Goal: Task Accomplishment & Management: Manage account settings

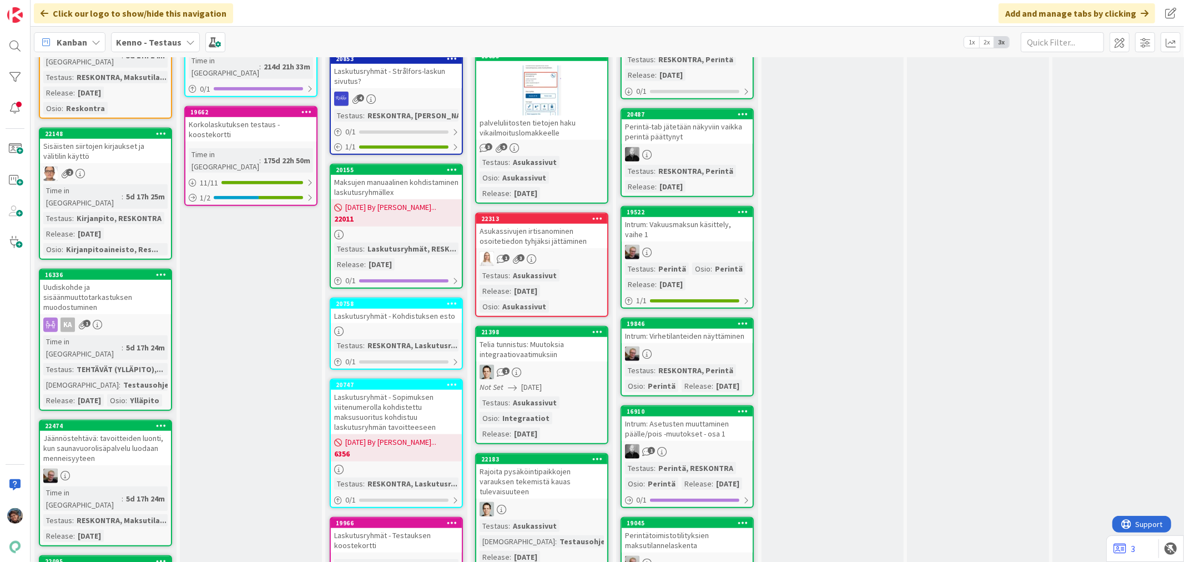
scroll to position [555, 0]
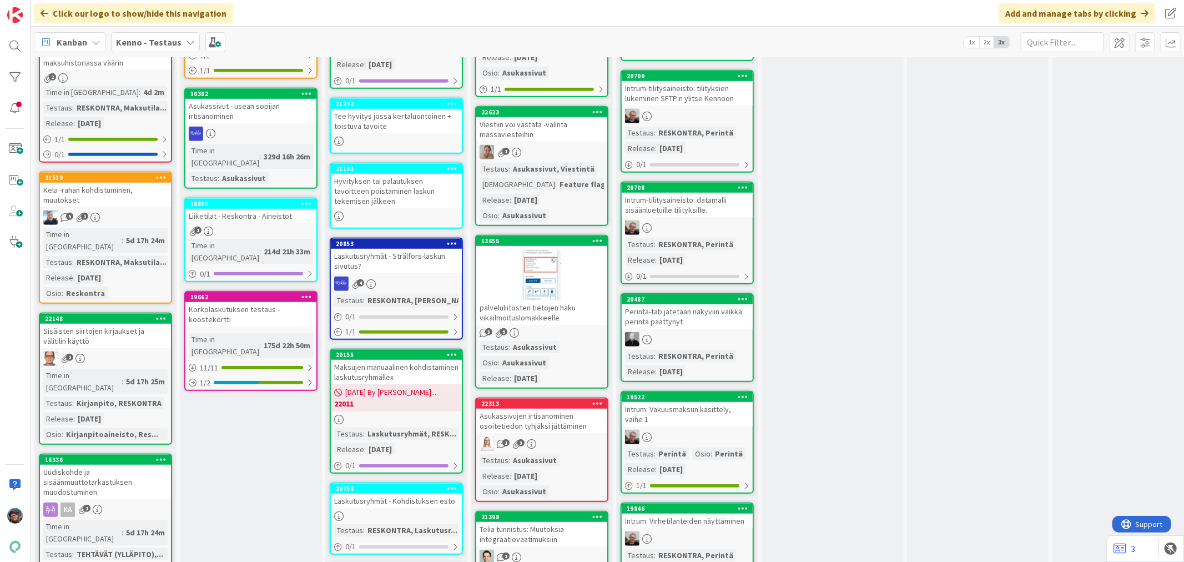
click at [559, 307] on div "palveluliitosten tietojen haku vikailmoituslomakkeelle" at bounding box center [541, 312] width 131 height 24
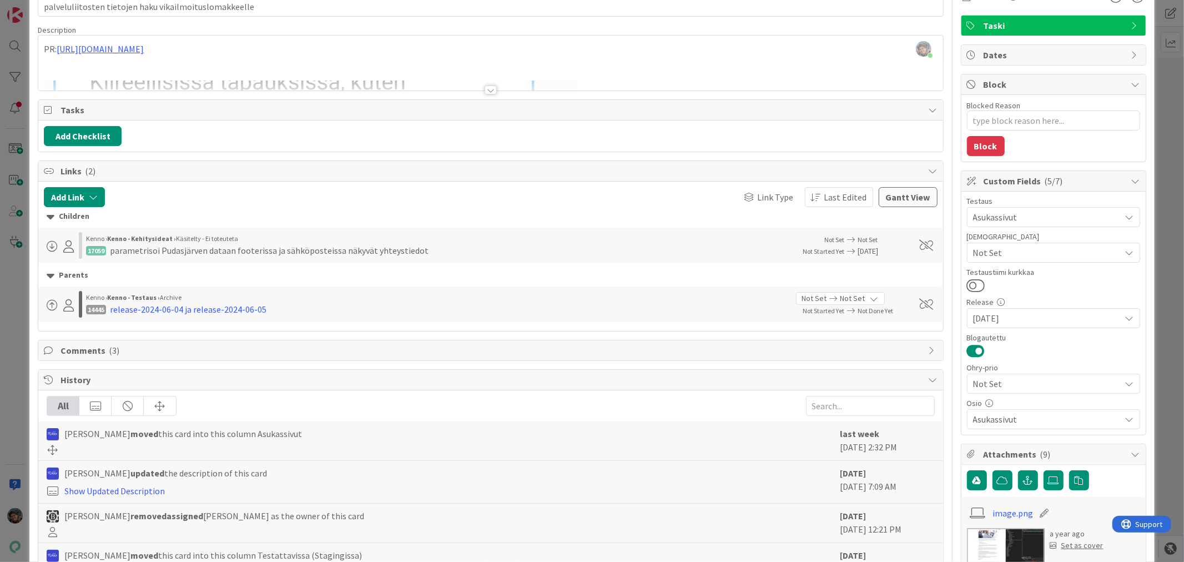
scroll to position [308, 0]
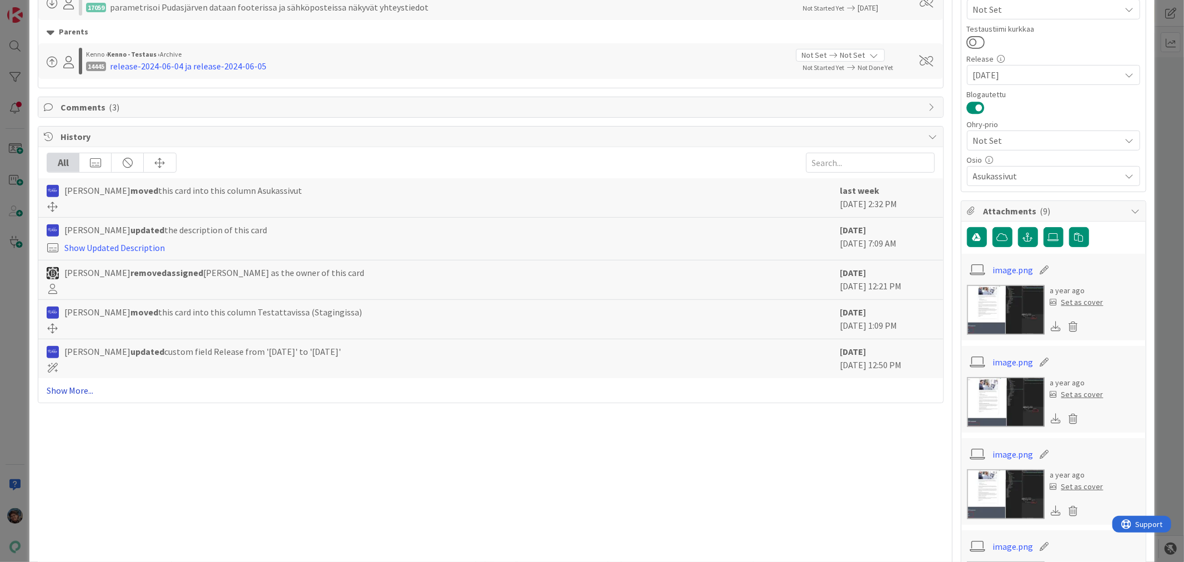
click at [79, 389] on link "Show More..." at bounding box center [490, 390] width 887 height 13
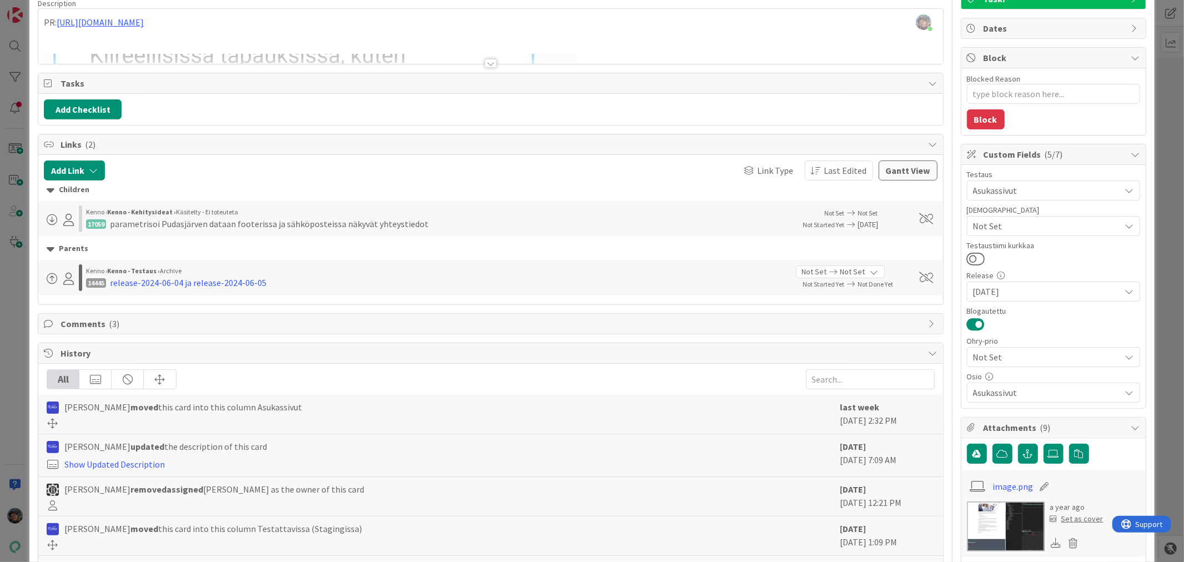
scroll to position [0, 0]
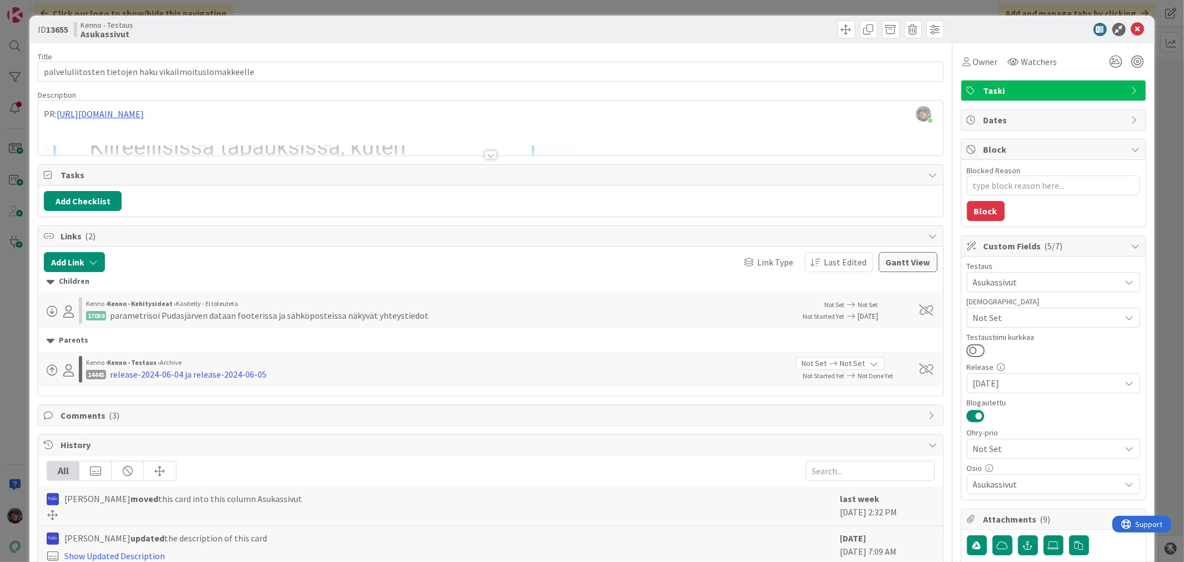
click at [485, 154] on div at bounding box center [491, 154] width 12 height 9
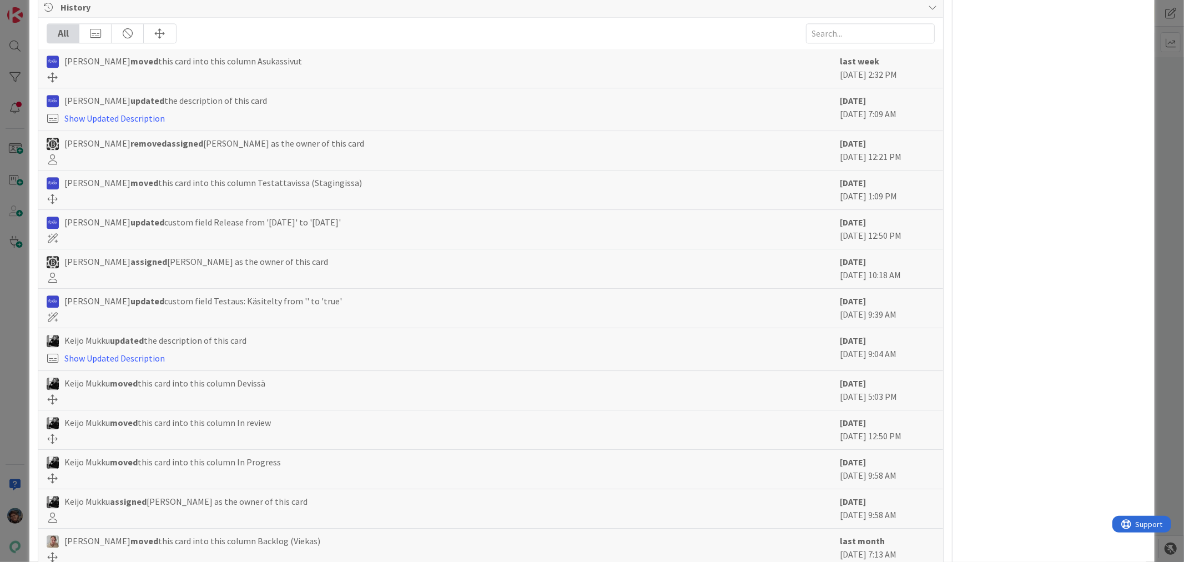
scroll to position [2246, 0]
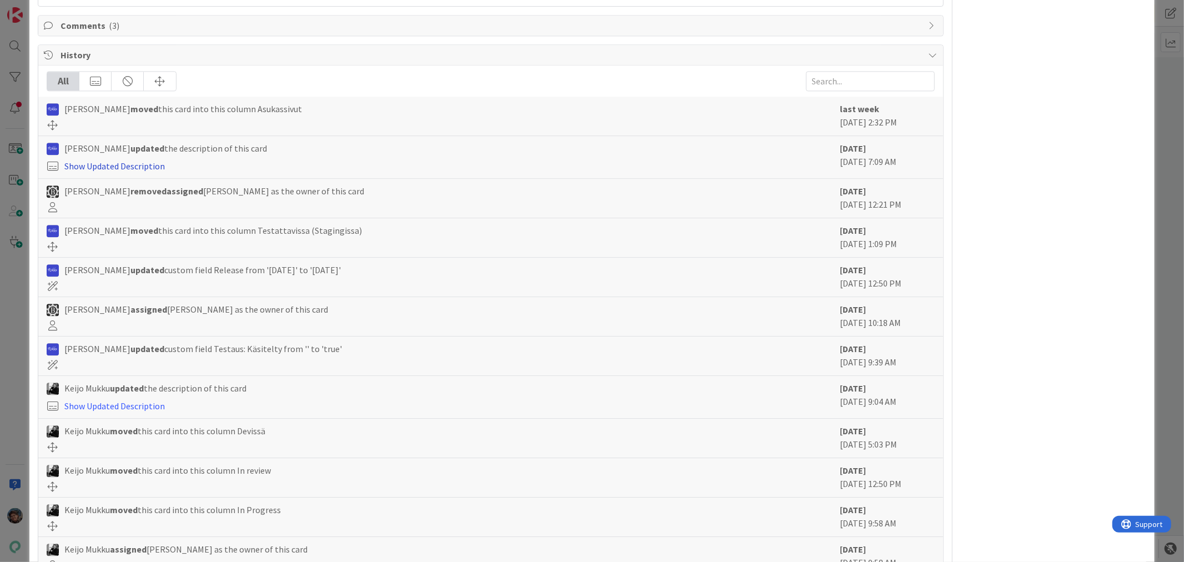
click at [130, 164] on link "Show Updated Description" at bounding box center [114, 165] width 100 height 11
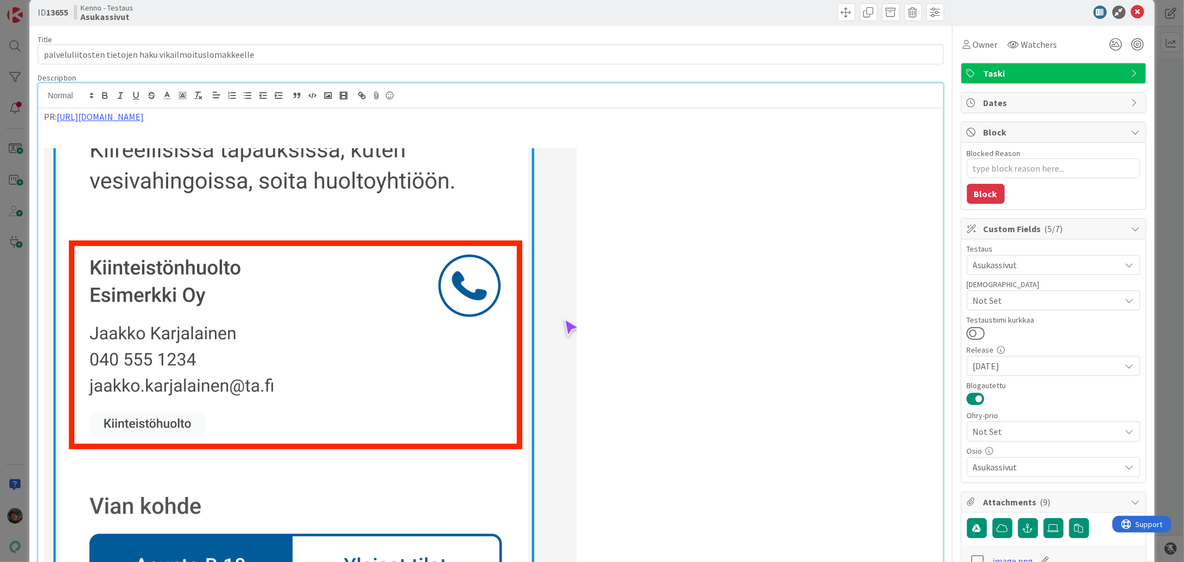
scroll to position [0, 0]
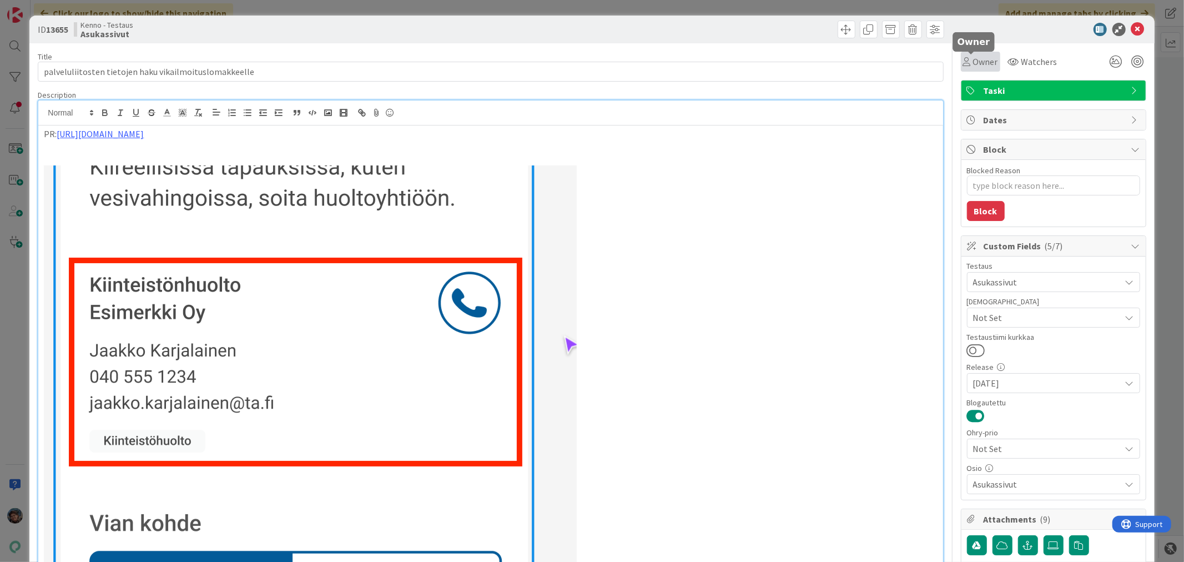
click at [973, 64] on span "Owner" at bounding box center [985, 61] width 25 height 13
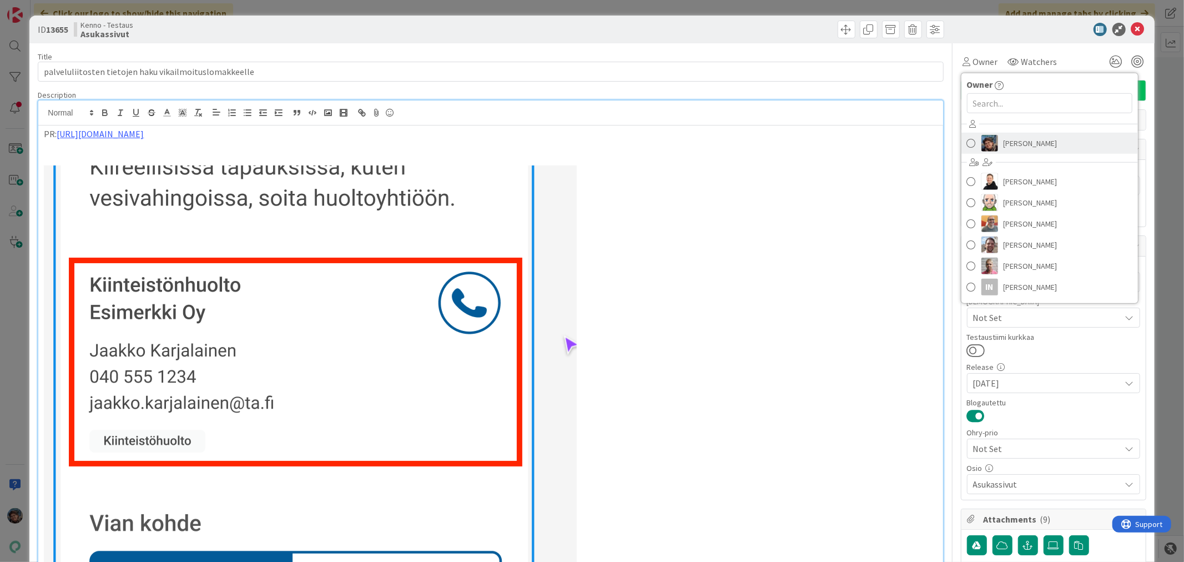
click at [986, 143] on img at bounding box center [989, 143] width 17 height 17
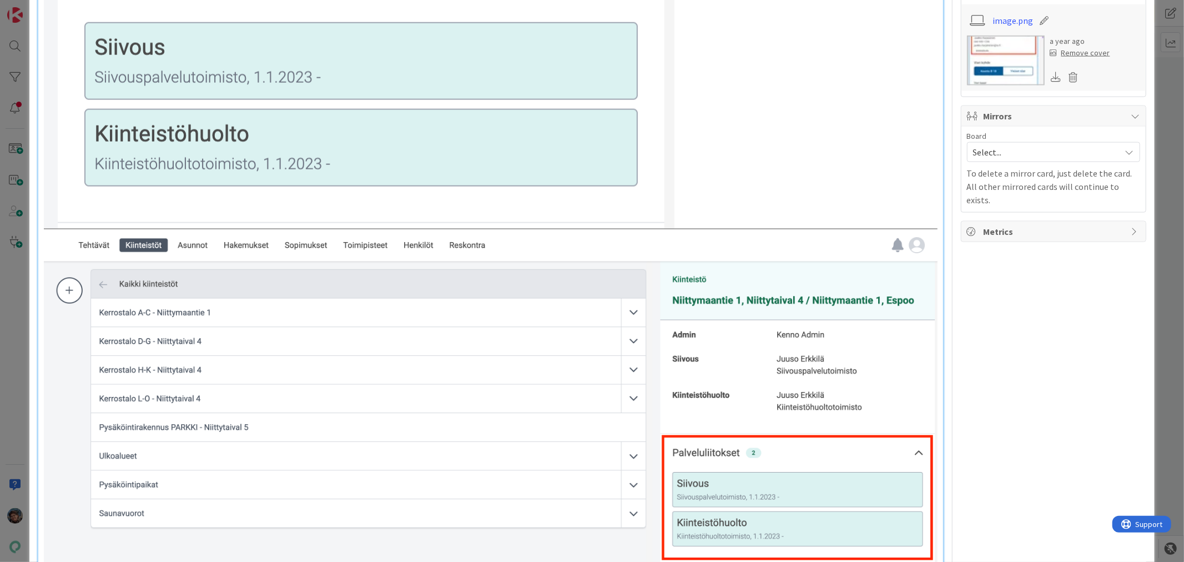
scroll to position [1295, 0]
click at [702, 218] on p at bounding box center [490, 85] width 893 height 1063
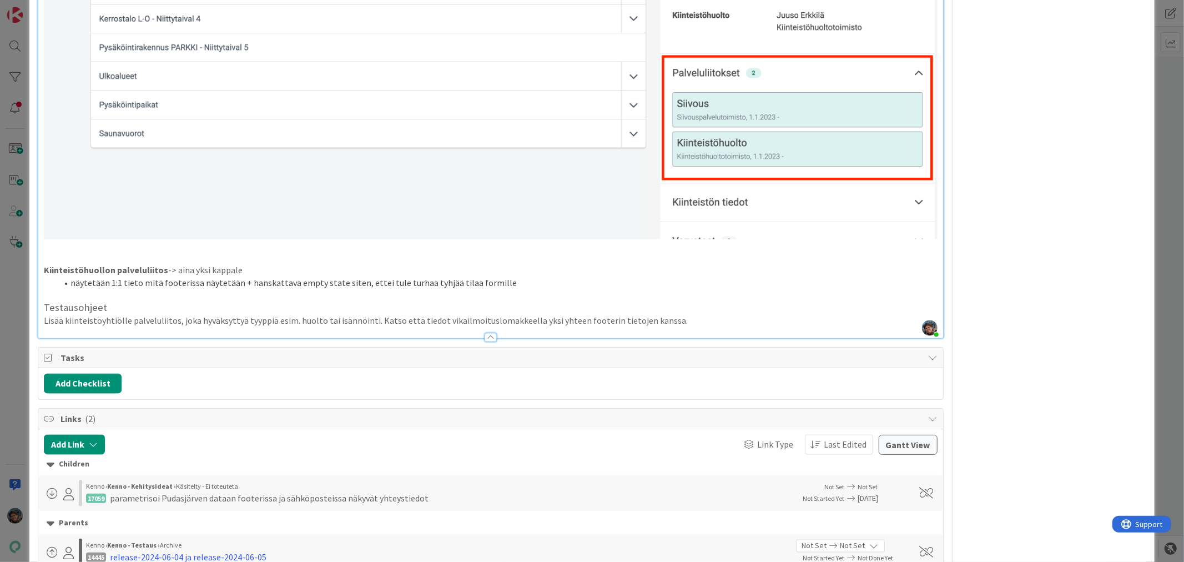
scroll to position [1788, 0]
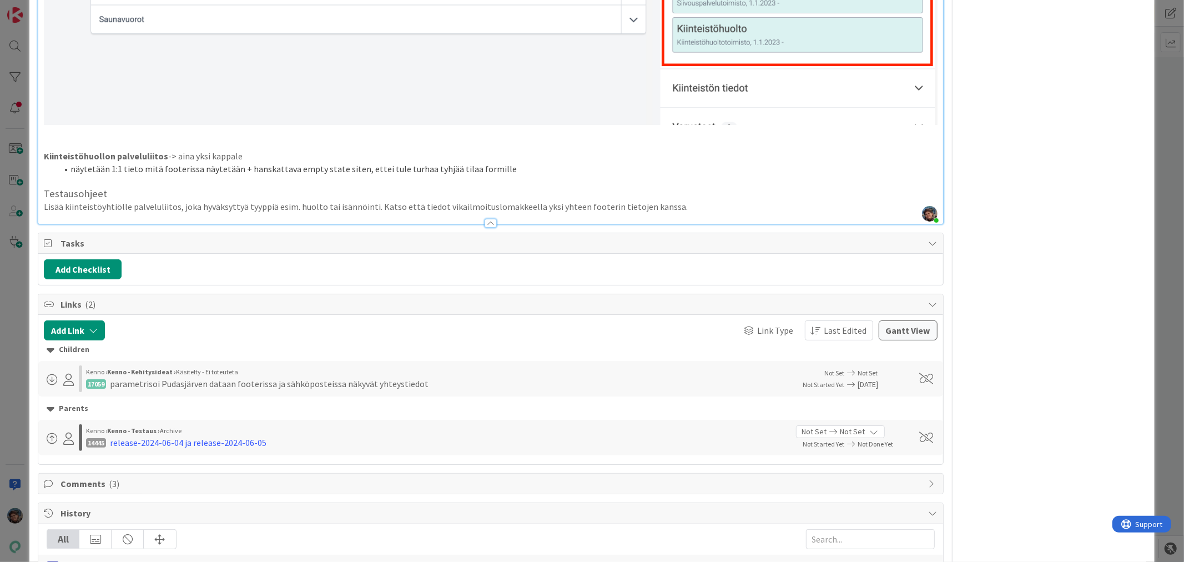
click at [685, 200] on p "Lisää kiinteistöyhtiölle palveluliitos, joka hyväksyttyä tyyppiä esim. huolto t…" at bounding box center [490, 206] width 893 height 13
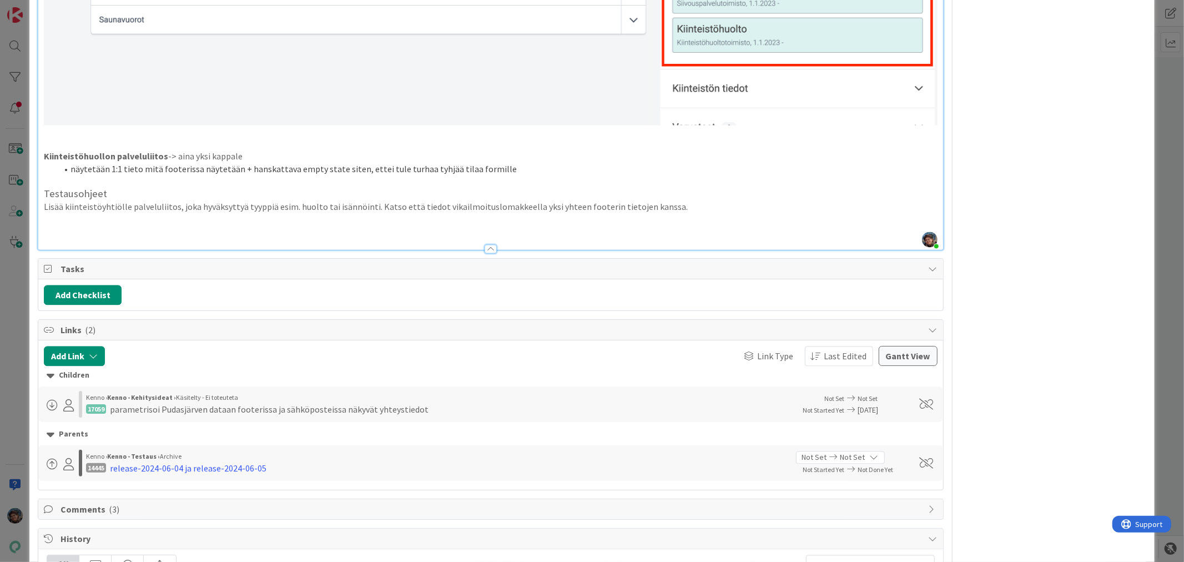
type textarea "x"
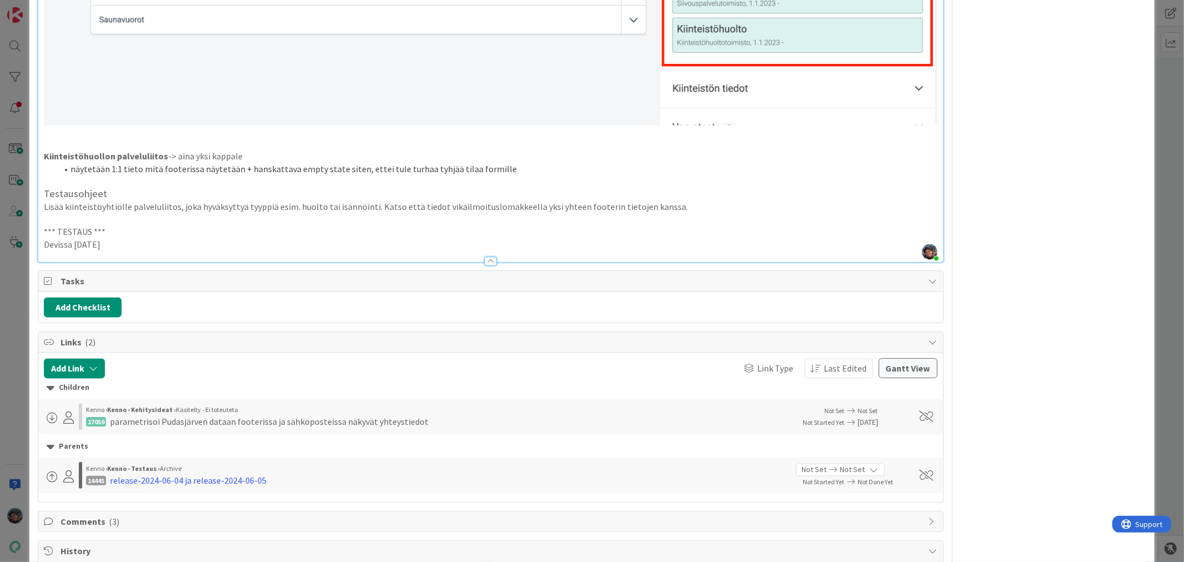
drag, startPoint x: 87, startPoint y: 239, endPoint x: 24, endPoint y: 228, distance: 63.1
click at [24, 228] on div "ID 13655 Kenno - Testaus Asukassivut Title 54 / 128 palveluliitosten tietojen h…" at bounding box center [592, 281] width 1184 height 562
click at [137, 238] on p "Devissä 2025-08-26" at bounding box center [490, 244] width 893 height 13
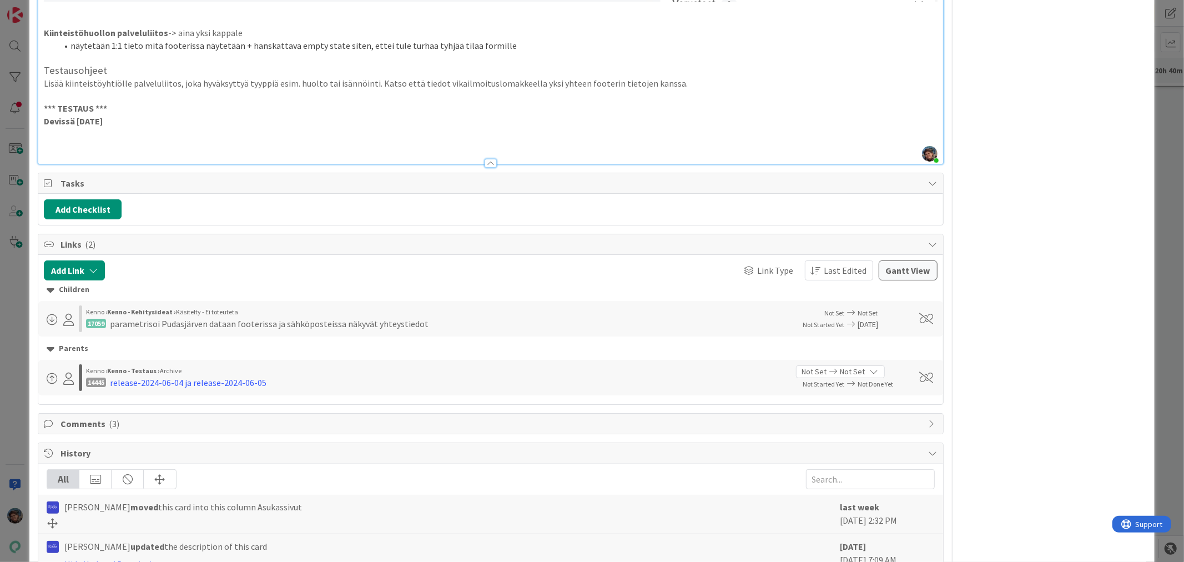
scroll to position [1665, 0]
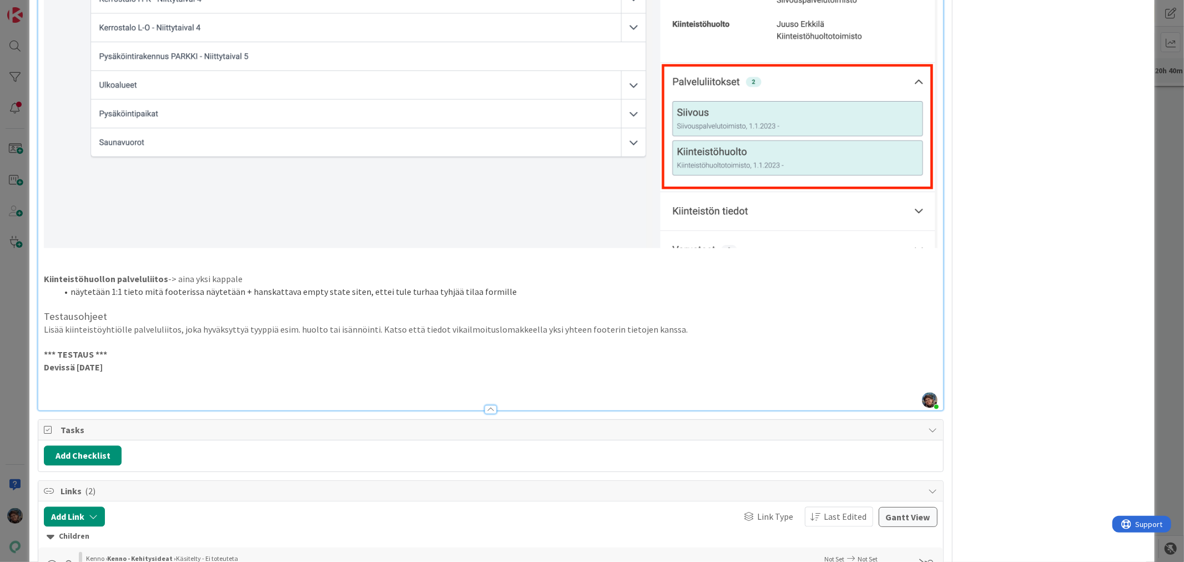
click at [73, 386] on p at bounding box center [490, 392] width 893 height 13
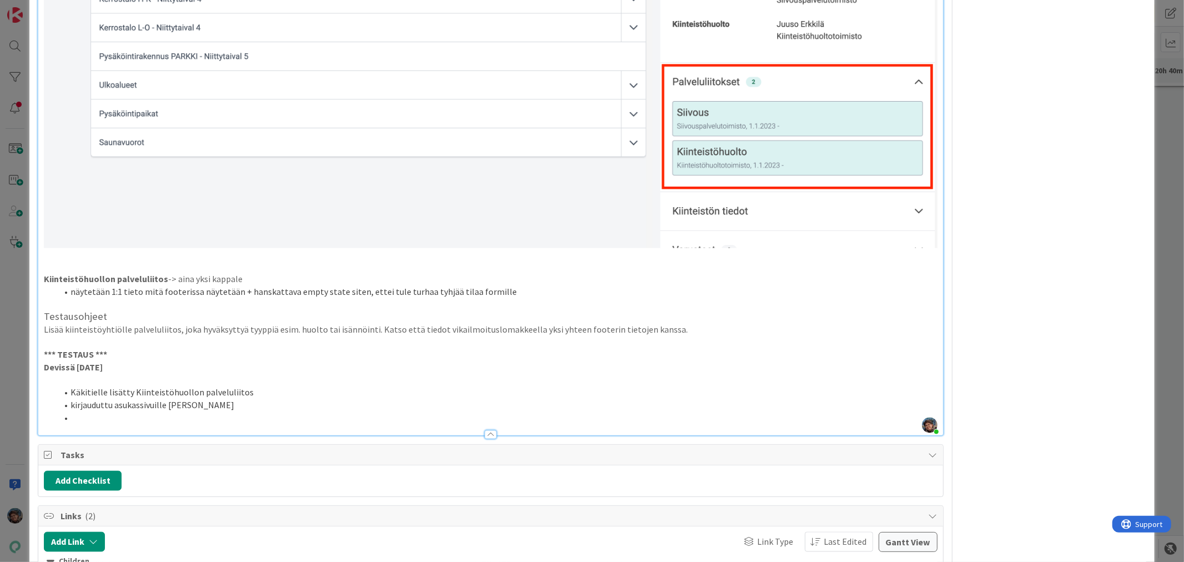
click at [220, 412] on li at bounding box center [497, 418] width 880 height 13
click at [225, 399] on li "kirjauduttu asukassivuille Kari Korppina" at bounding box center [497, 405] width 880 height 13
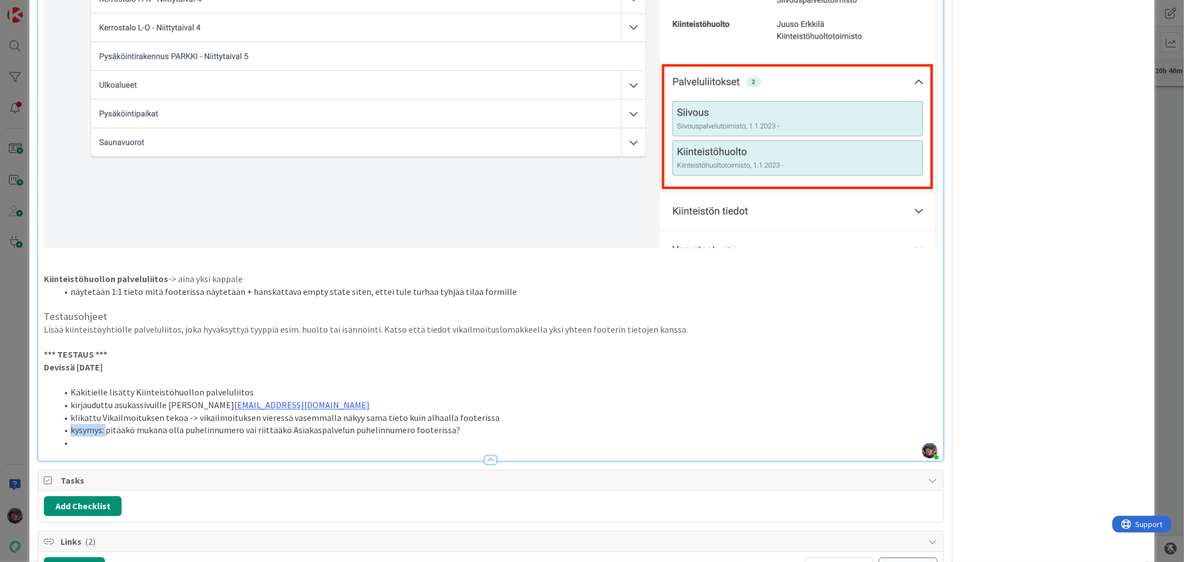
drag, startPoint x: 69, startPoint y: 426, endPoint x: 107, endPoint y: 425, distance: 37.2
click at [107, 425] on li "kysymys: pitääkö mukana olla puhelinnumero vai riittääkö Asiakaspalvelun puheli…" at bounding box center [497, 430] width 880 height 13
click at [189, 426] on li "varmistus: pitääkö mukana olla puhelinnumero vai riittääkö Asiakaspalvelun puhe…" at bounding box center [497, 430] width 880 height 13
click at [79, 441] on li at bounding box center [497, 443] width 880 height 13
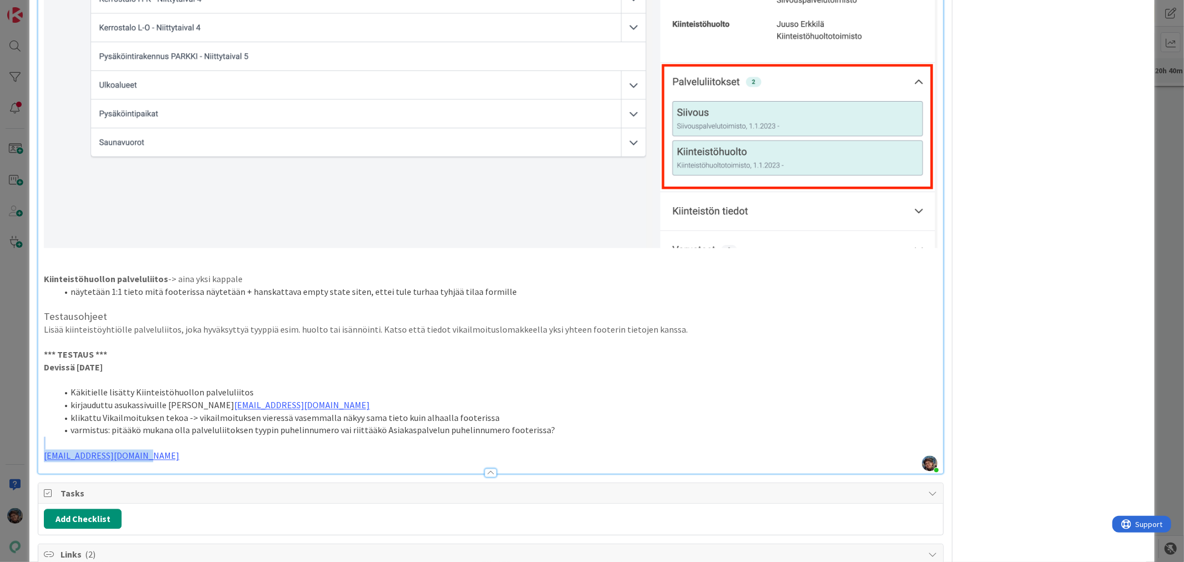
drag, startPoint x: 150, startPoint y: 453, endPoint x: 48, endPoint y: 442, distance: 102.8
click at [59, 453] on p at bounding box center [490, 456] width 893 height 13
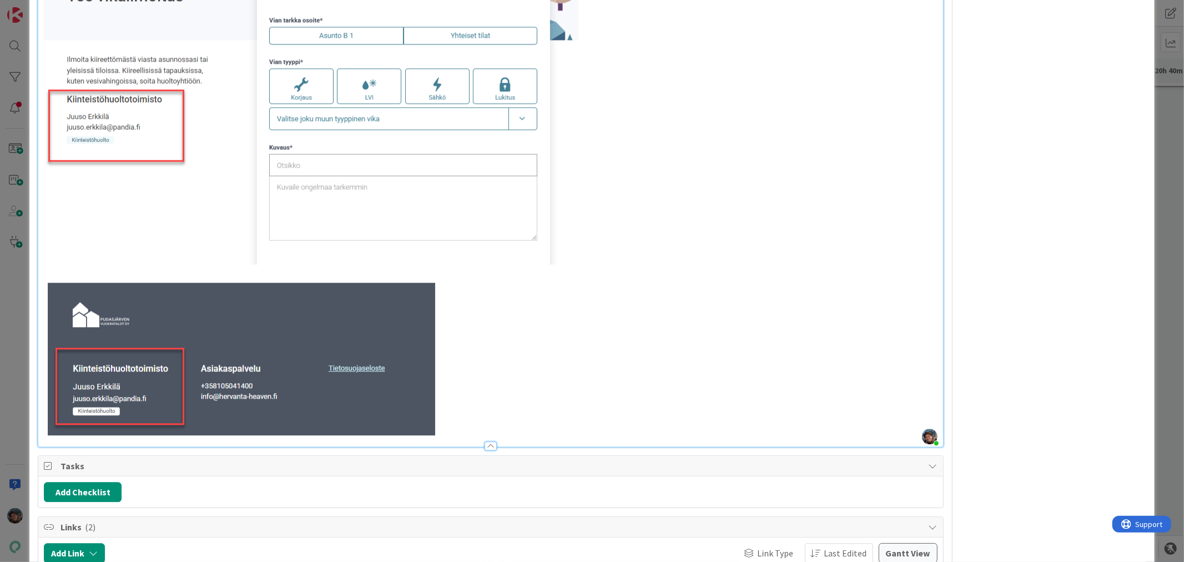
scroll to position [1850, 0]
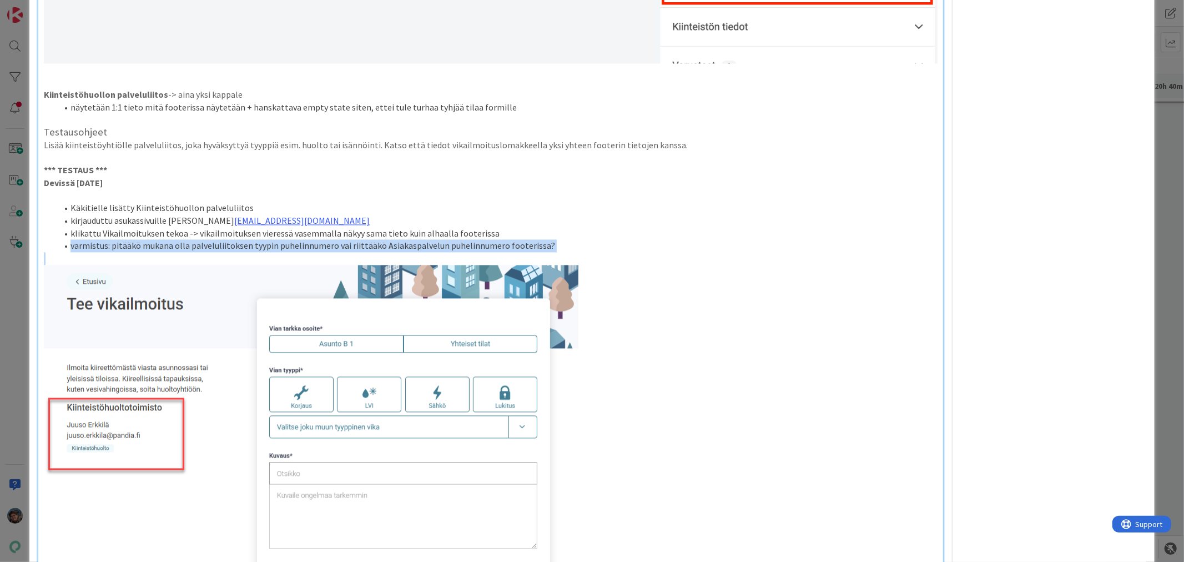
drag, startPoint x: 68, startPoint y: 243, endPoint x: 515, endPoint y: 250, distance: 446.9
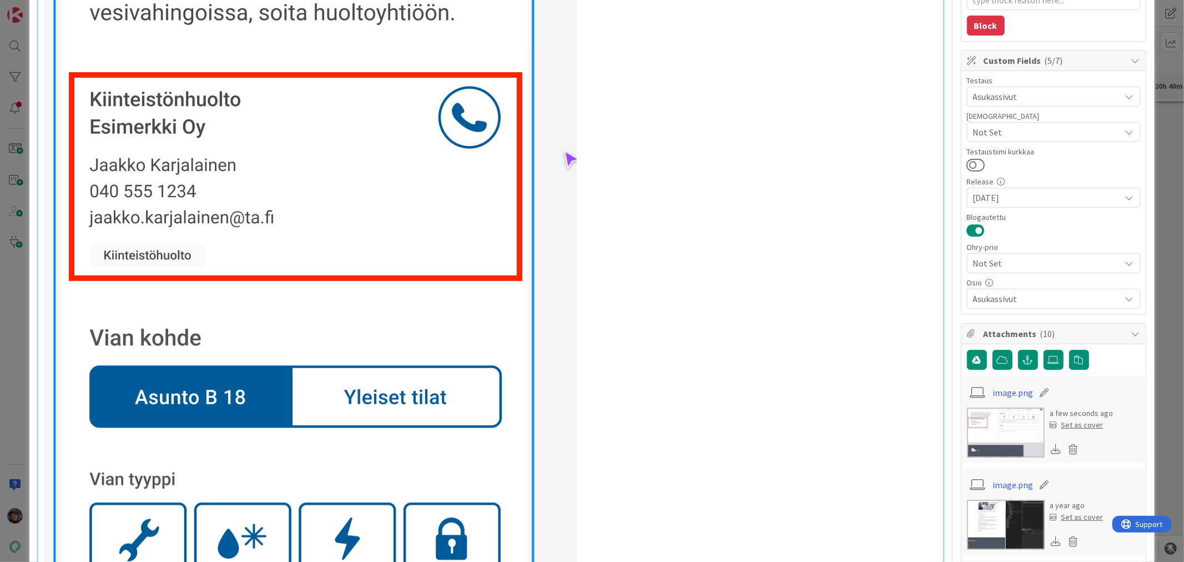
scroll to position [0, 0]
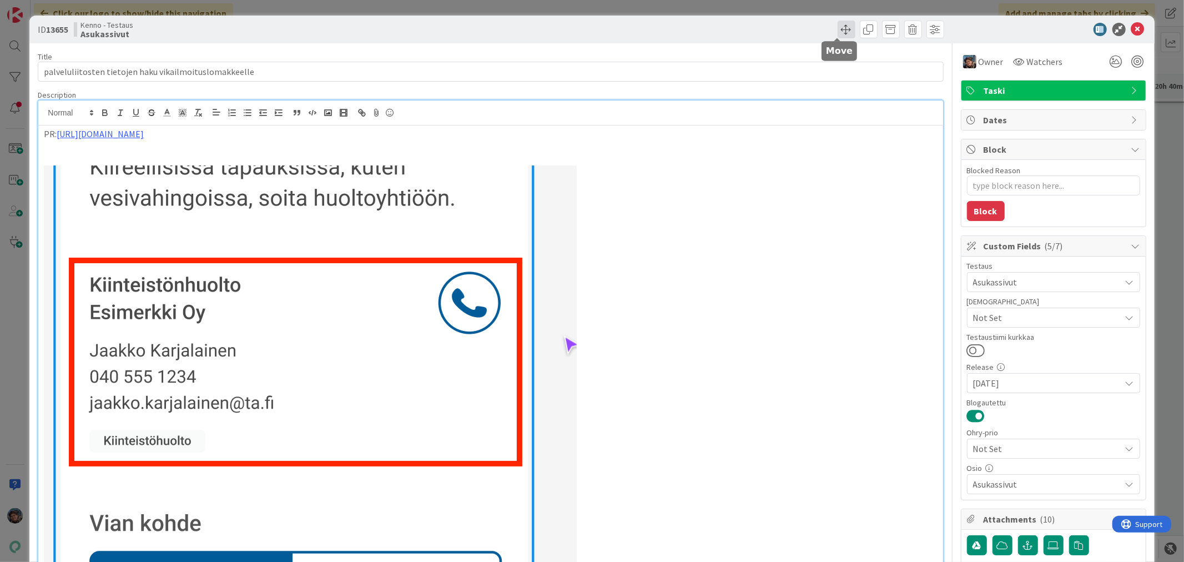
click at [838, 27] on span at bounding box center [847, 30] width 18 height 18
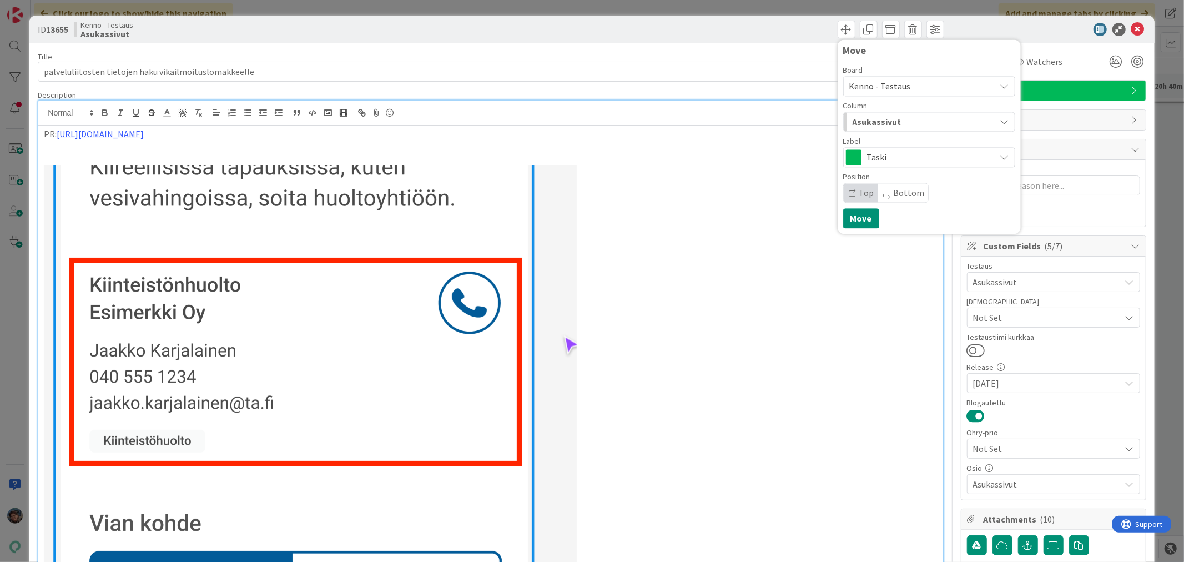
click at [915, 120] on div "Asukassivut" at bounding box center [923, 122] width 146 height 18
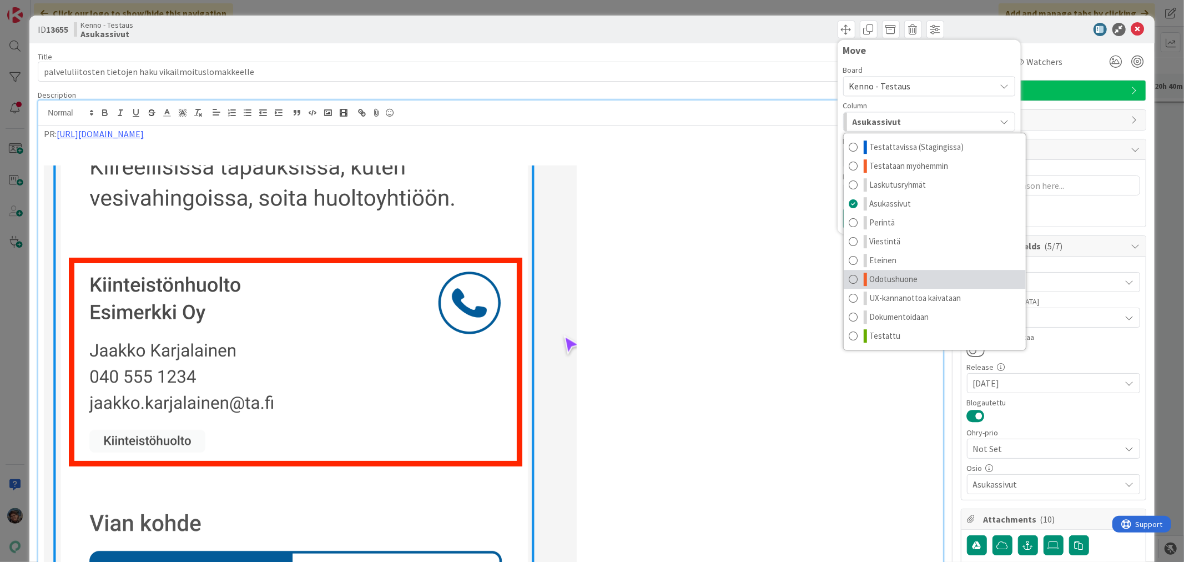
click at [908, 281] on span "Odotushuone" at bounding box center [894, 279] width 48 height 13
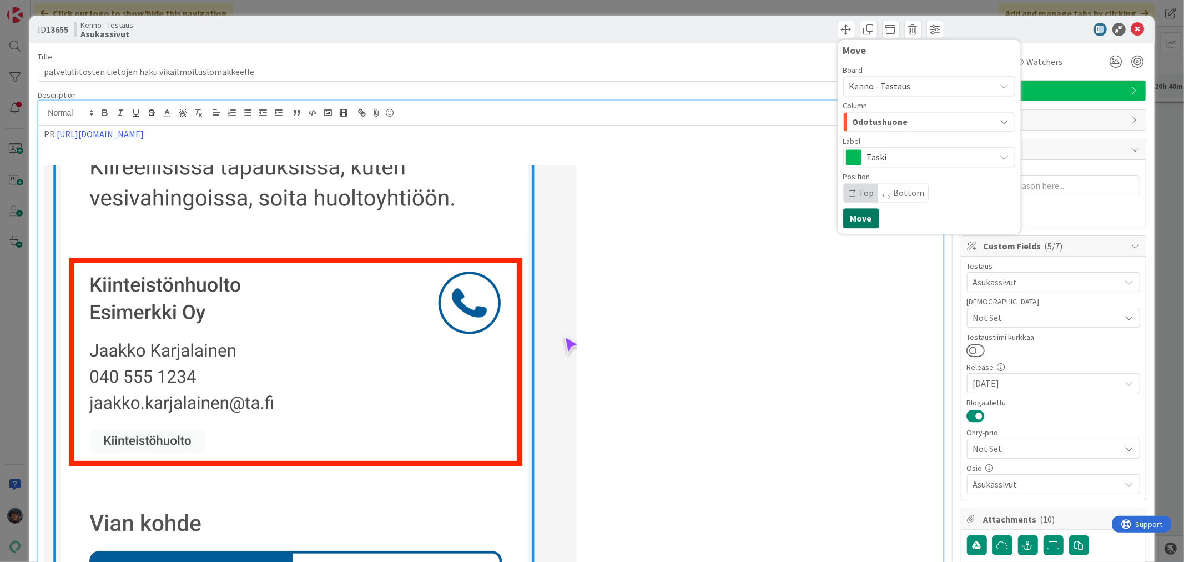
click at [855, 219] on button "Move" at bounding box center [861, 218] width 36 height 20
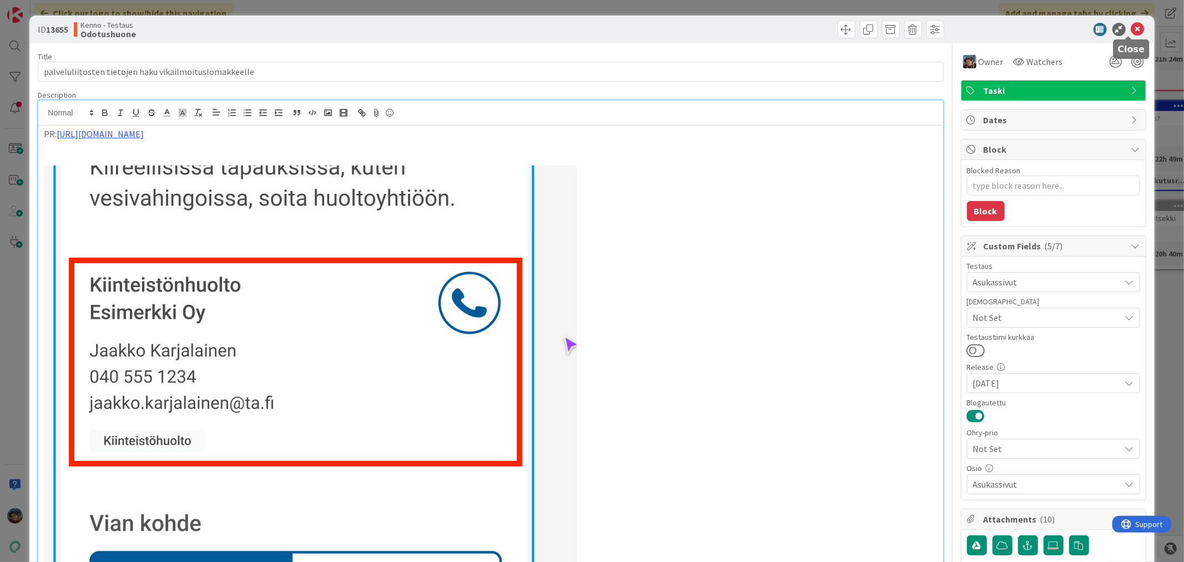
click at [1131, 27] on icon at bounding box center [1137, 29] width 13 height 13
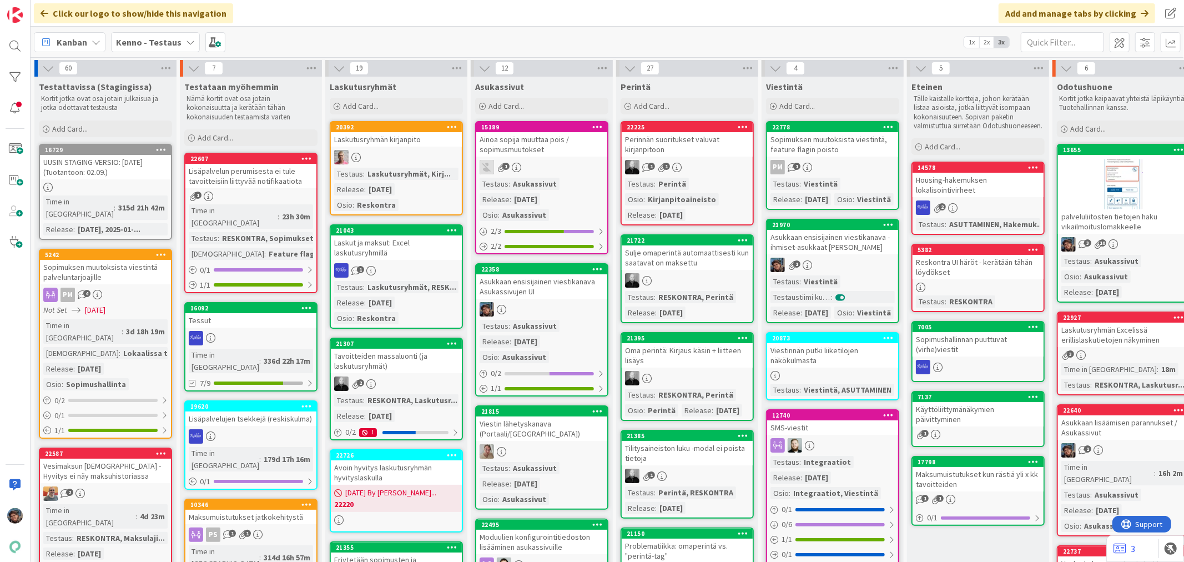
click at [1127, 244] on div "3 10" at bounding box center [1123, 244] width 131 height 14
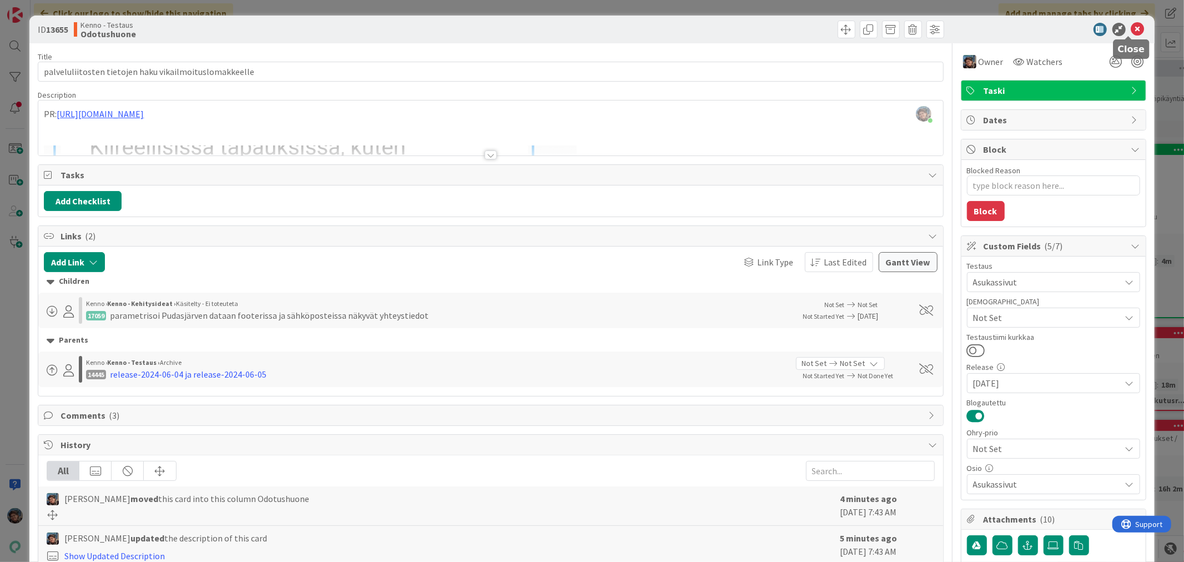
click at [1131, 29] on icon at bounding box center [1137, 29] width 13 height 13
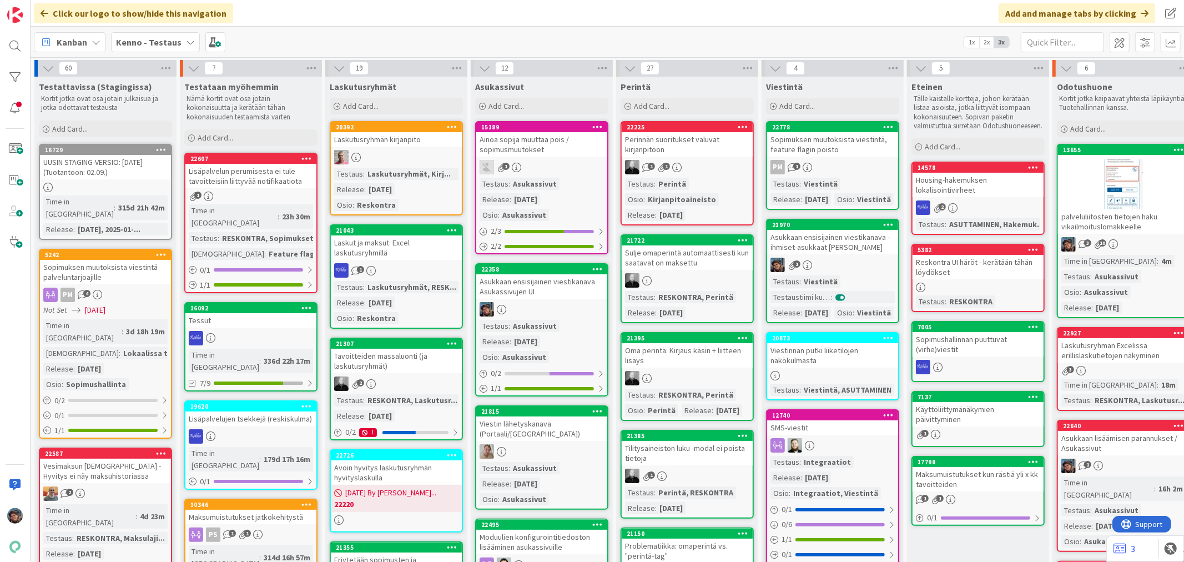
click at [862, 171] on div "PM 1" at bounding box center [832, 167] width 131 height 14
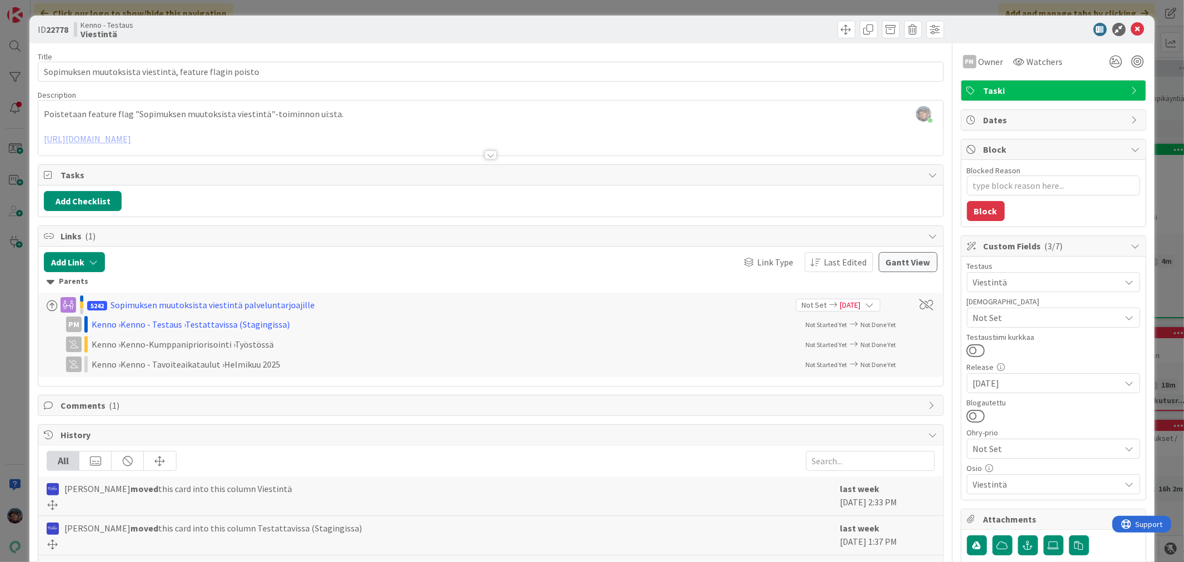
click at [487, 156] on div at bounding box center [491, 154] width 12 height 9
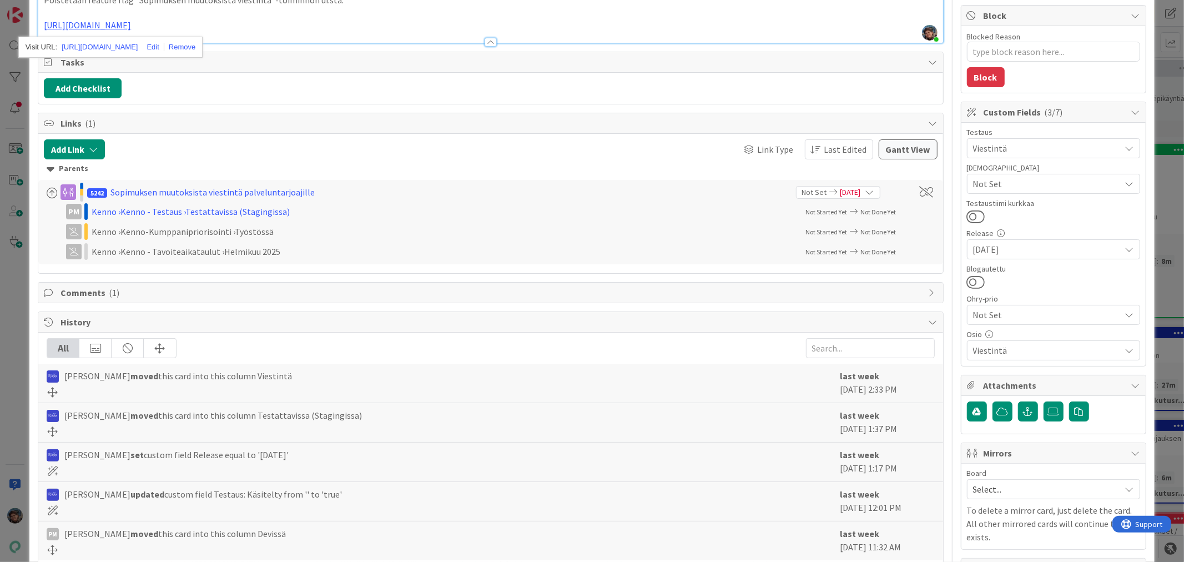
scroll to position [182, 0]
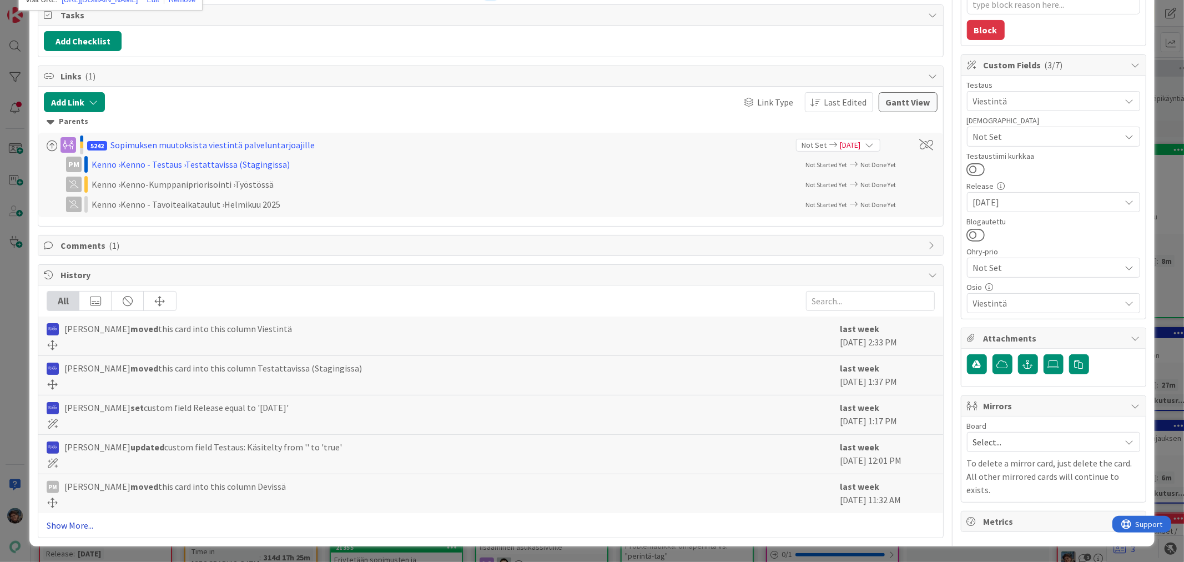
click at [71, 526] on link "Show More..." at bounding box center [490, 524] width 887 height 13
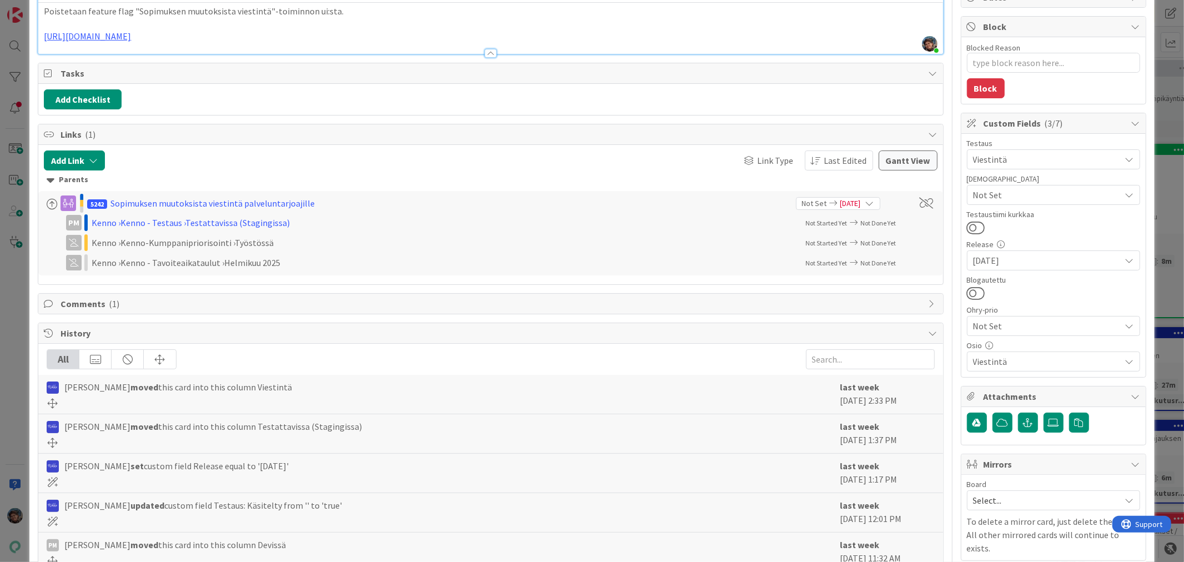
scroll to position [0, 0]
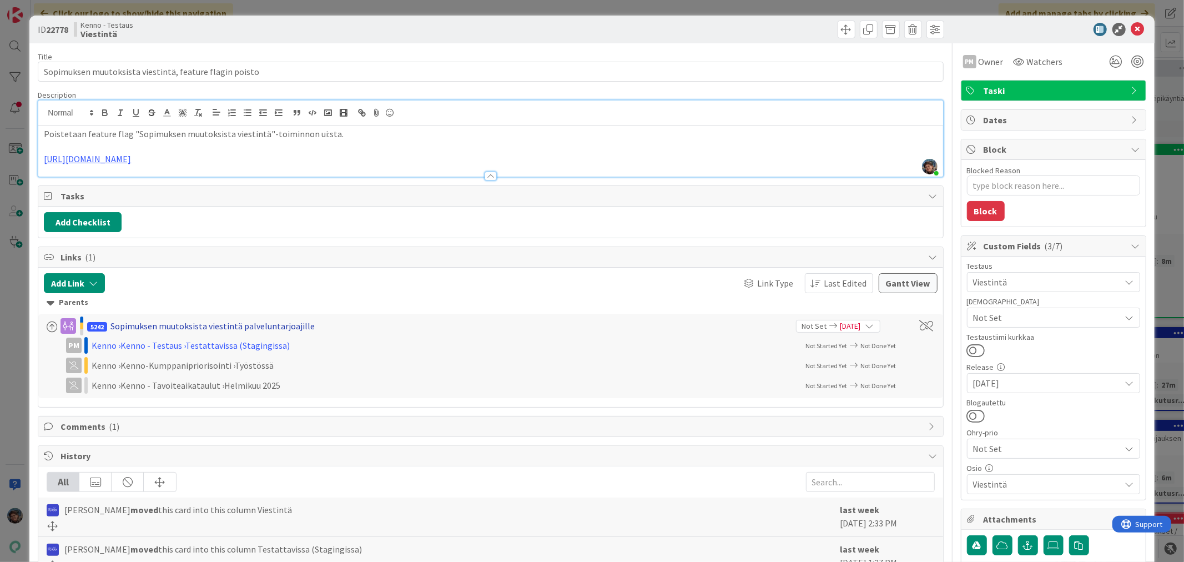
click at [225, 325] on div "Sopimuksen muutoksista viestintä palveluntarjoajille" at bounding box center [212, 325] width 204 height 13
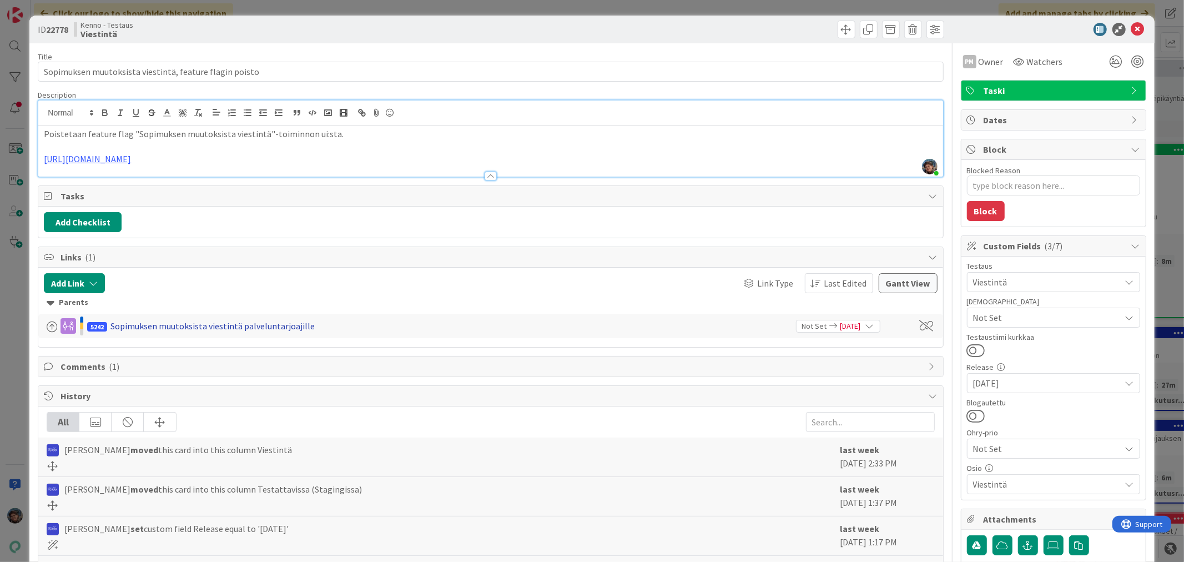
click at [225, 325] on div "Sopimuksen muutoksista viestintä palveluntarjoajille" at bounding box center [212, 325] width 204 height 13
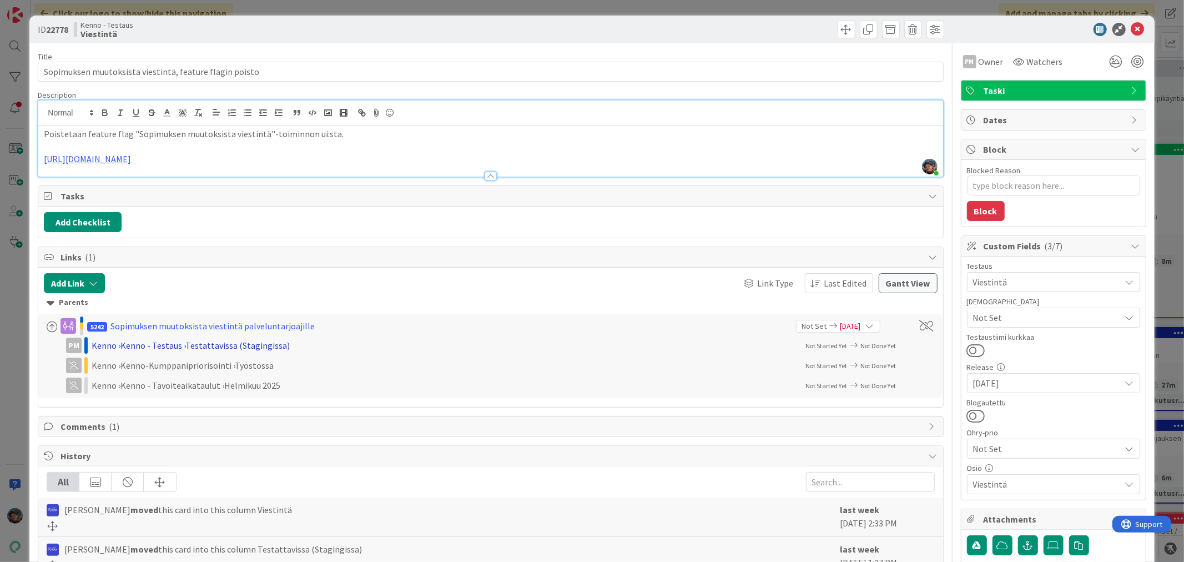
click at [115, 346] on div "Kenno › Kenno - Testaus › Testattavissa (Stagingissa)" at bounding box center [236, 345] width 289 height 13
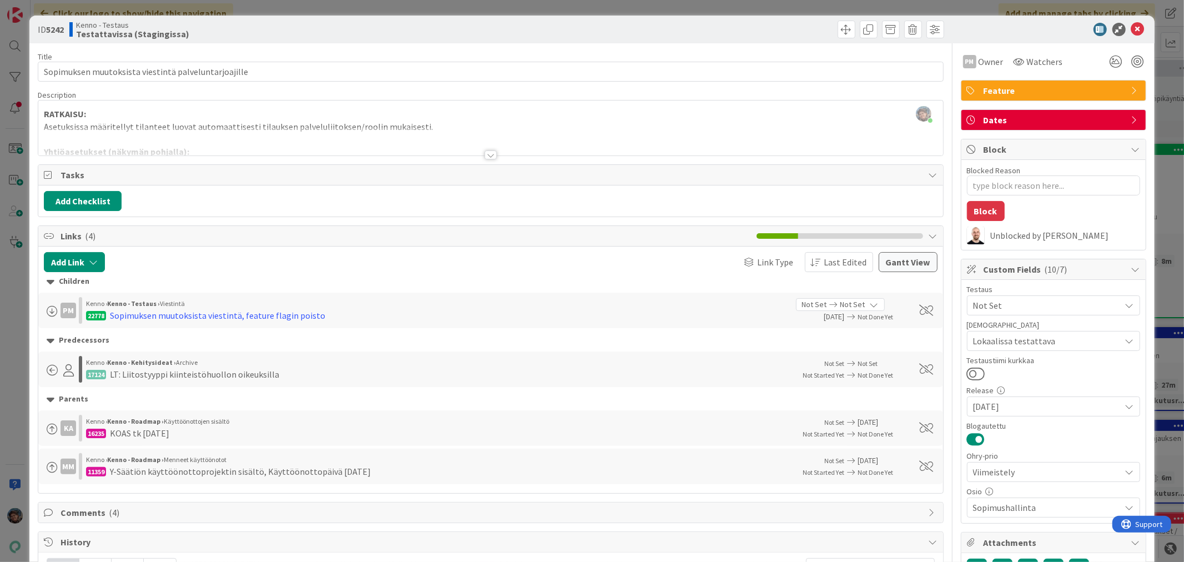
click at [485, 153] on div at bounding box center [491, 154] width 12 height 9
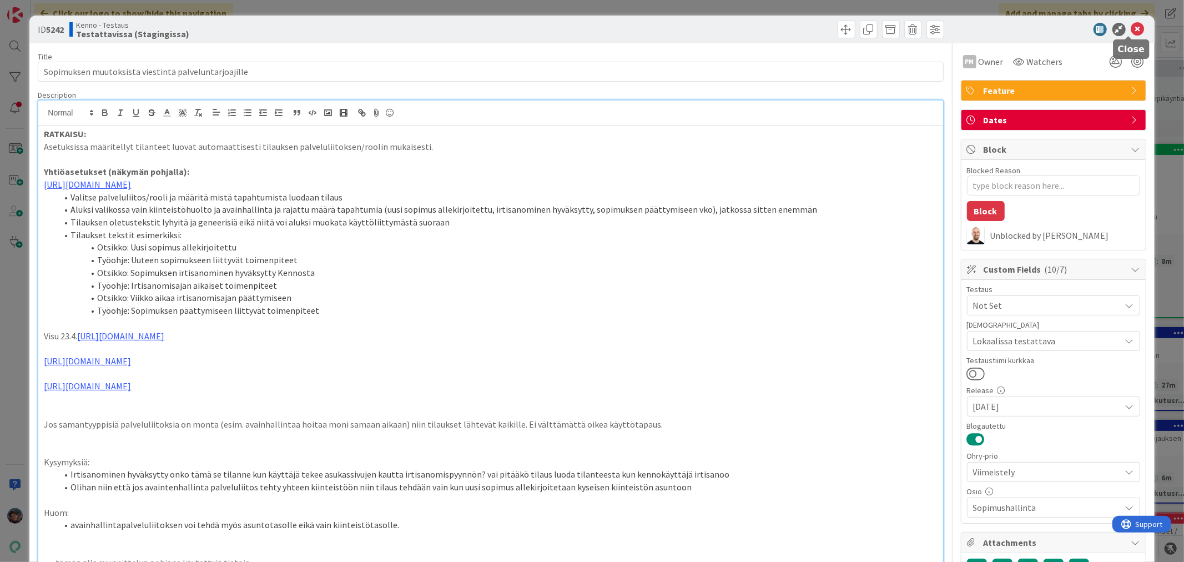
click at [1131, 28] on icon at bounding box center [1137, 29] width 13 height 13
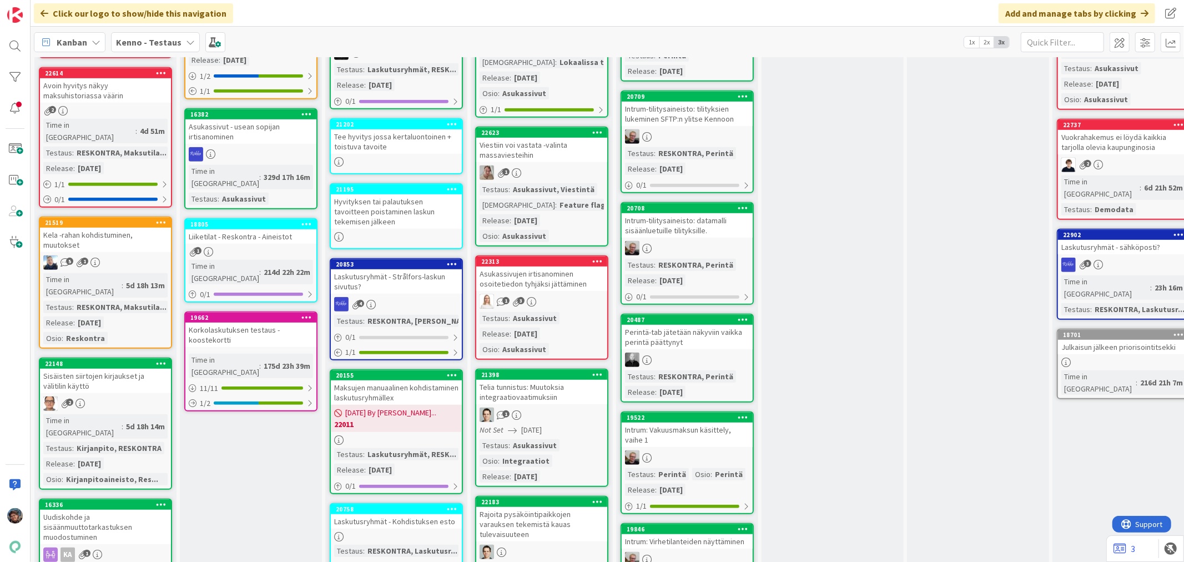
scroll to position [493, 0]
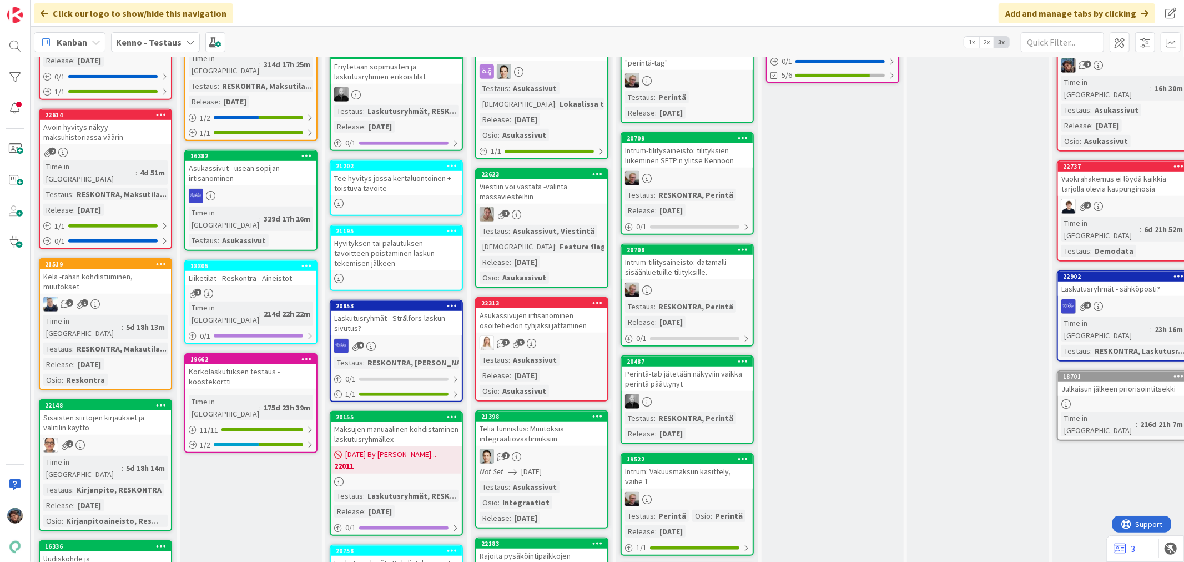
click at [567, 207] on div "1" at bounding box center [541, 214] width 131 height 14
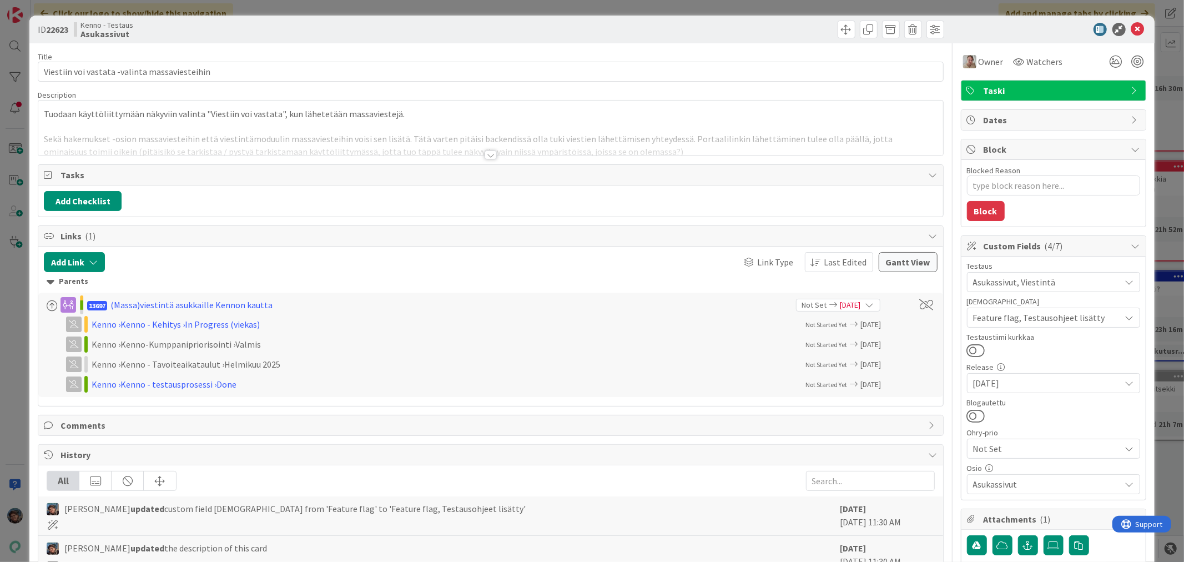
click at [487, 155] on div at bounding box center [491, 154] width 12 height 9
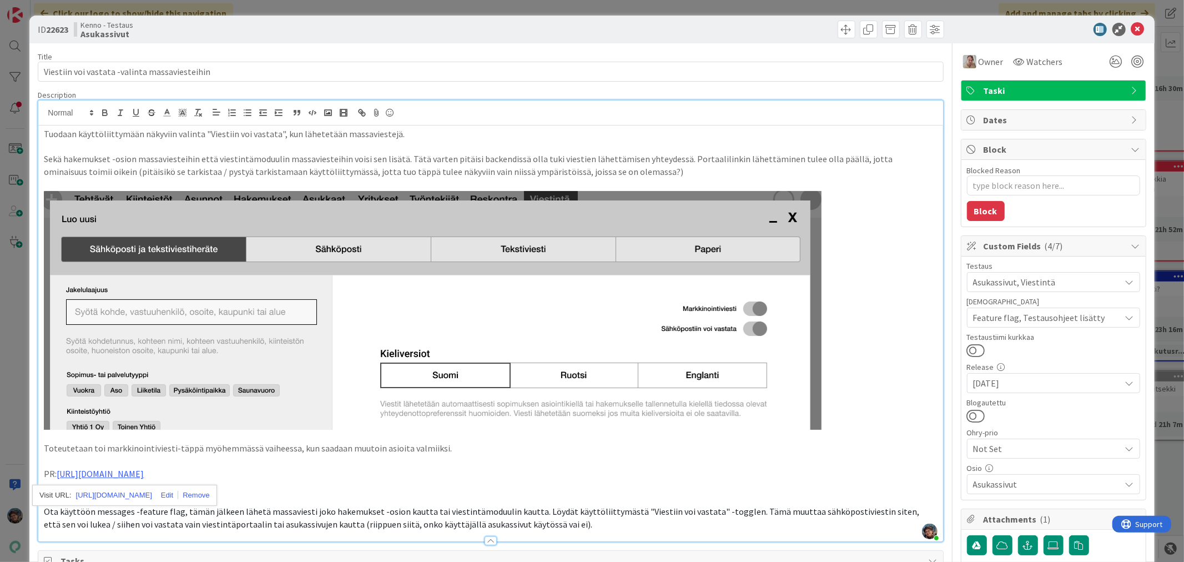
click at [1131, 27] on icon at bounding box center [1137, 29] width 13 height 13
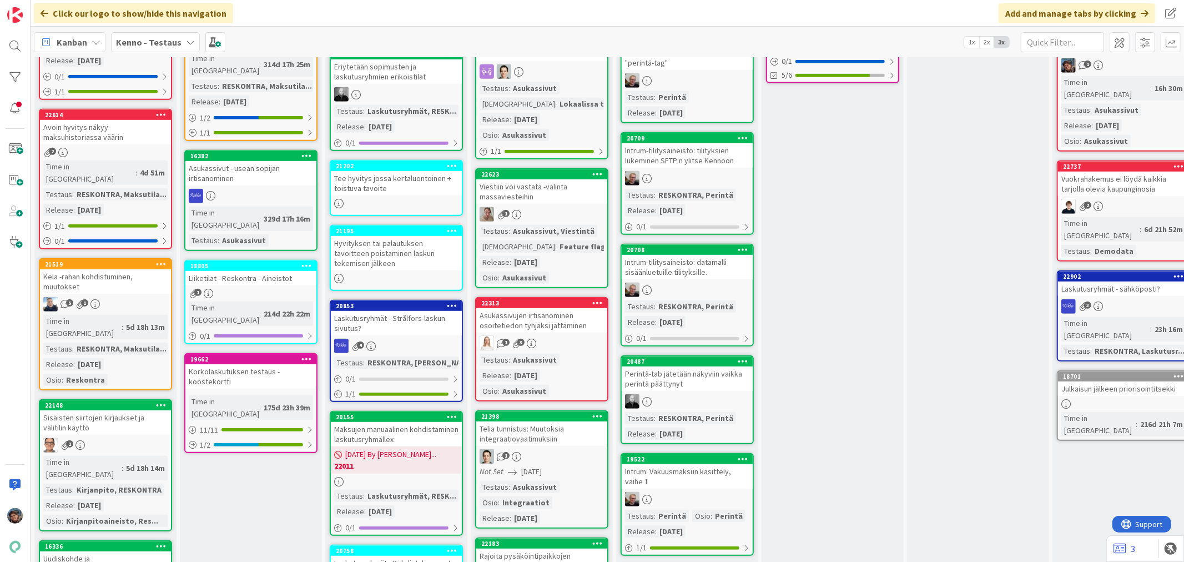
scroll to position [123, 0]
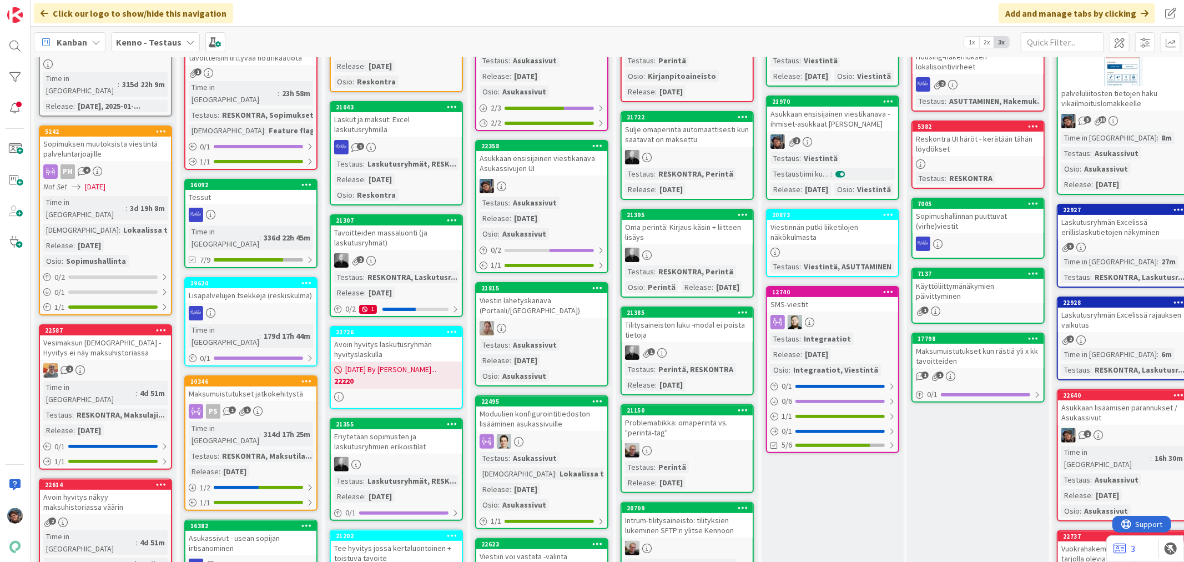
click at [1129, 402] on div "Asukkaan lisäämisen parannukset / Asukassivut" at bounding box center [1123, 412] width 131 height 24
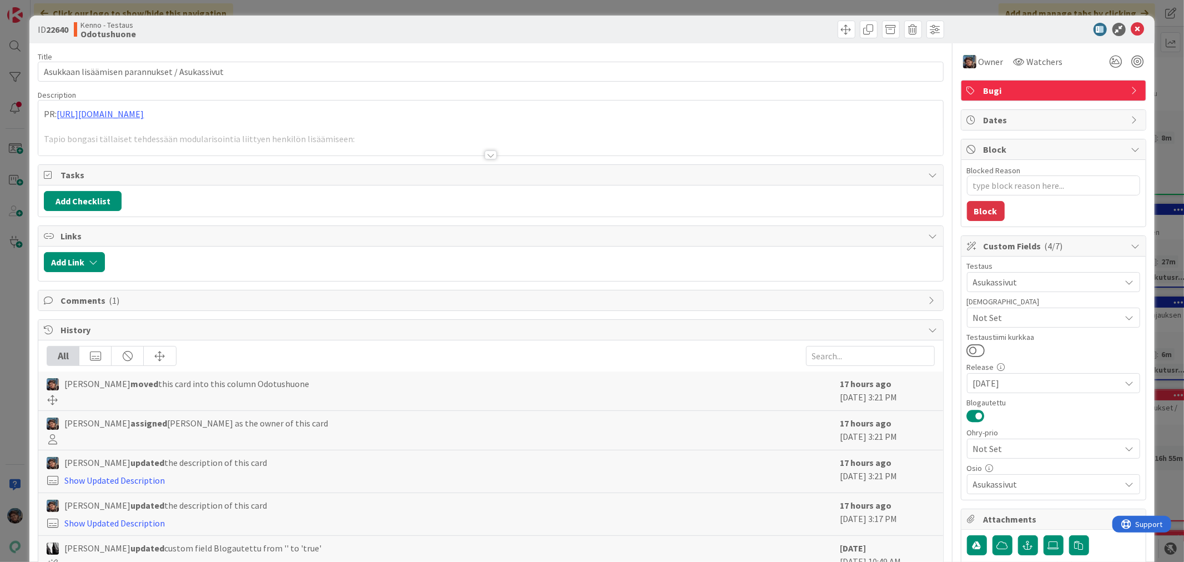
click at [485, 153] on div at bounding box center [491, 154] width 12 height 9
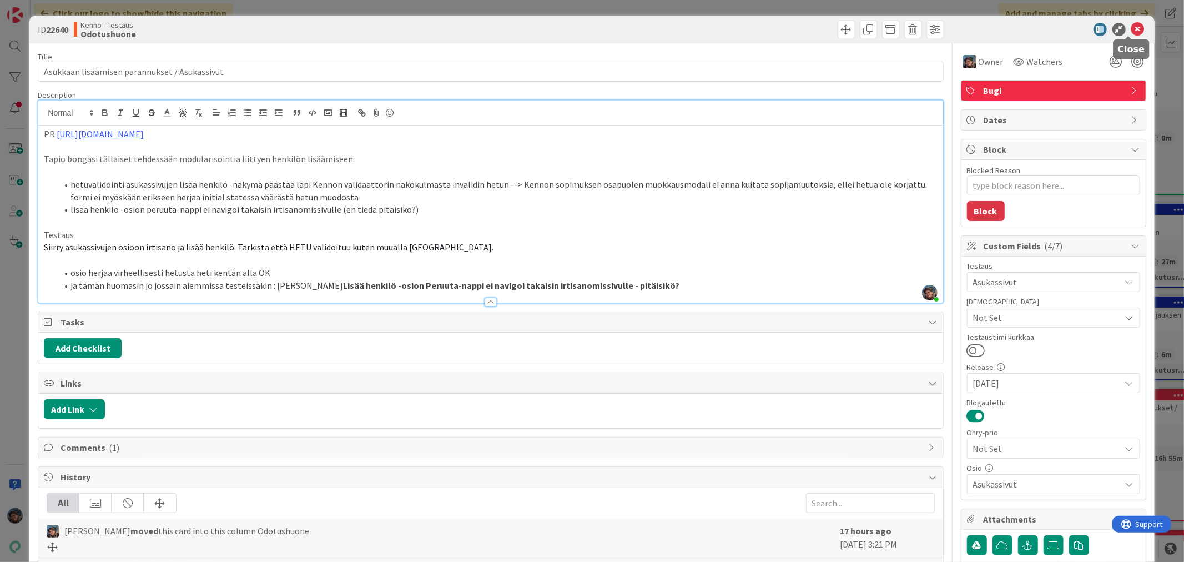
click at [1131, 28] on icon at bounding box center [1137, 29] width 13 height 13
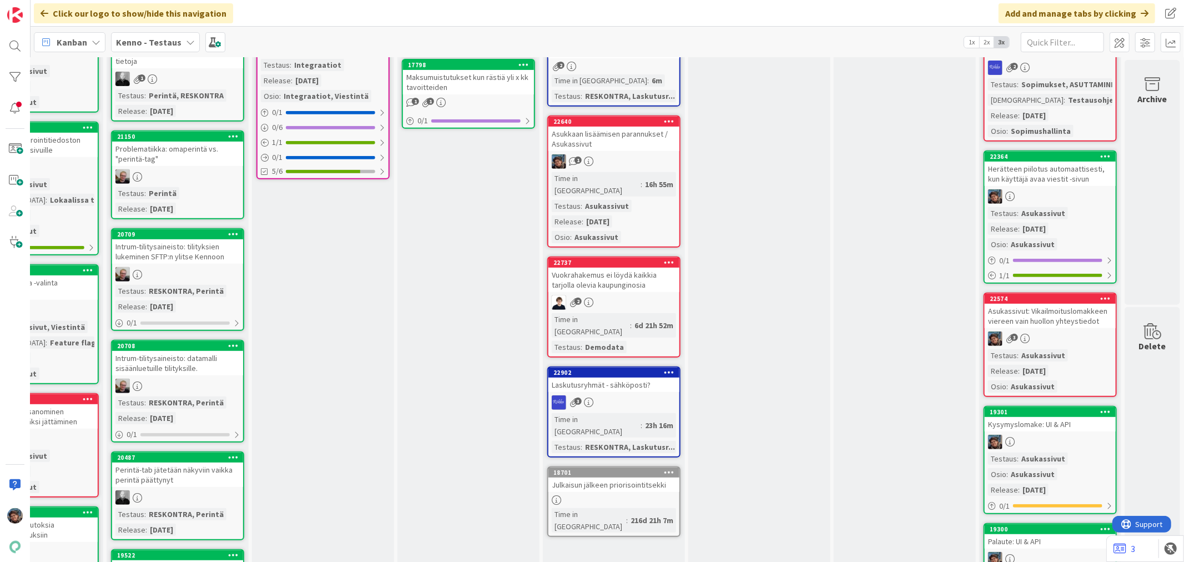
scroll to position [431, 518]
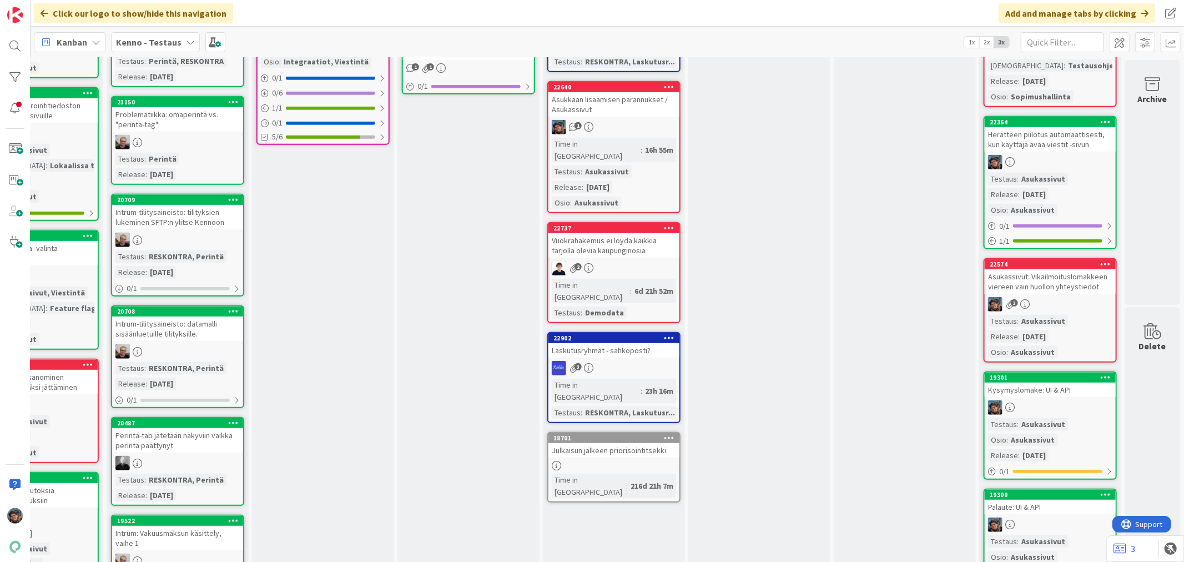
click at [1080, 305] on div "3" at bounding box center [1050, 304] width 131 height 14
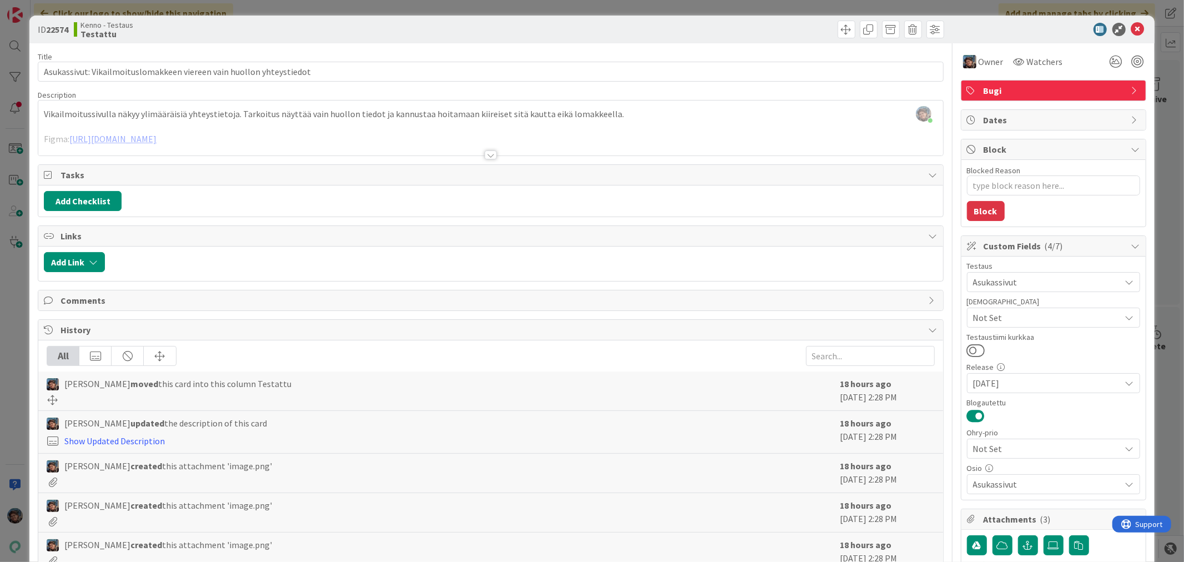
click at [485, 159] on div at bounding box center [491, 154] width 12 height 9
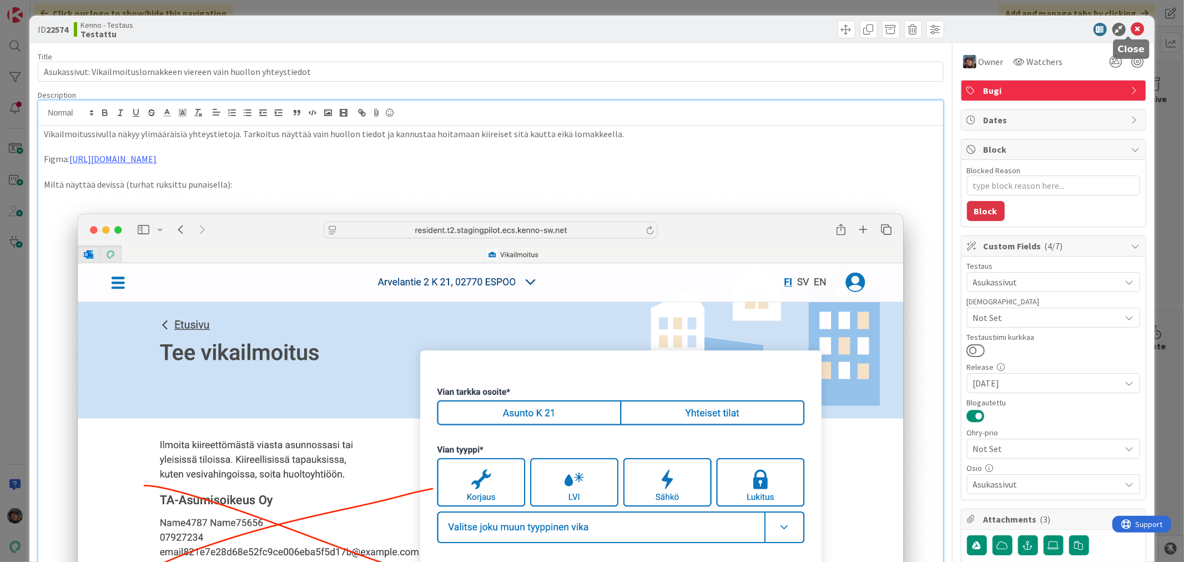
click at [1131, 29] on icon at bounding box center [1137, 29] width 13 height 13
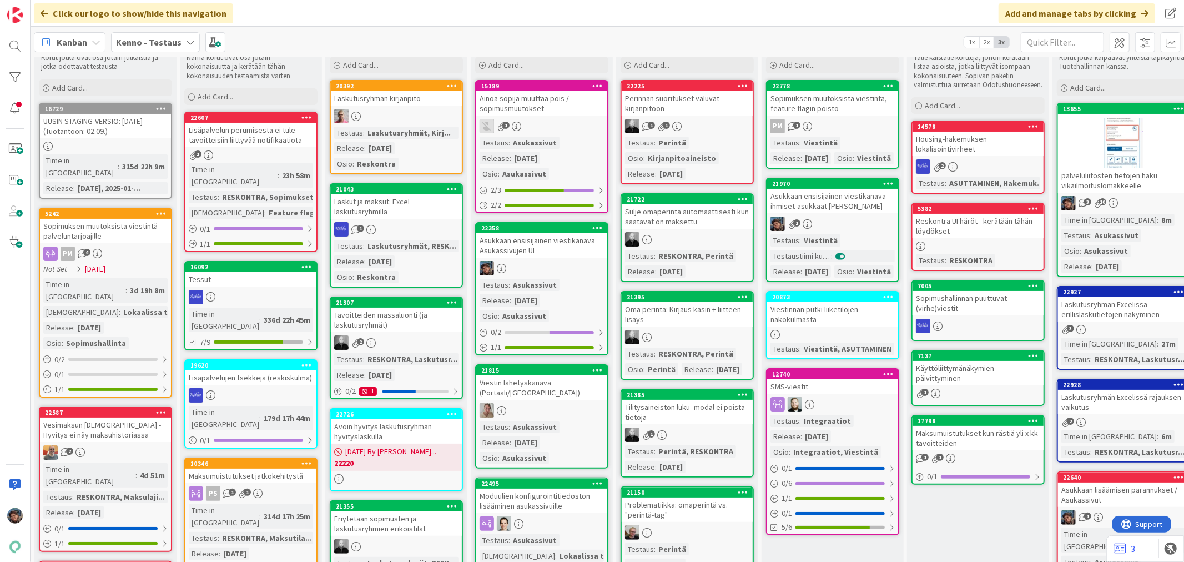
scroll to position [123, 0]
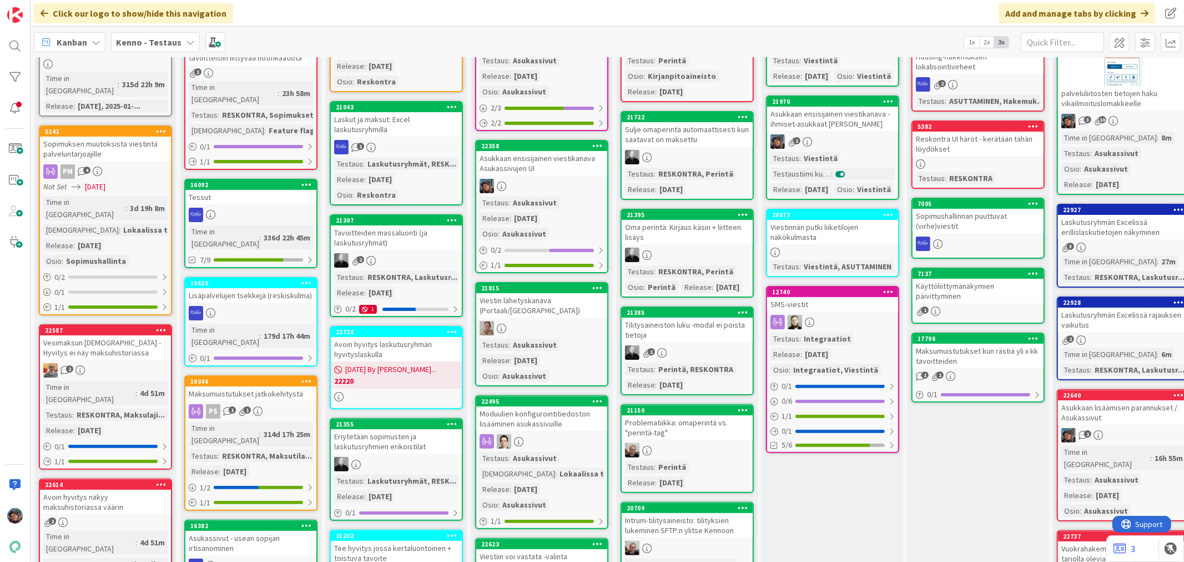
click at [576, 333] on link "21815 Viestin lähetyskanava (Portaali/Asukassivut) Testaus : Asukassivut Releas…" at bounding box center [541, 334] width 133 height 104
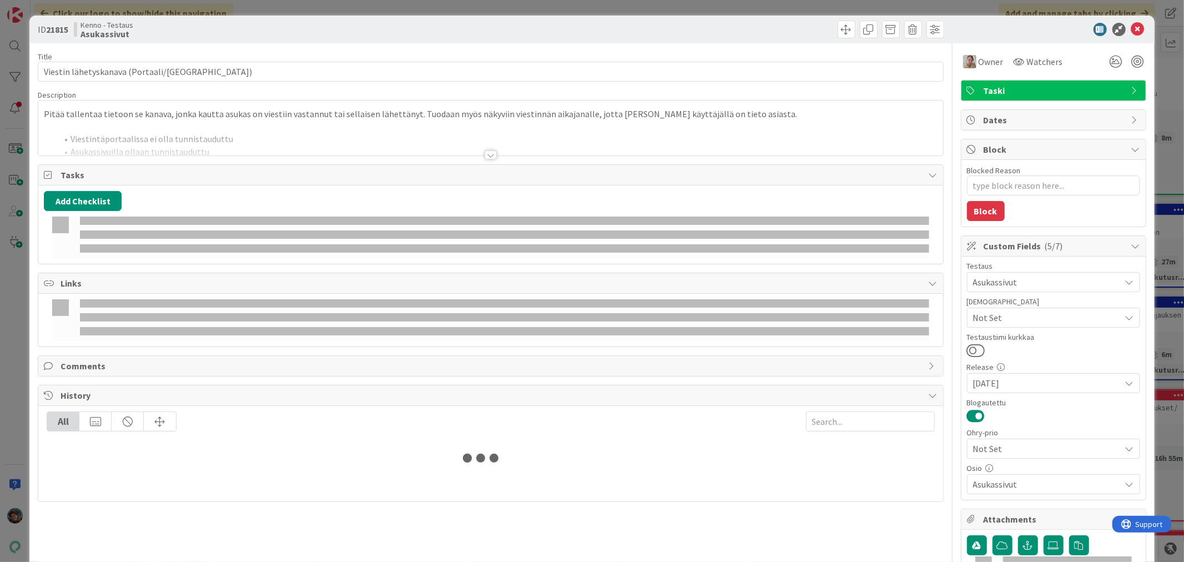
type textarea "x"
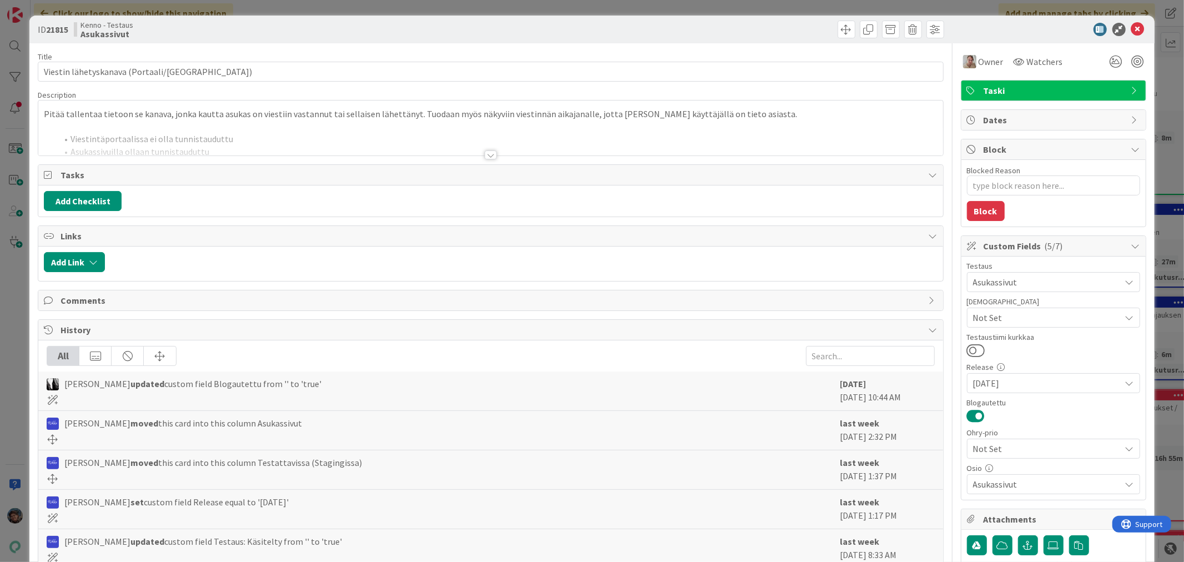
click at [485, 156] on div at bounding box center [491, 154] width 12 height 9
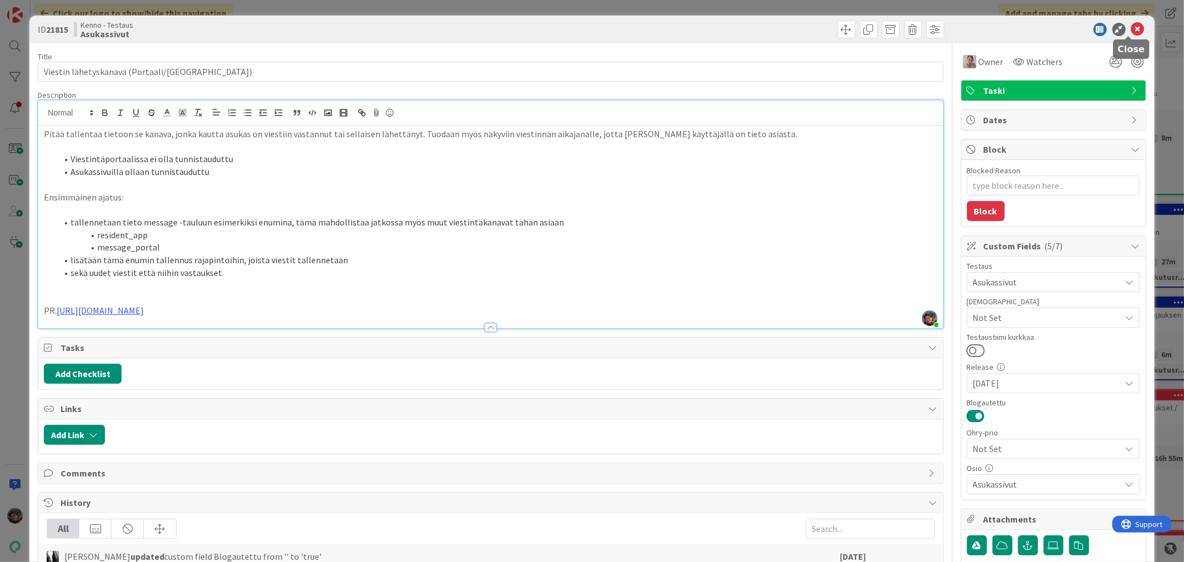
click at [1131, 28] on icon at bounding box center [1137, 29] width 13 height 13
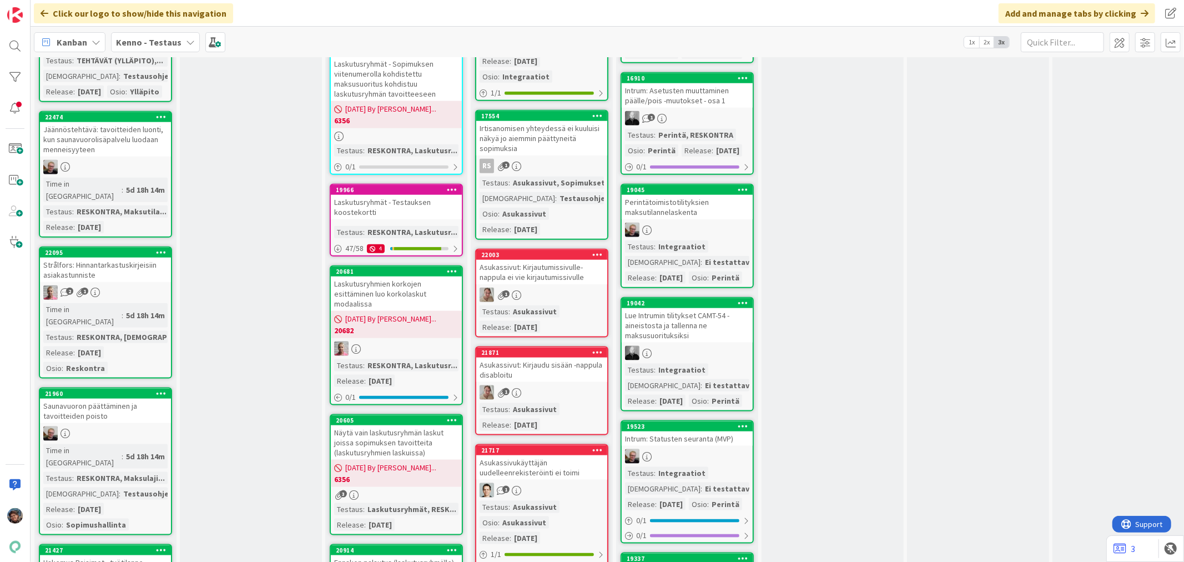
scroll to position [1110, 0]
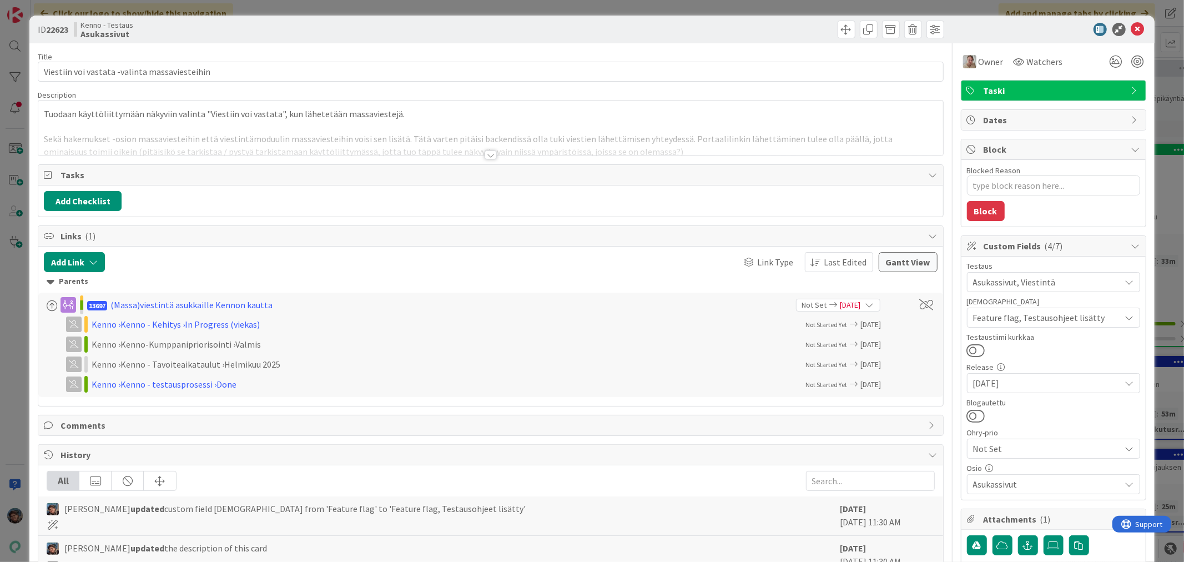
click at [485, 154] on div at bounding box center [491, 154] width 12 height 9
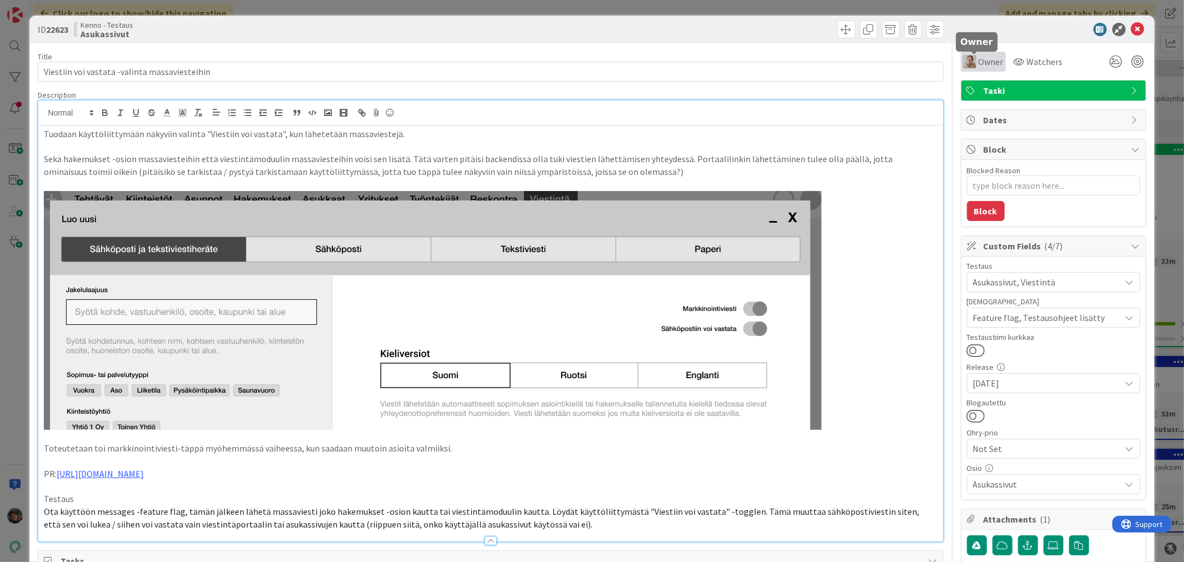
click at [979, 67] on span "Owner" at bounding box center [991, 61] width 25 height 13
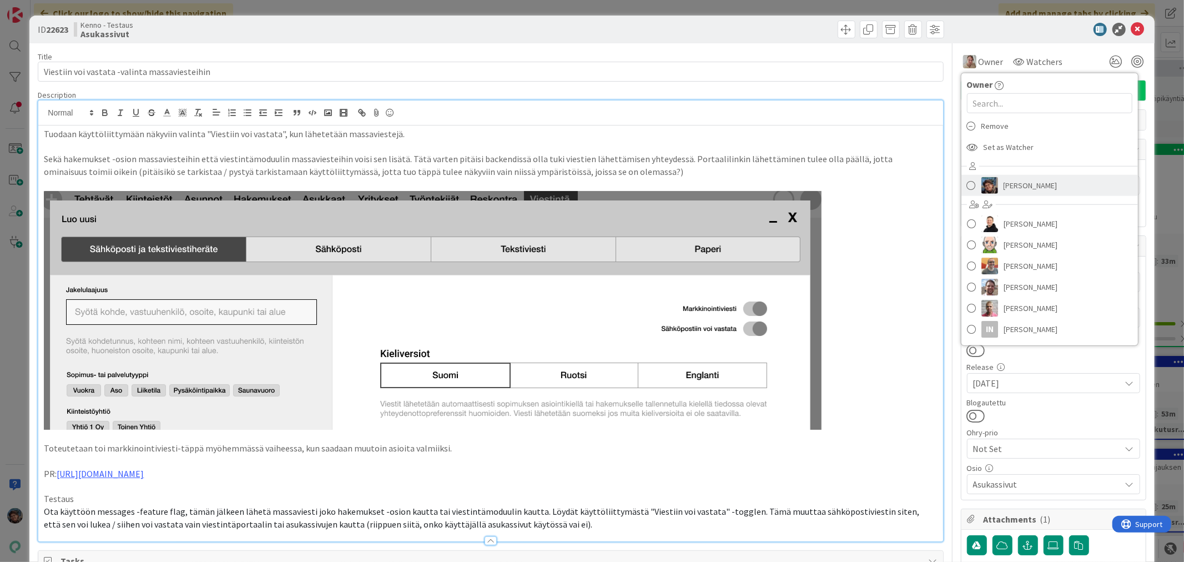
click at [981, 189] on img at bounding box center [989, 185] width 17 height 17
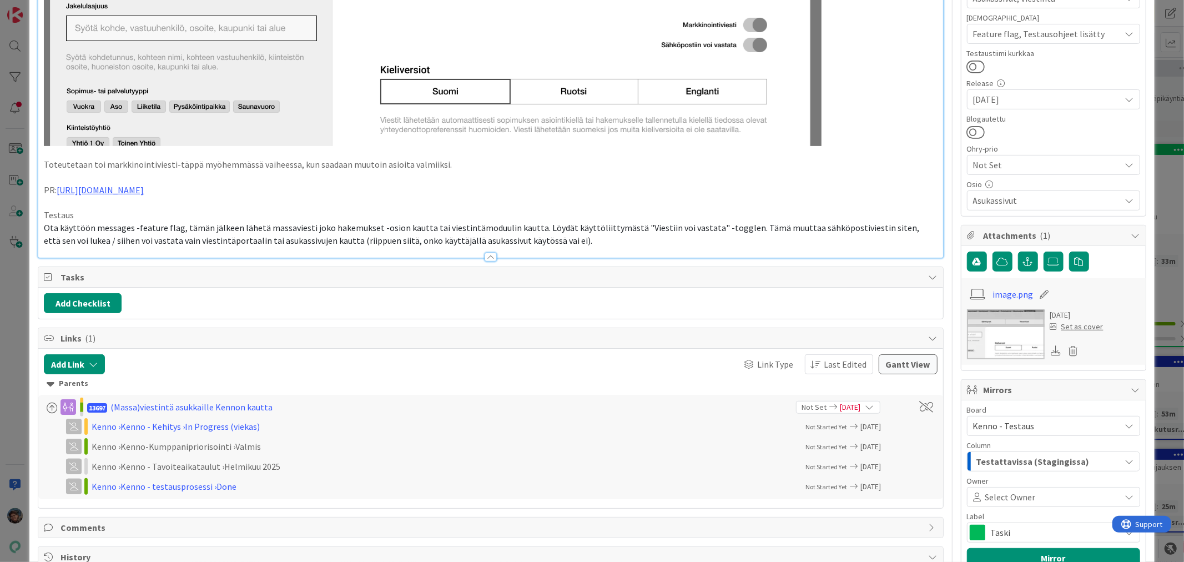
scroll to position [246, 0]
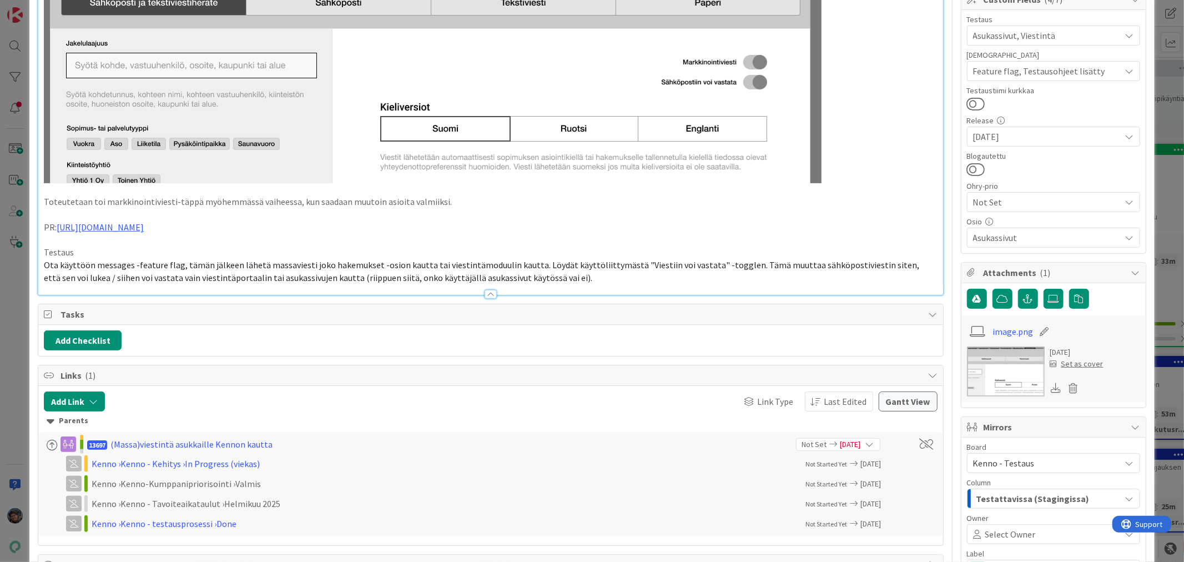
click at [553, 278] on p "Ota käyttöön messages -feature flag, tämän jälkeen lähetä massaviesti joko hake…" at bounding box center [490, 271] width 893 height 25
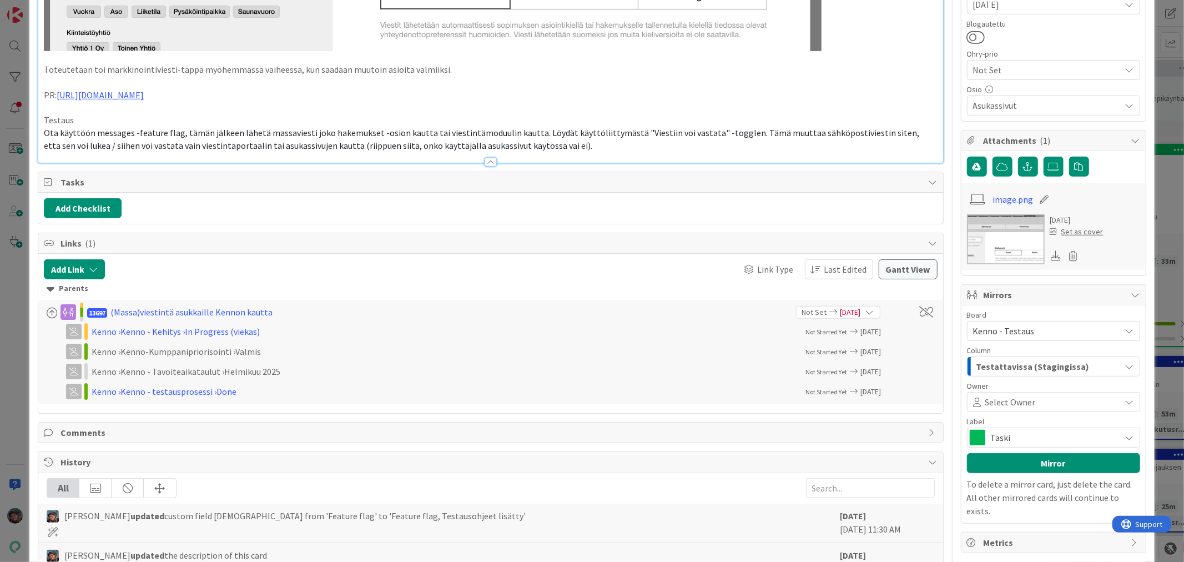
scroll to position [308, 0]
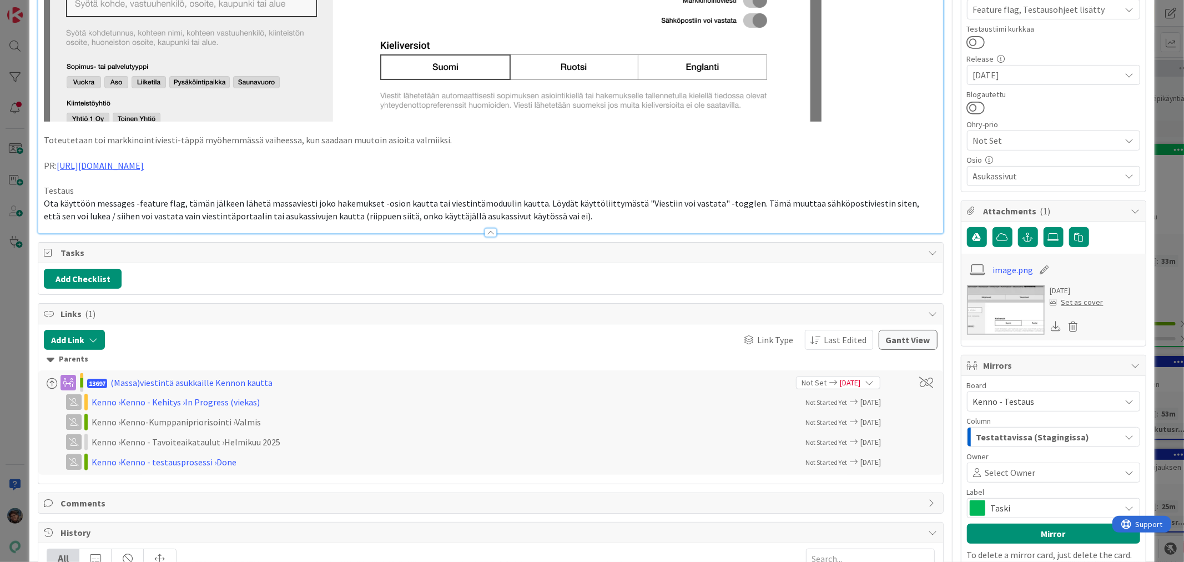
click at [552, 217] on p "Ota käyttöön messages -feature flag, tämän jälkeen lähetä massaviesti joko hake…" at bounding box center [490, 209] width 893 height 25
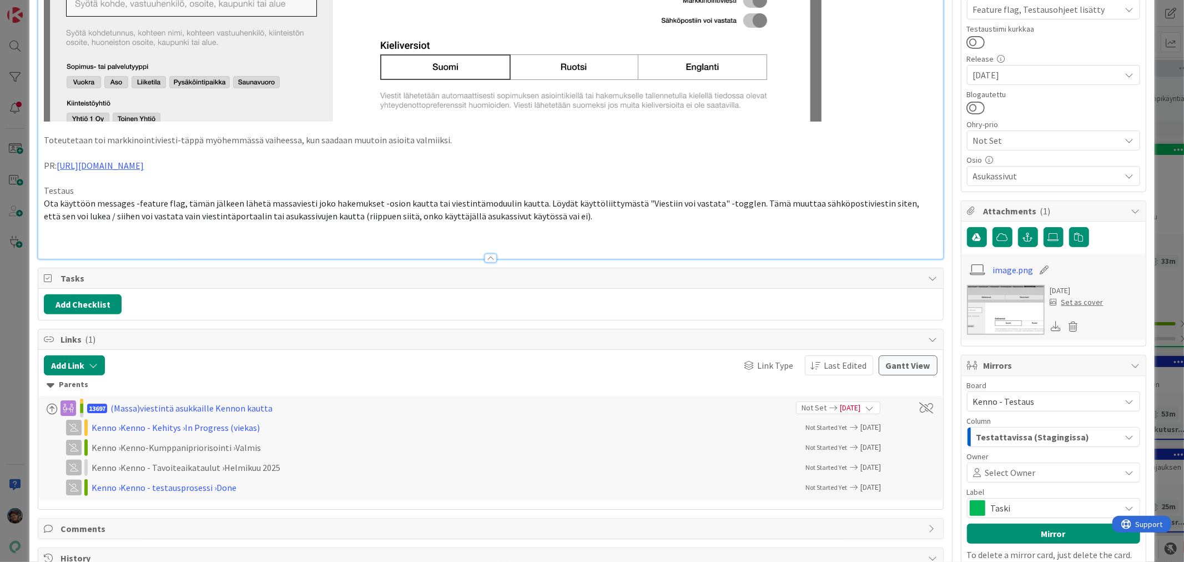
type textarea "x"
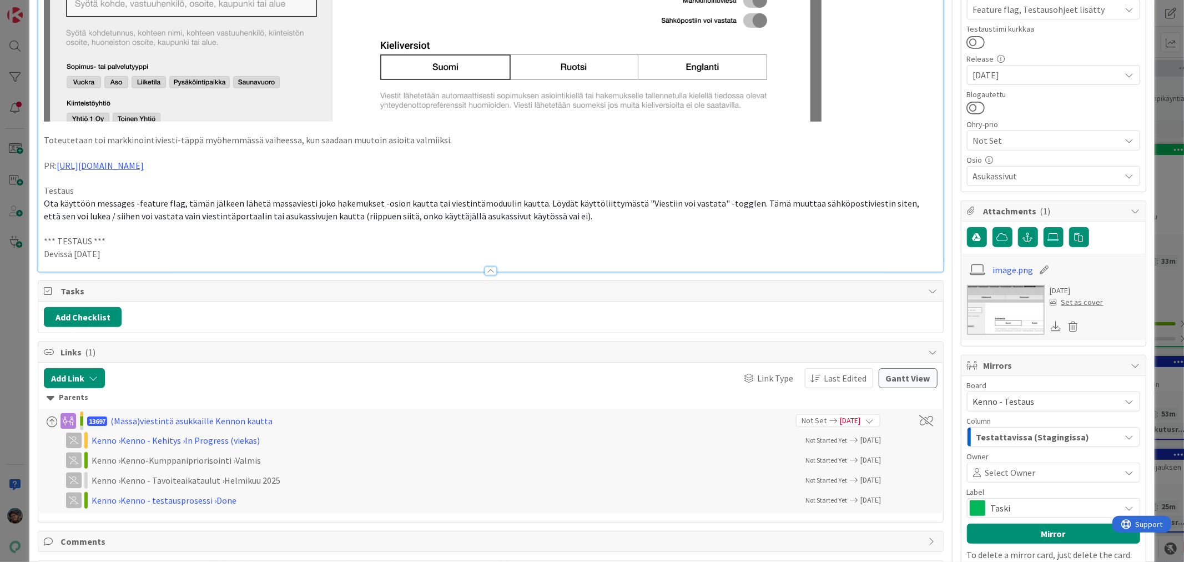
drag, startPoint x: 125, startPoint y: 253, endPoint x: 29, endPoint y: 240, distance: 96.4
click at [29, 240] on div "ID 22623 Kenno - Testaus Asukassivut Title 45 / 128 Viestiin voi vastata -valin…" at bounding box center [591, 277] width 1124 height 1138
click at [167, 255] on p "Devissä 2025-08-26" at bounding box center [490, 254] width 893 height 13
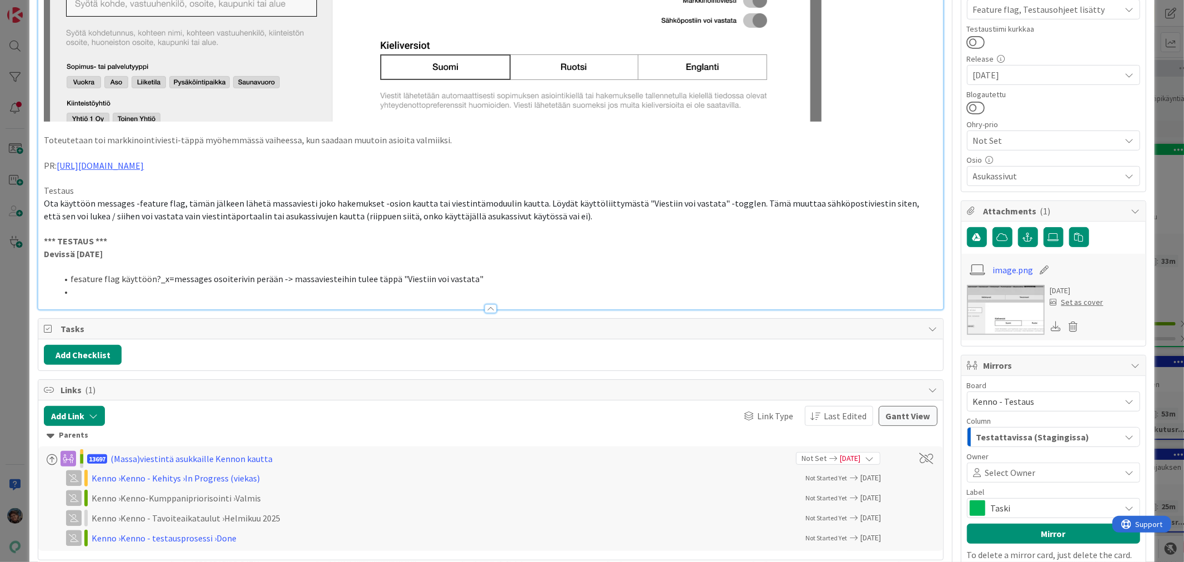
click at [79, 279] on li "fesature flag käyttöön ?_x=messages osoiterivin perään -> massaviesteihin tulee…" at bounding box center [497, 279] width 880 height 13
click at [78, 291] on li at bounding box center [497, 291] width 880 height 13
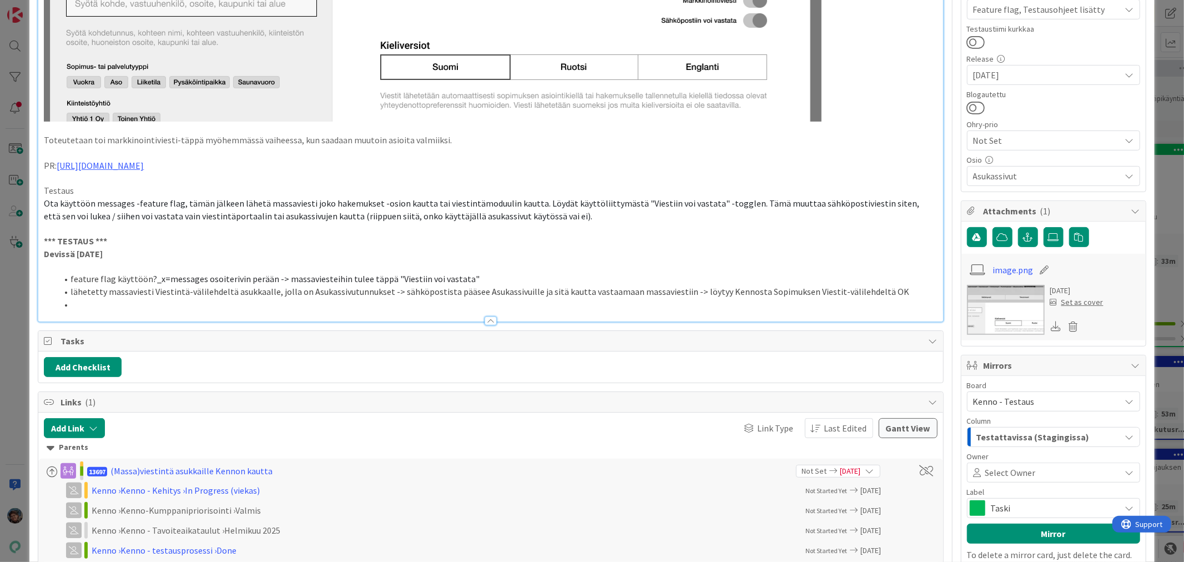
click at [381, 292] on li "lähetetty massaviesti Viestintä-välilehdeltä asukkaalle, jolla on Asukassivutun…" at bounding box center [497, 291] width 880 height 13
click at [149, 290] on li "lähetetty massaviesti Viestintä-välilehdeltä asukkaalle, jolla on Asukassivutun…" at bounding box center [497, 291] width 880 height 13
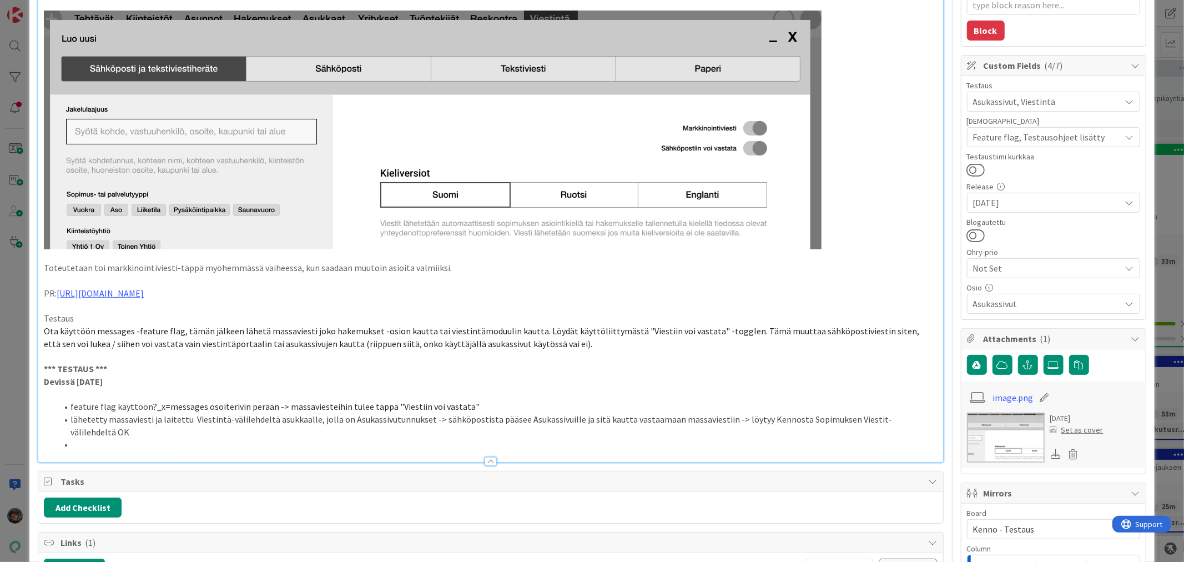
scroll to position [185, 0]
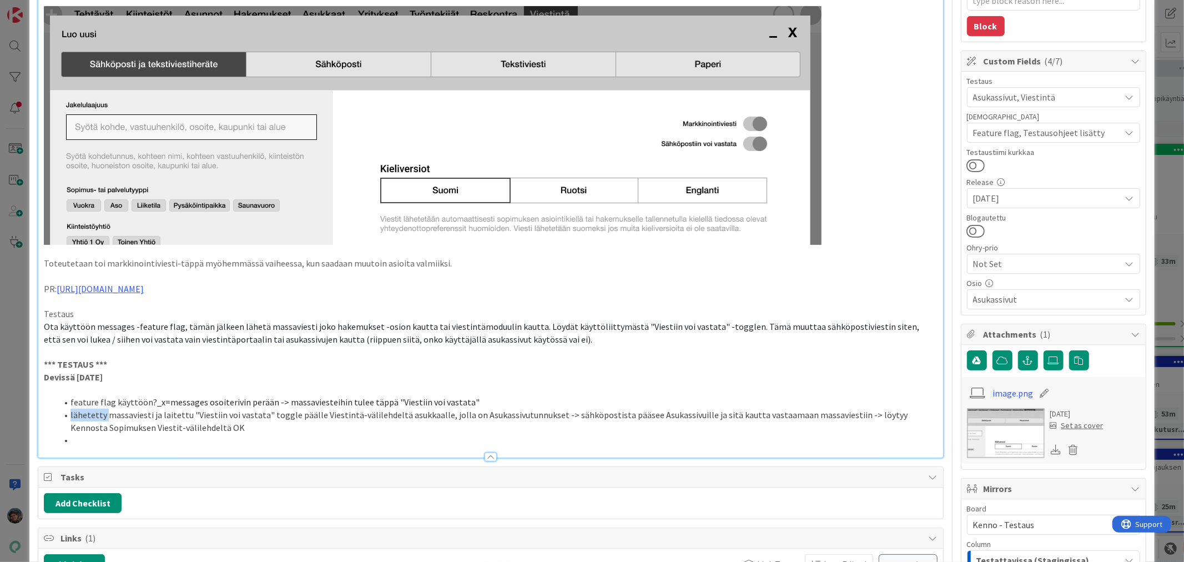
drag, startPoint x: 70, startPoint y: 413, endPoint x: 108, endPoint y: 411, distance: 37.3
click at [108, 411] on li "lähetetty massaviesti ja laitettu "Viestiin voi vastata" toggle päälle Viestint…" at bounding box center [497, 420] width 880 height 25
drag, startPoint x: 136, startPoint y: 415, endPoint x: 301, endPoint y: 411, distance: 165.5
click at [301, 411] on li "luotu massaviesti ja laitettu "Viestiin voi vastata" toggle päälle Viestintä-vä…" at bounding box center [497, 420] width 880 height 25
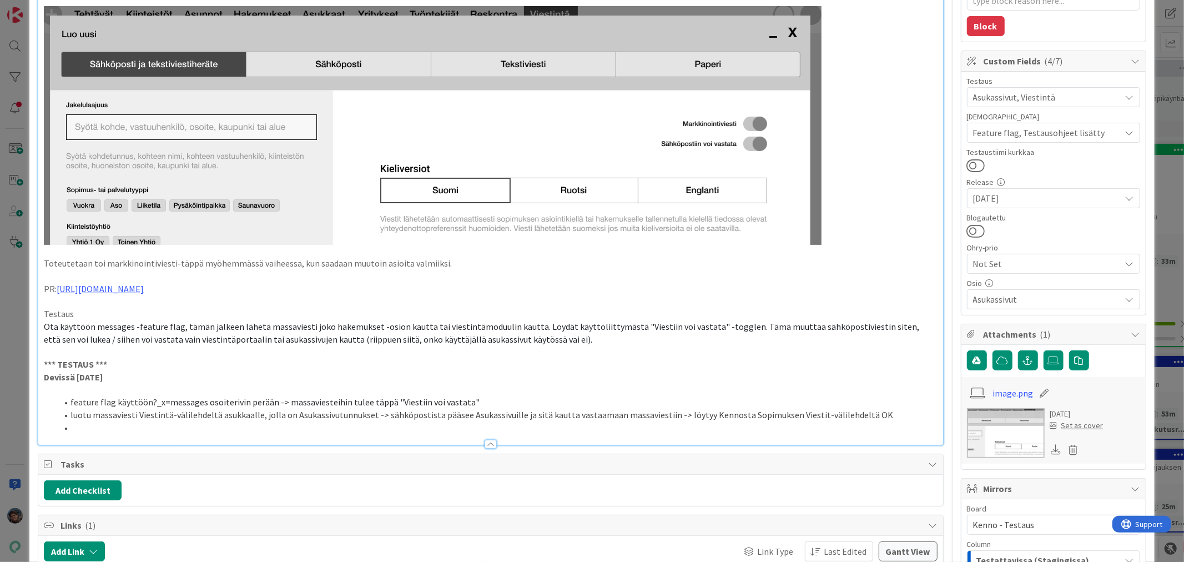
drag, startPoint x: 215, startPoint y: 412, endPoint x: 235, endPoint y: 423, distance: 22.6
click at [215, 413] on li "luotu massaviesti Viestintä-välilehdeltä asukkaalle, jolla on Asukassivutunnuks…" at bounding box center [497, 414] width 880 height 13
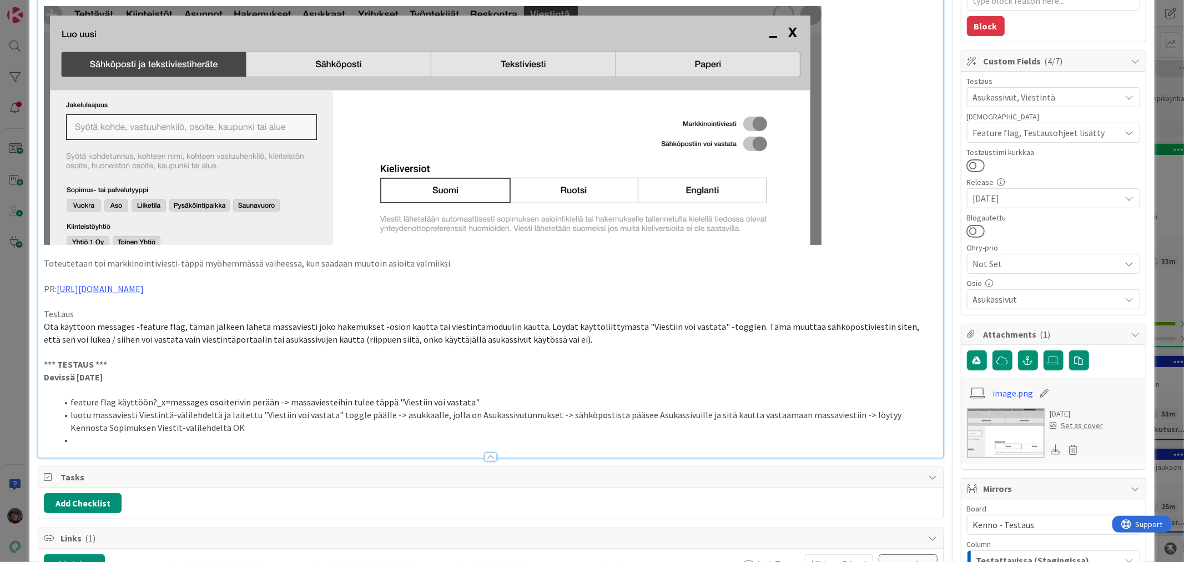
click at [78, 433] on li "luotu massaviesti Viestintä-välilehdeltä ja laitettu "Viestiin voi vastata" tog…" at bounding box center [497, 420] width 880 height 25
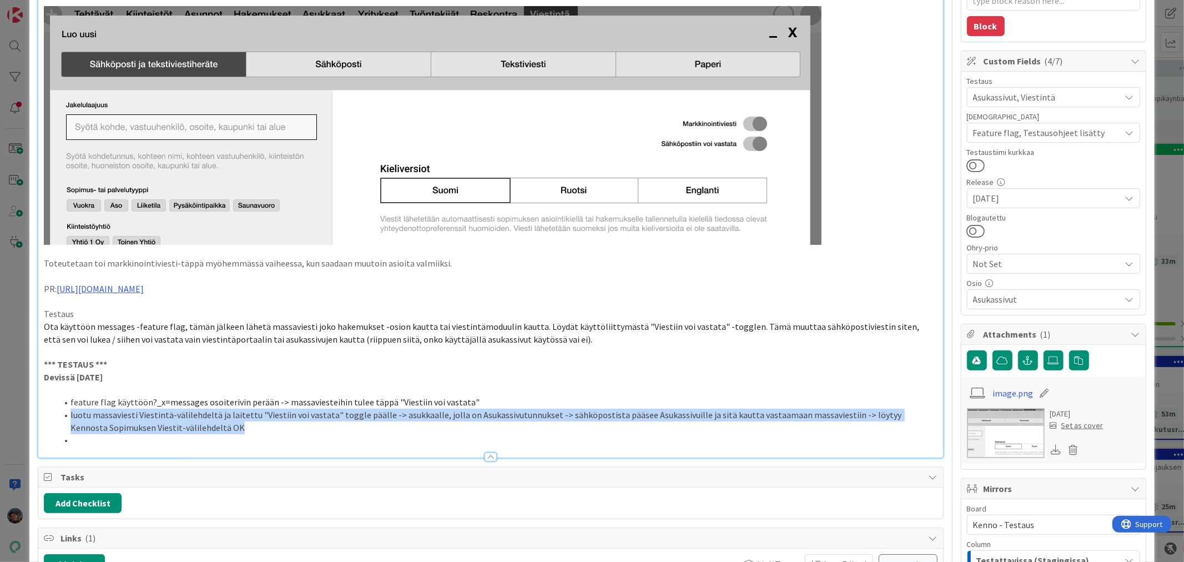
drag, startPoint x: 70, startPoint y: 412, endPoint x: 208, endPoint y: 431, distance: 138.9
click at [208, 431] on li "luotu massaviesti Viestintä-välilehdeltä ja laitettu "Viestiin voi vastata" tog…" at bounding box center [497, 420] width 880 height 25
copy li "luotu massaviesti Viestintä-välilehdeltä ja laitettu "Viestiin voi vastata" tog…"
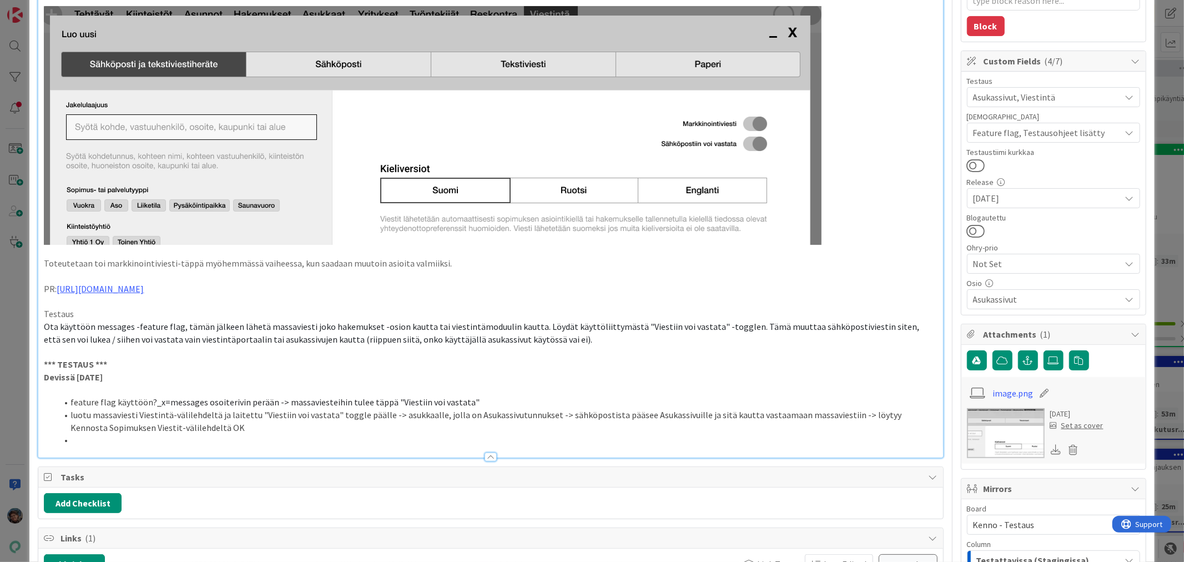
click at [86, 437] on li at bounding box center [497, 439] width 880 height 13
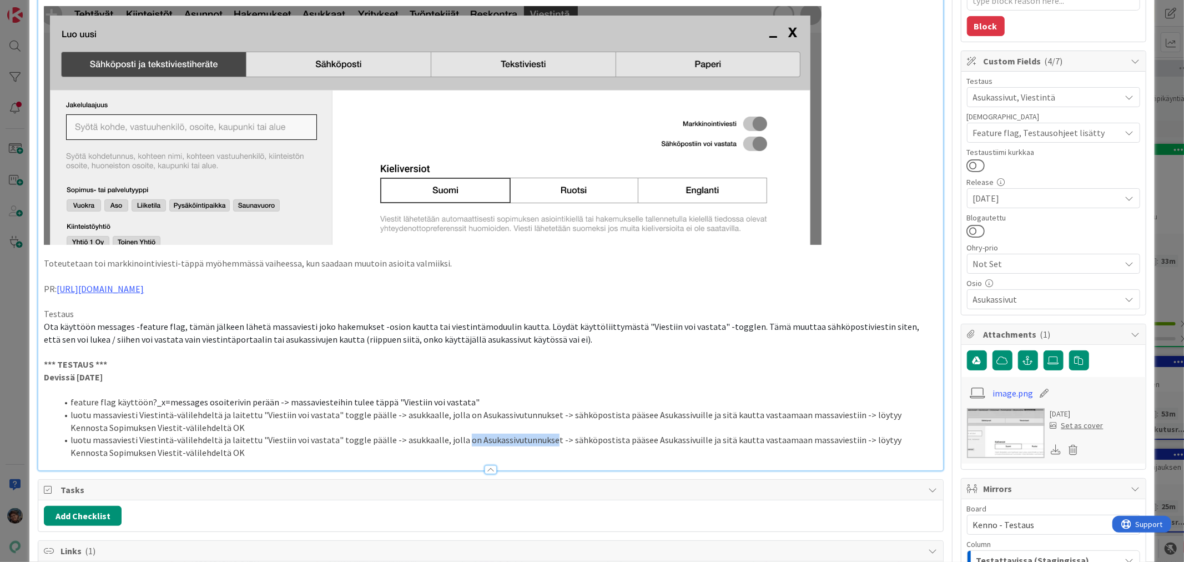
drag, startPoint x: 452, startPoint y: 440, endPoint x: 539, endPoint y: 439, distance: 87.1
click at [539, 439] on li "luotu massaviesti Viestintä-välilehdeltä ja laitettu "Viestiin voi vastata" tog…" at bounding box center [497, 445] width 880 height 25
click at [468, 415] on li "luotu massaviesti Viestintä-välilehdeltä ja laitettu "Viestiin voi vastata" tog…" at bounding box center [497, 420] width 880 height 25
drag, startPoint x: 640, startPoint y: 437, endPoint x: 700, endPoint y: 437, distance: 59.4
click at [700, 437] on li "luotu massaviesti Viestintä-välilehdeltä ja laitettu "Viestiin voi vastata" tog…" at bounding box center [497, 445] width 880 height 25
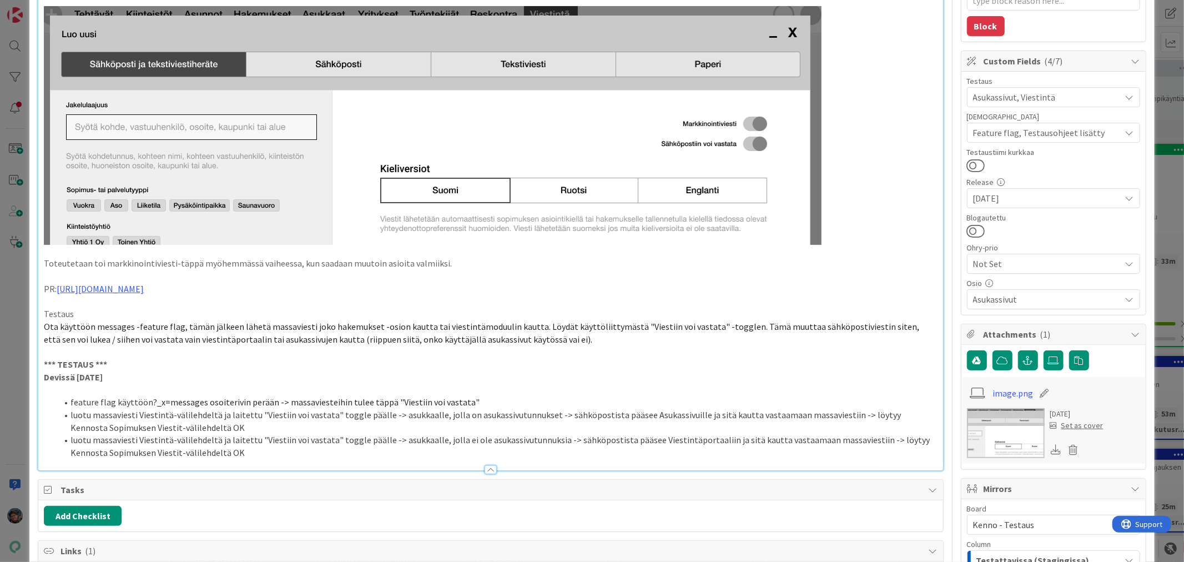
click at [210, 452] on li "luotu massaviesti Viestintä-välilehdeltä ja laitettu "Viestiin voi vastata" tog…" at bounding box center [497, 445] width 880 height 25
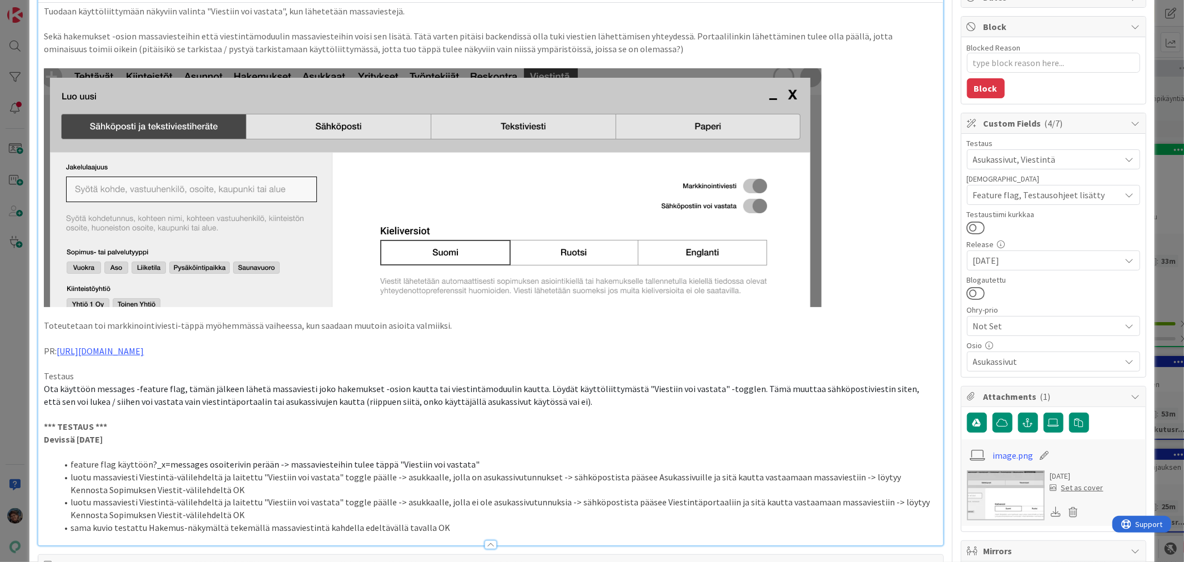
scroll to position [0, 0]
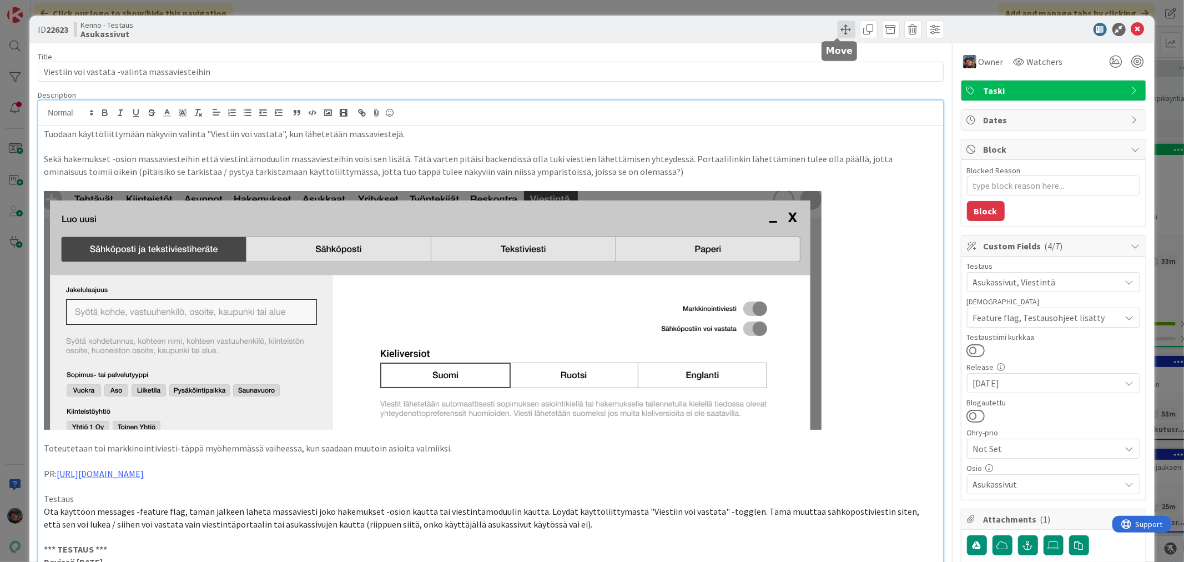
click at [838, 30] on span at bounding box center [847, 30] width 18 height 18
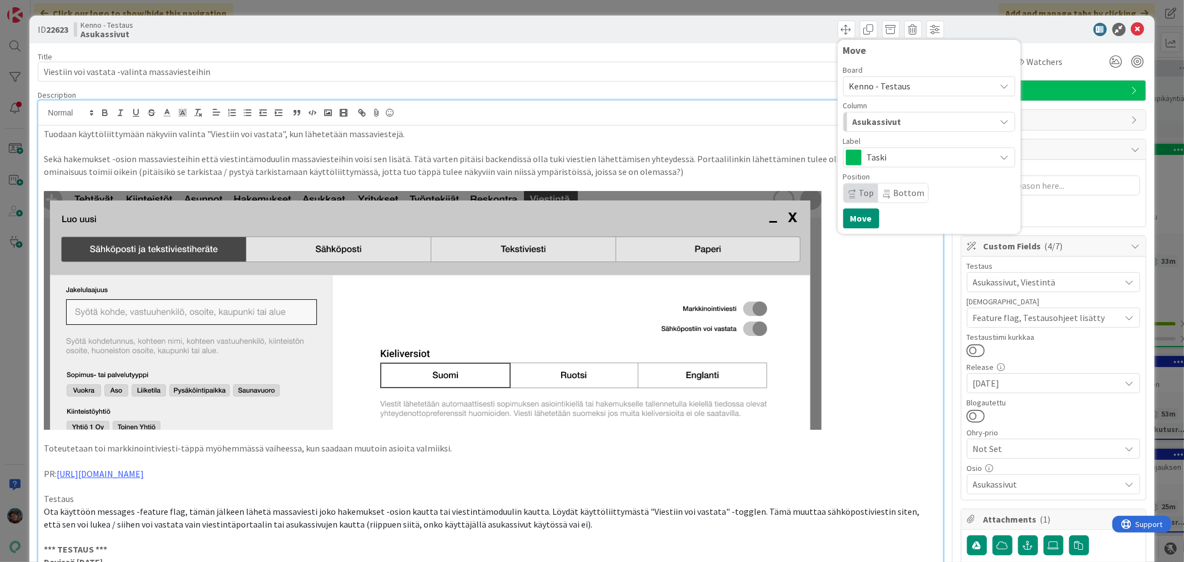
click at [904, 123] on div "Asukassivut" at bounding box center [923, 122] width 146 height 18
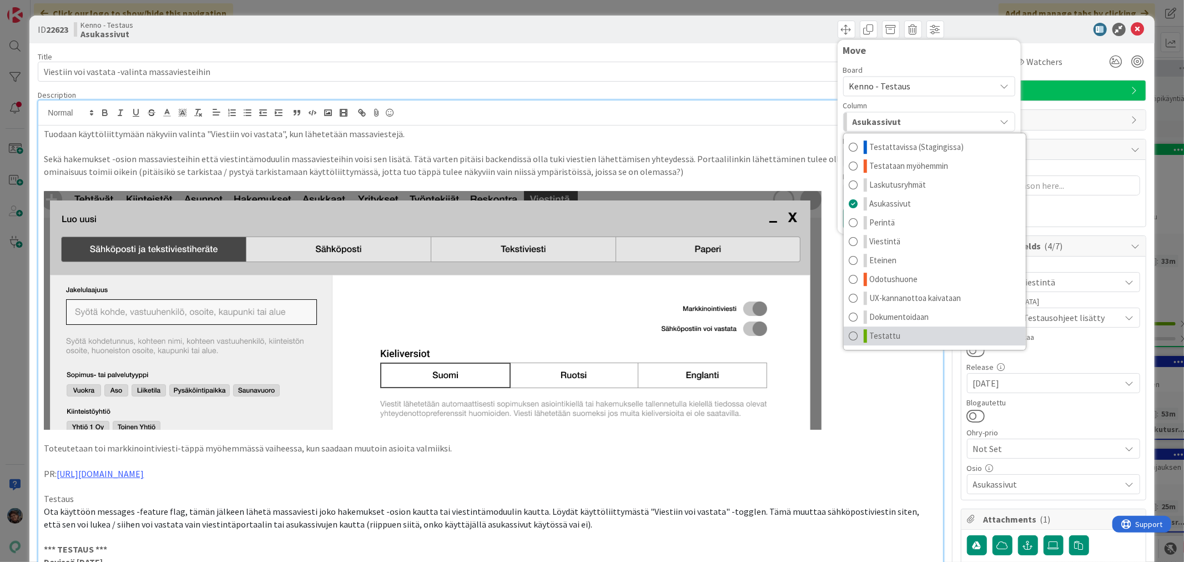
click at [894, 327] on link "Testattu" at bounding box center [935, 335] width 182 height 19
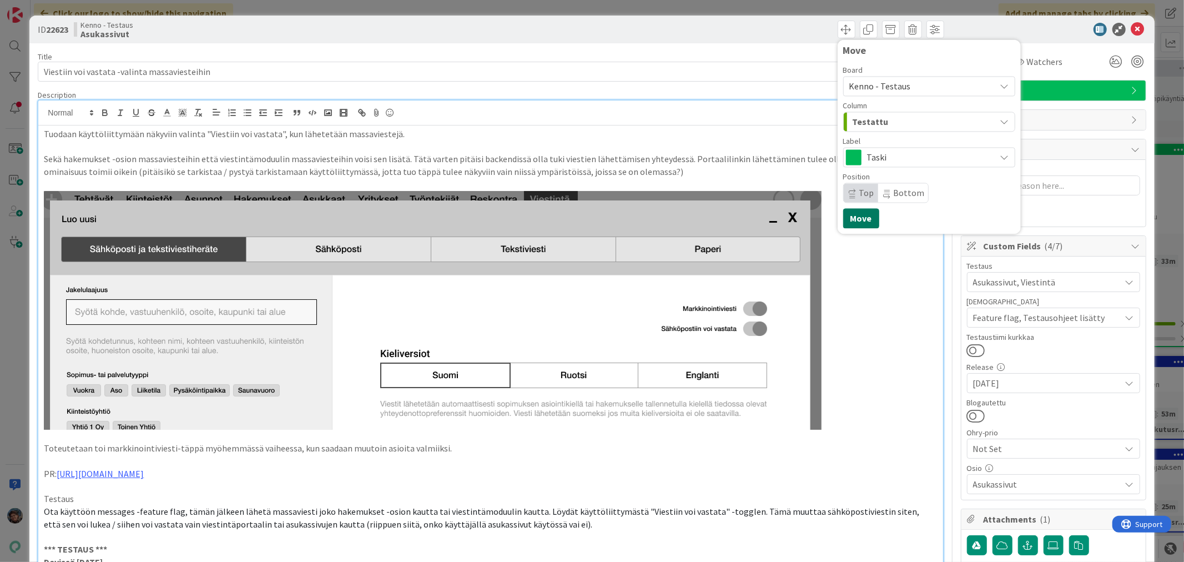
click at [858, 213] on button "Move" at bounding box center [861, 218] width 36 height 20
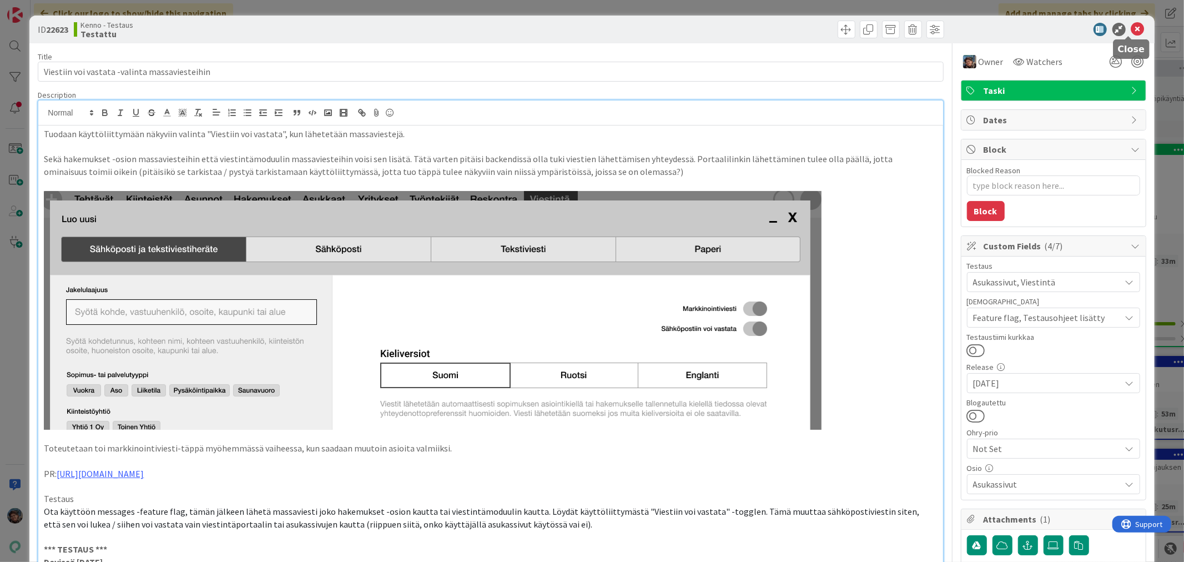
click at [1131, 25] on icon at bounding box center [1137, 29] width 13 height 13
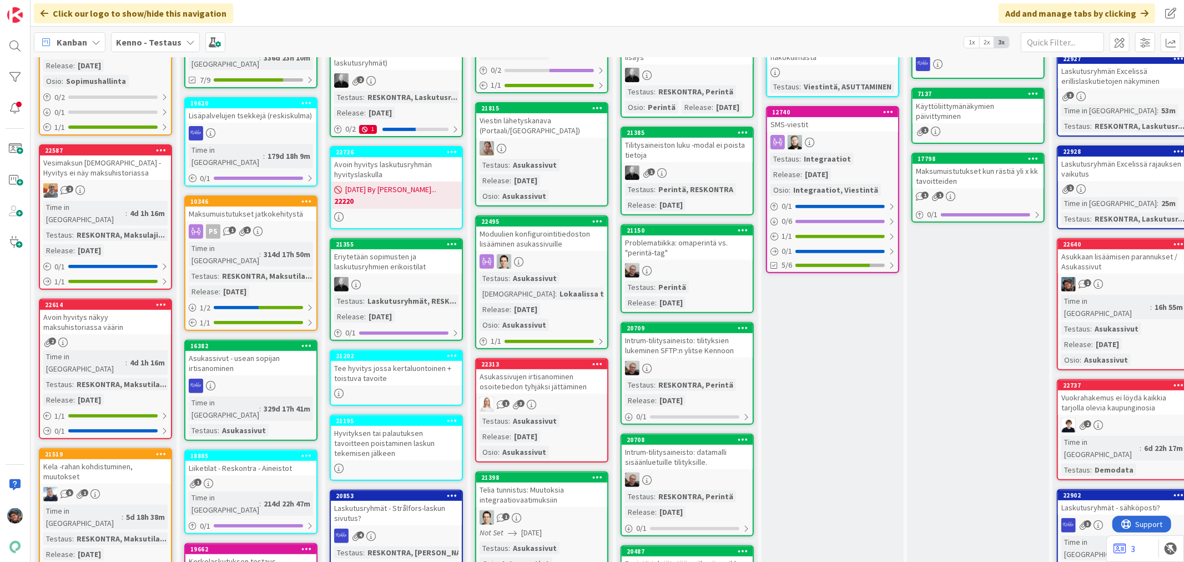
scroll to position [308, 0]
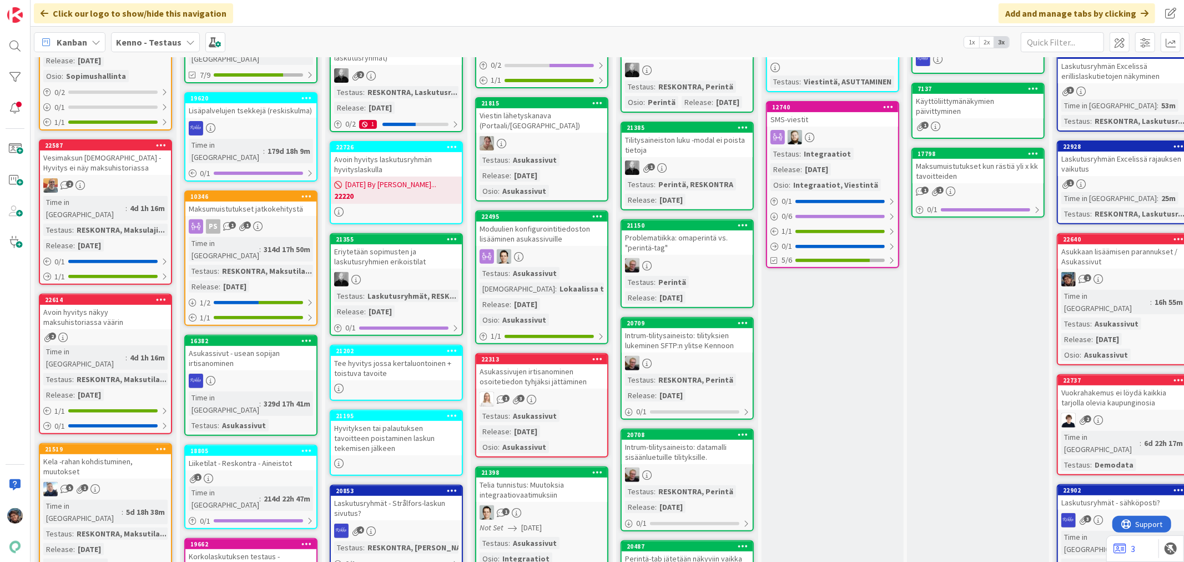
click at [553, 169] on div "Testaus : Asukassivut Release : 2025-08-20 Osio : Asukassivut" at bounding box center [542, 175] width 124 height 43
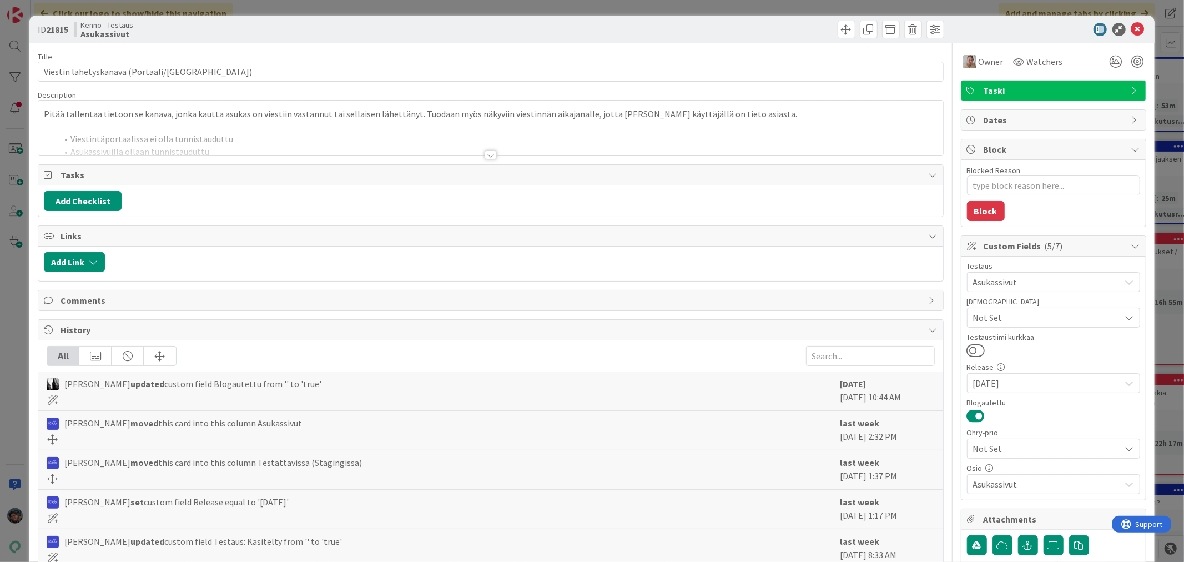
drag, startPoint x: 490, startPoint y: 152, endPoint x: 501, endPoint y: 172, distance: 22.9
click at [490, 153] on div at bounding box center [491, 154] width 12 height 9
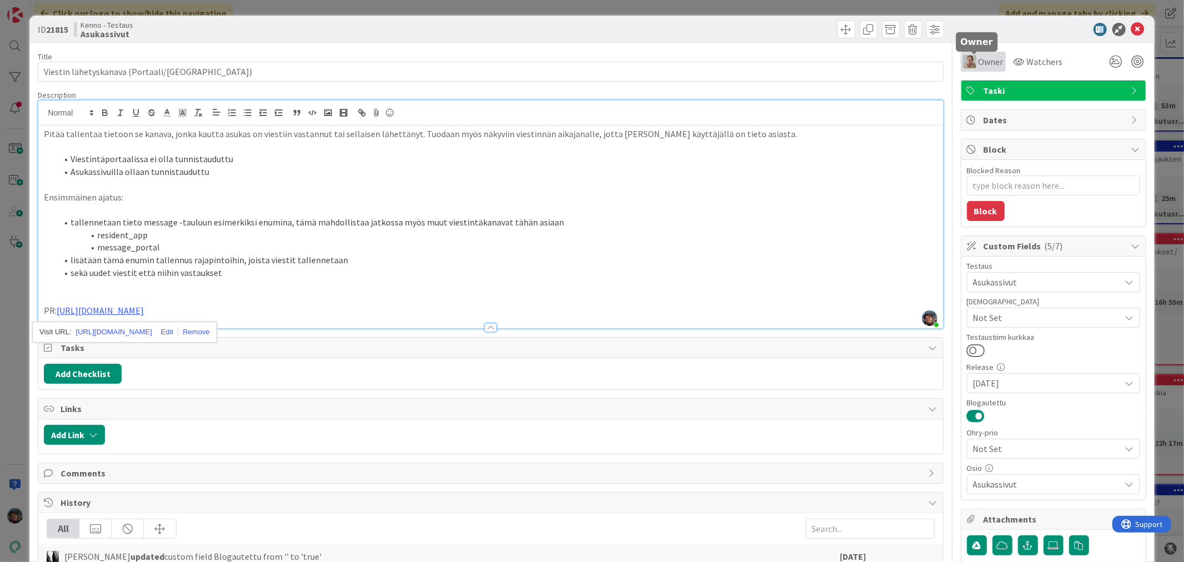
click at [979, 56] on span "Owner" at bounding box center [991, 61] width 25 height 13
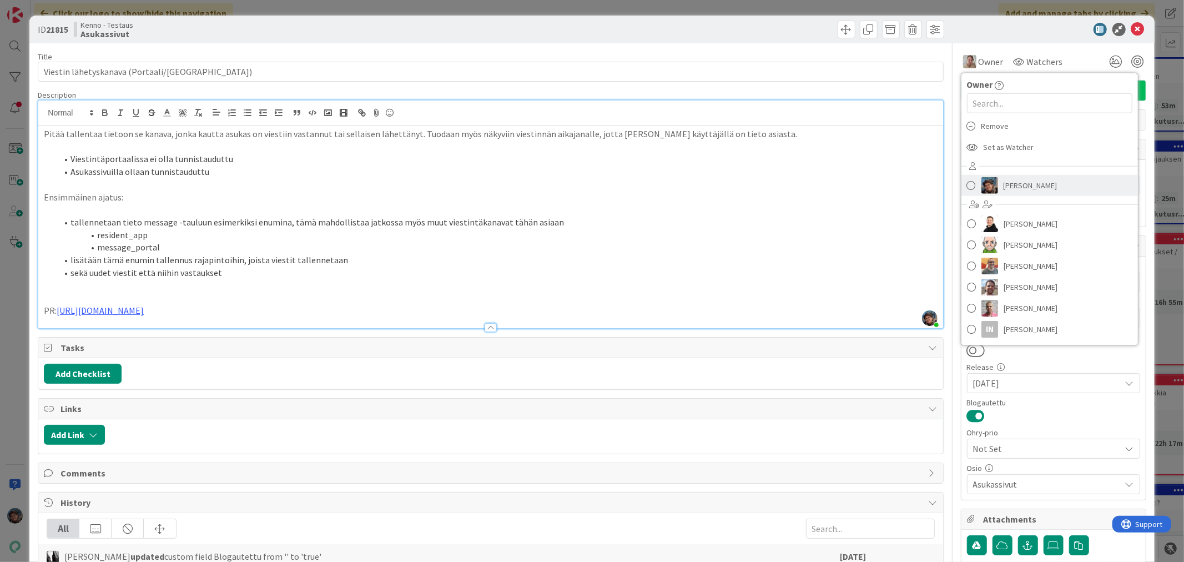
click at [992, 179] on link "[PERSON_NAME]" at bounding box center [1049, 185] width 176 height 21
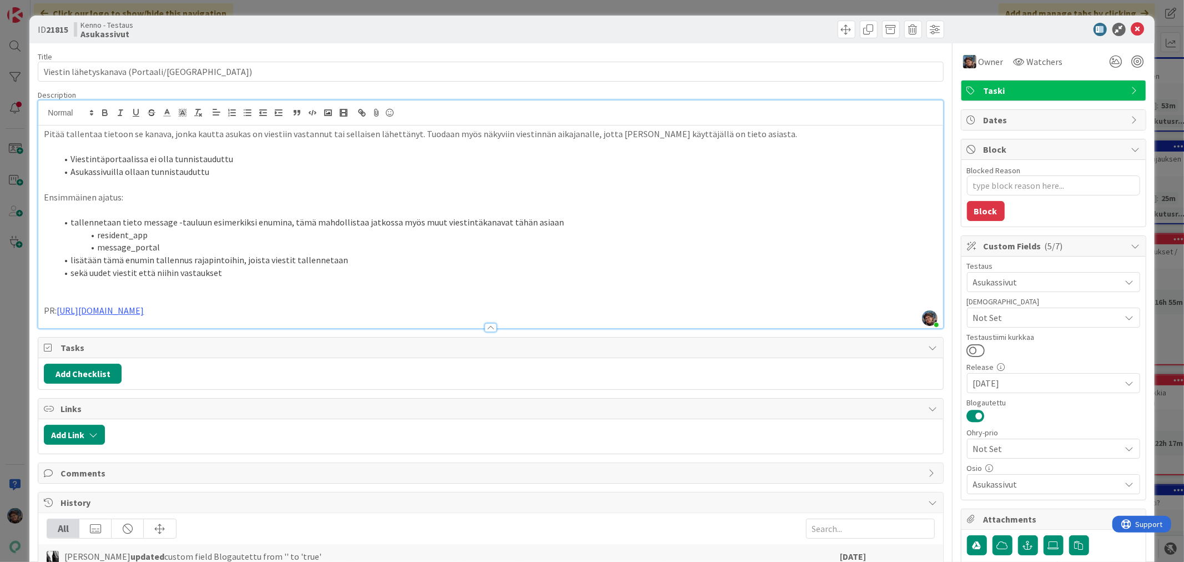
click at [264, 313] on p "PR: https://github.com/pandiafi/kenno/pull/8153" at bounding box center [490, 310] width 893 height 13
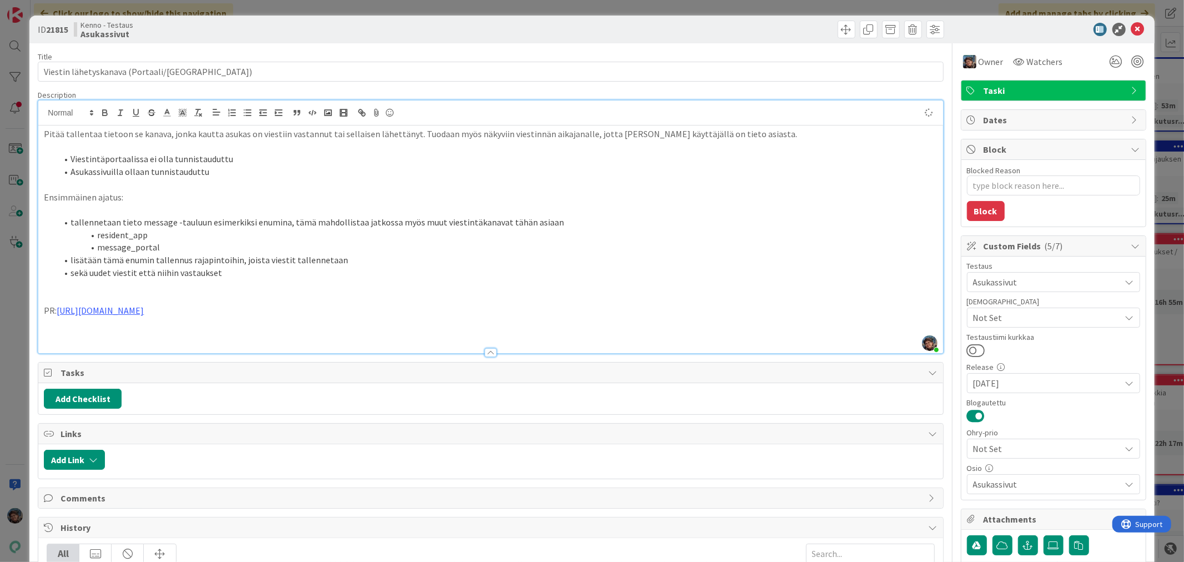
type textarea "x"
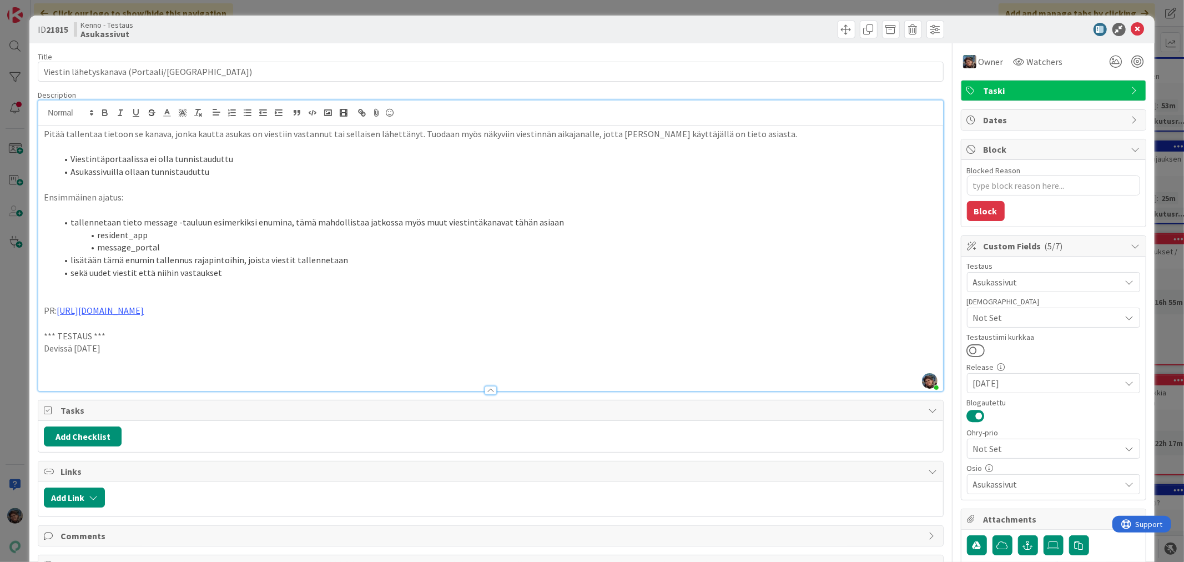
drag, startPoint x: 129, startPoint y: 345, endPoint x: 39, endPoint y: 330, distance: 90.5
click at [39, 330] on div "Pitää tallentaa tietoon se kanava, jonka kautta asukas on viestiin vastannut ta…" at bounding box center [490, 257] width 904 height 265
click at [67, 371] on p at bounding box center [490, 373] width 893 height 13
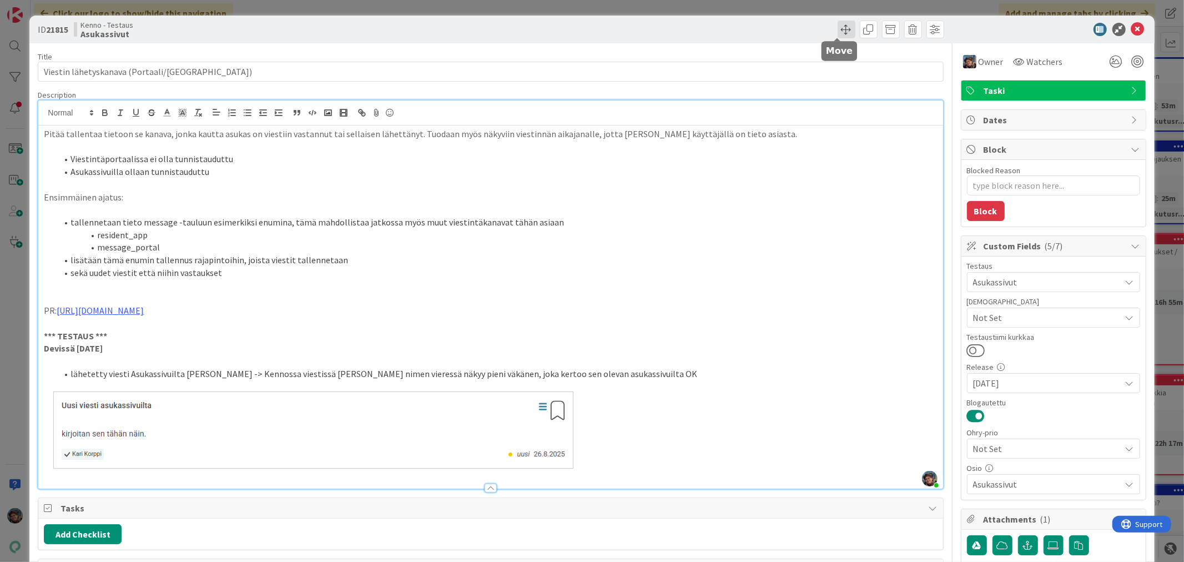
click at [838, 33] on span at bounding box center [847, 30] width 18 height 18
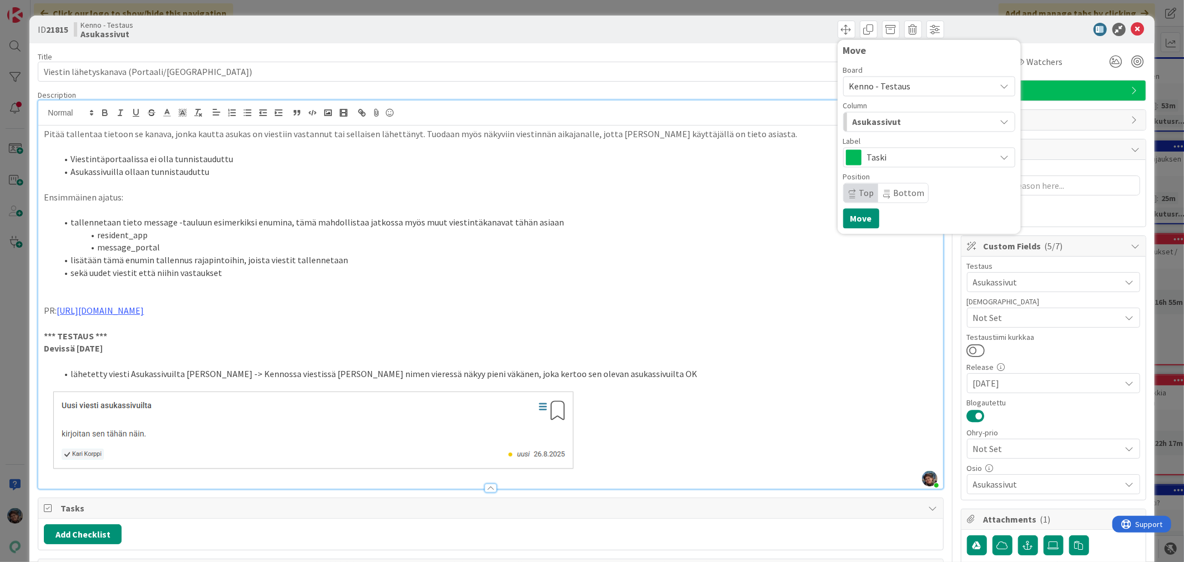
click at [911, 122] on div "Asukassivut" at bounding box center [923, 122] width 146 height 18
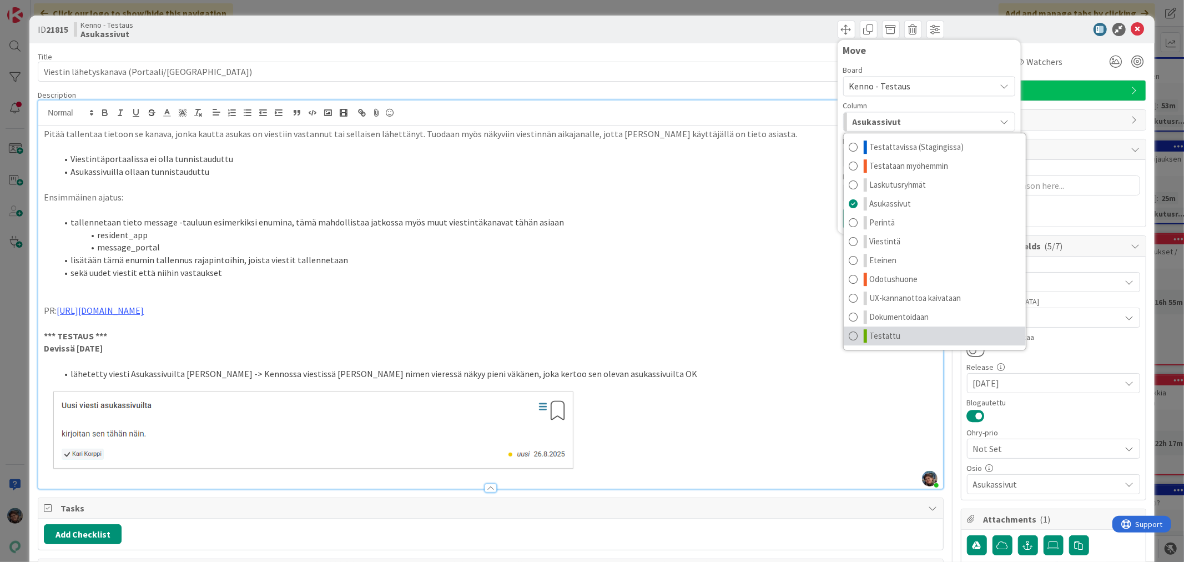
click at [927, 333] on link "Testattu" at bounding box center [935, 335] width 182 height 19
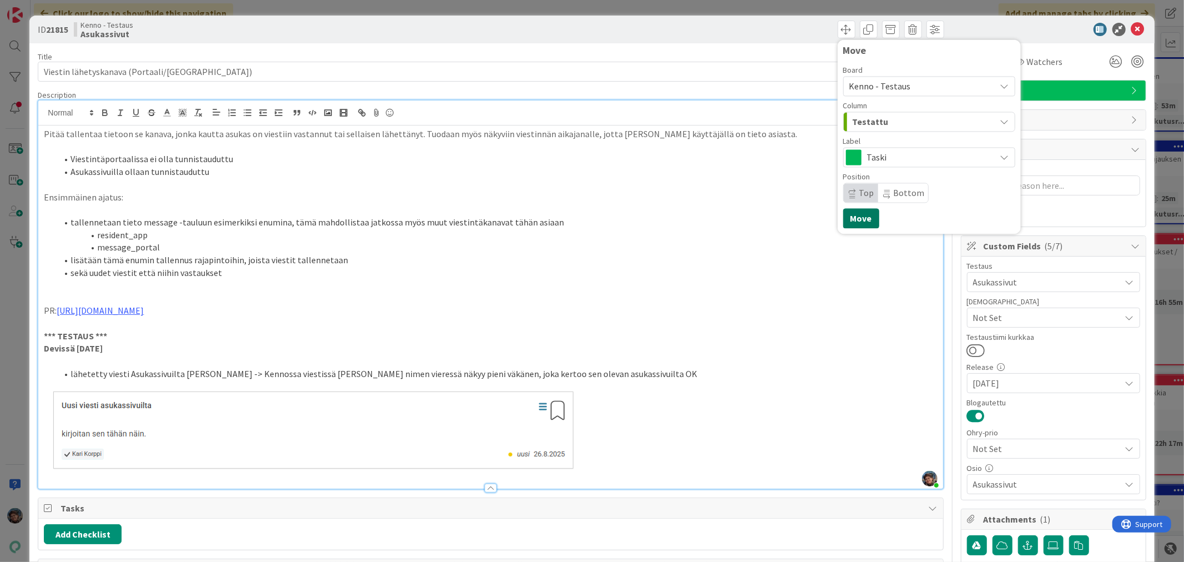
click at [858, 219] on button "Move" at bounding box center [861, 218] width 36 height 20
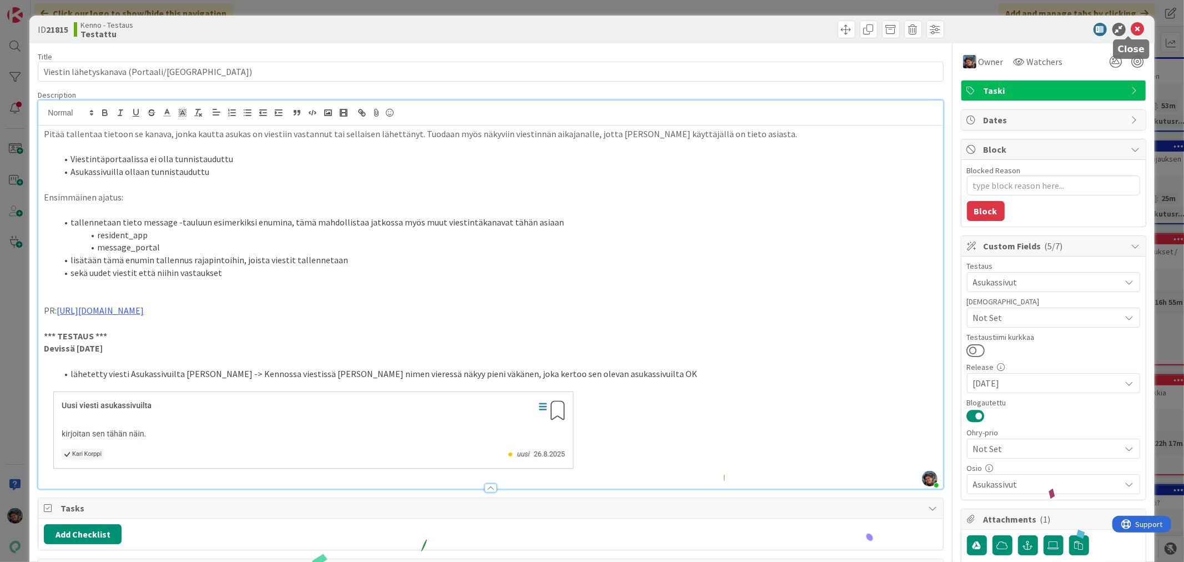
click at [1131, 27] on icon at bounding box center [1137, 29] width 13 height 13
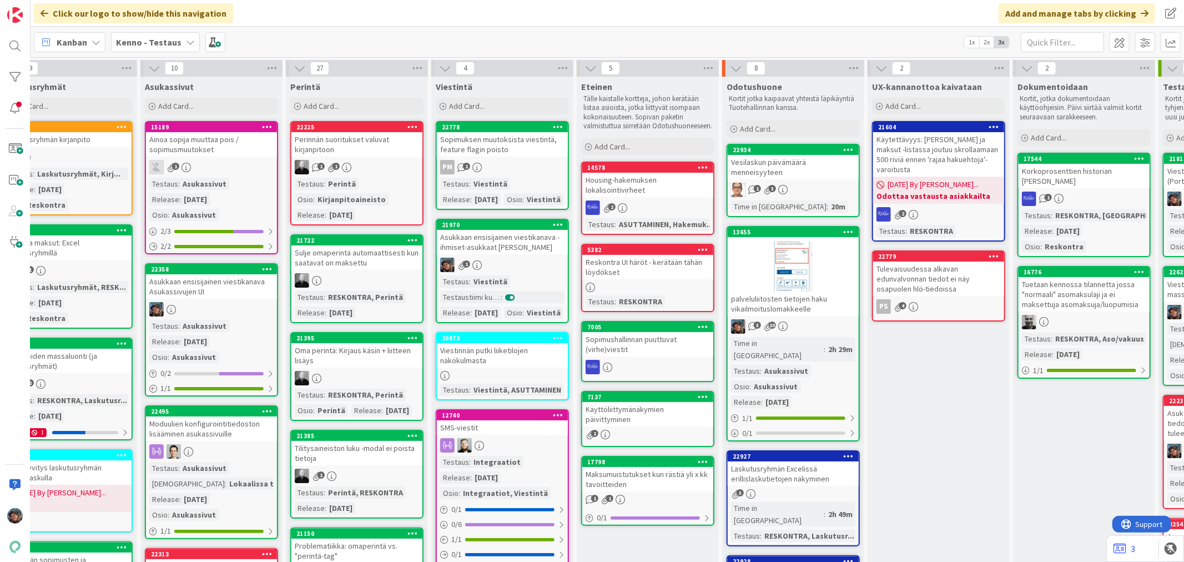
scroll to position [0, 518]
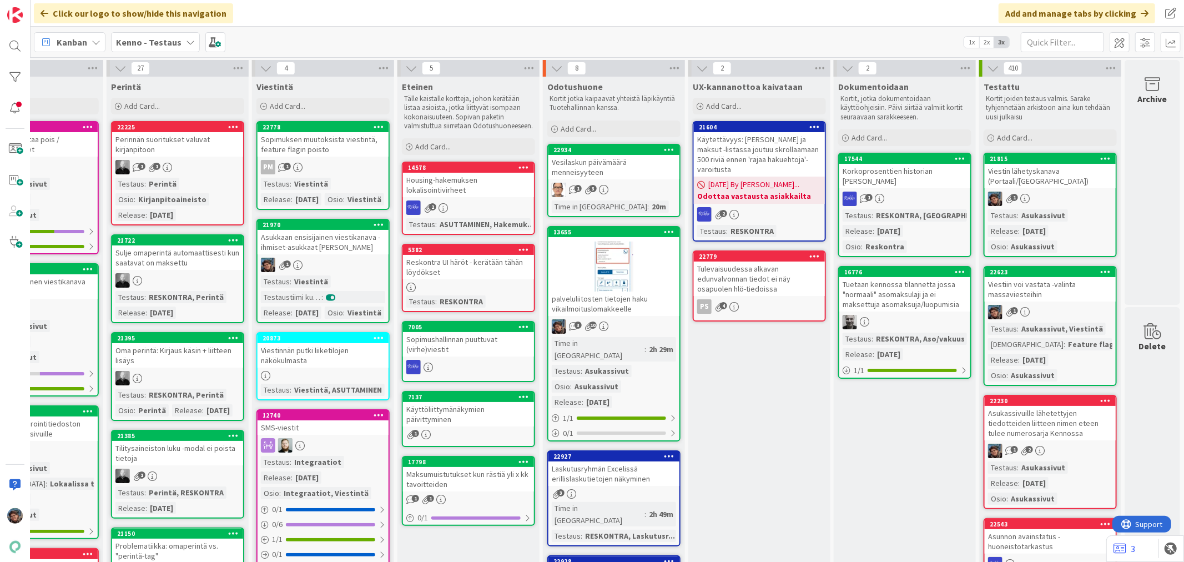
click at [1037, 210] on div "Asukassivut" at bounding box center [1042, 215] width 49 height 12
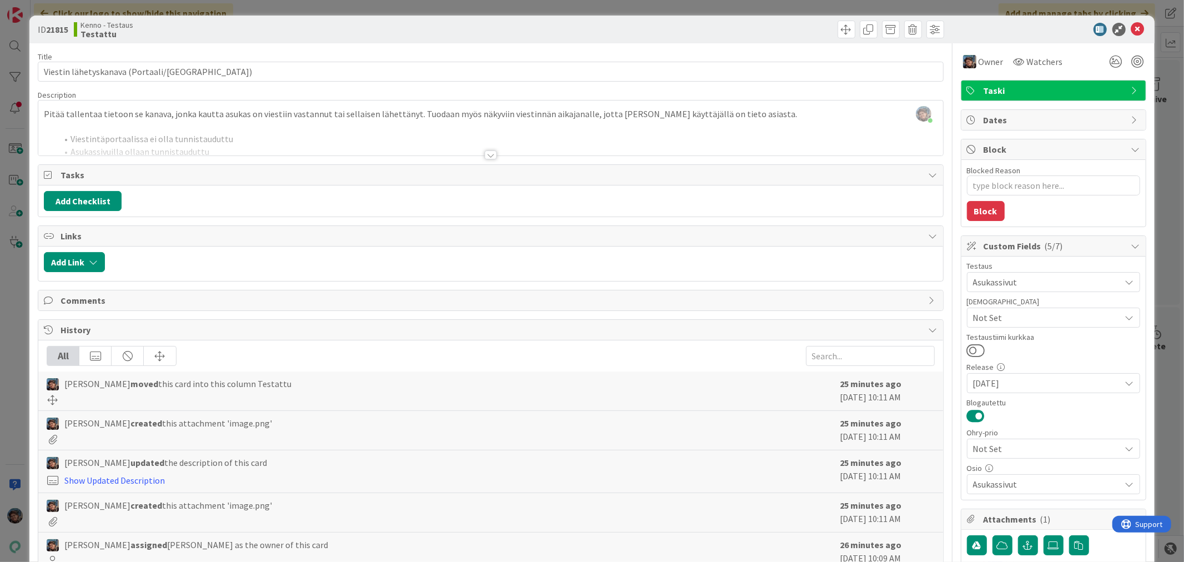
click at [485, 157] on div at bounding box center [491, 154] width 12 height 9
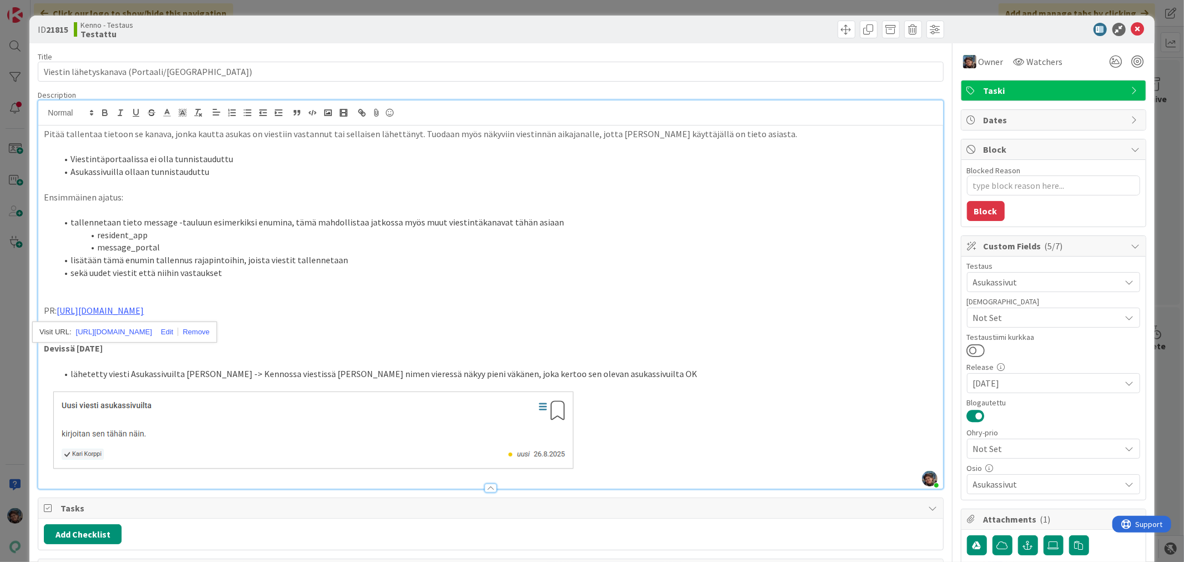
click at [640, 376] on li "lähetetty viesti Asukassivuilta Kari Korppina -> Kennossa viestissä Karin nimen…" at bounding box center [497, 373] width 880 height 13
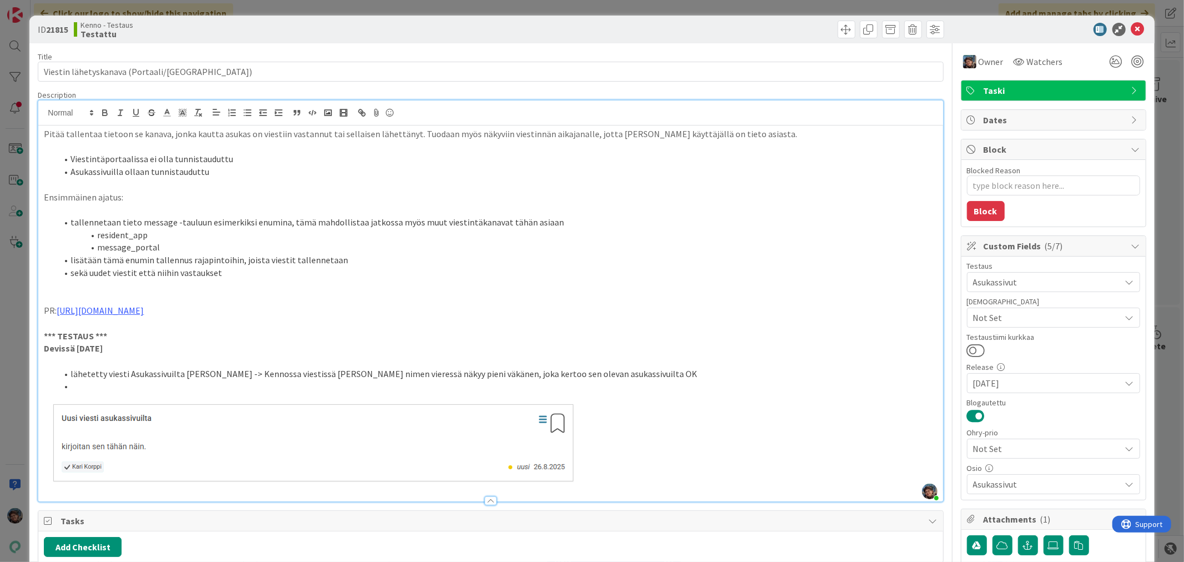
type textarea "x"
click at [176, 382] on li "väkänen myös Asukassivuilta lähetetyssä vastauksessa" at bounding box center [497, 386] width 880 height 13
click at [1131, 26] on icon at bounding box center [1137, 29] width 13 height 13
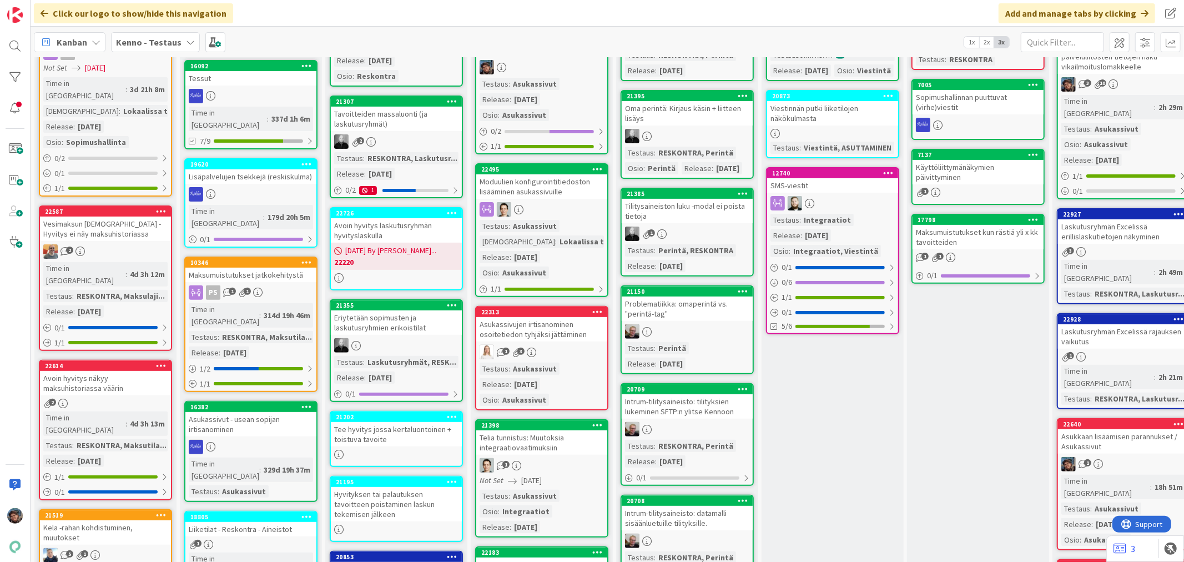
scroll to position [246, 0]
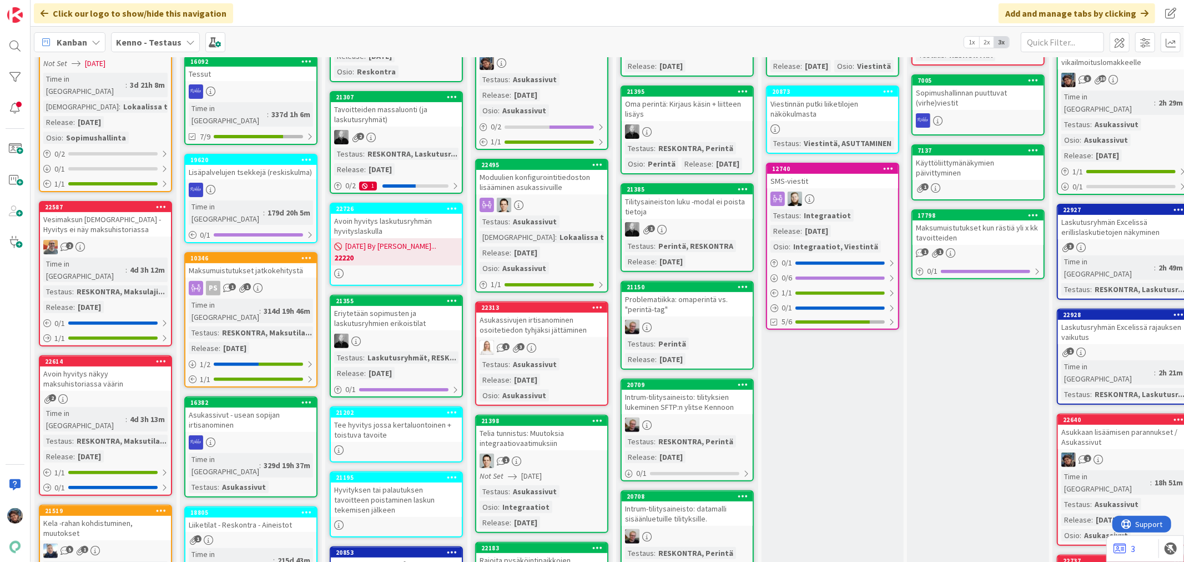
click at [589, 345] on div "1 3" at bounding box center [541, 347] width 131 height 14
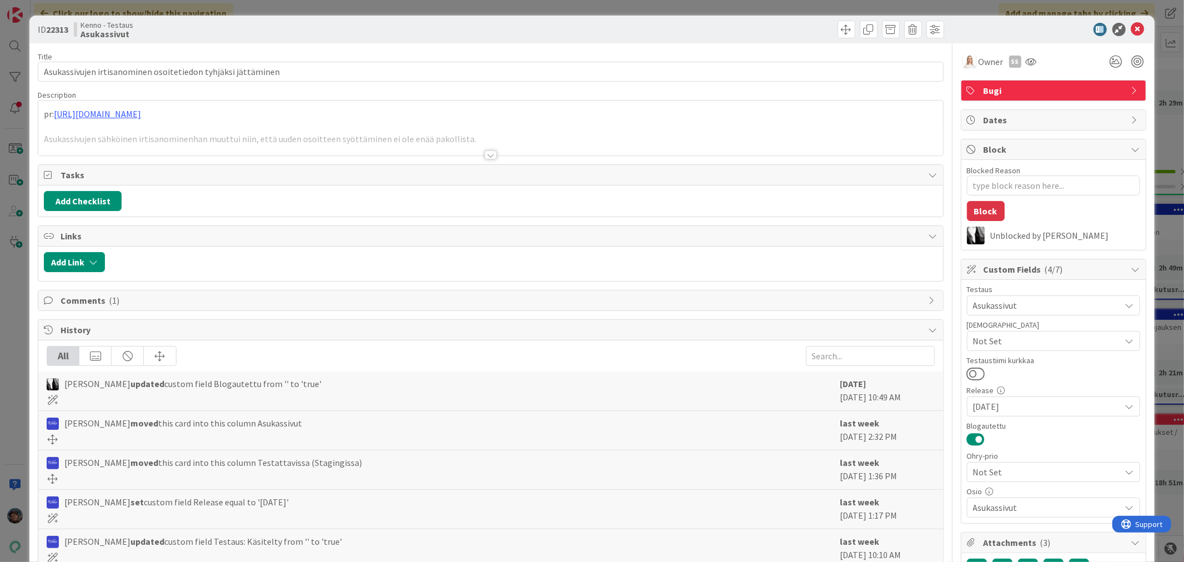
click at [487, 153] on div at bounding box center [491, 154] width 12 height 9
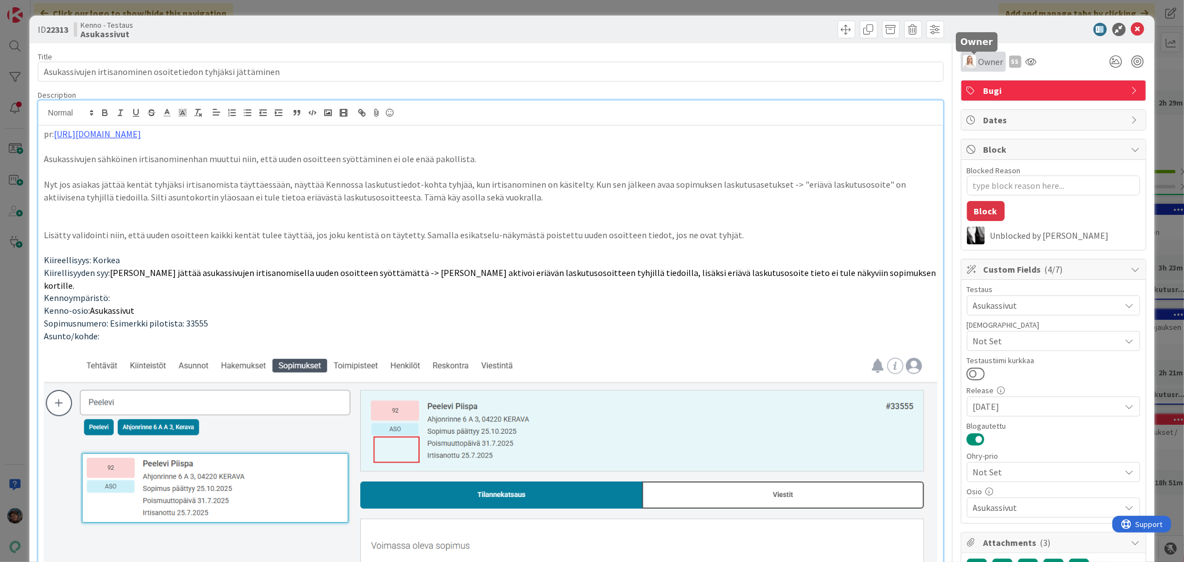
click at [985, 60] on span "Owner" at bounding box center [991, 61] width 25 height 13
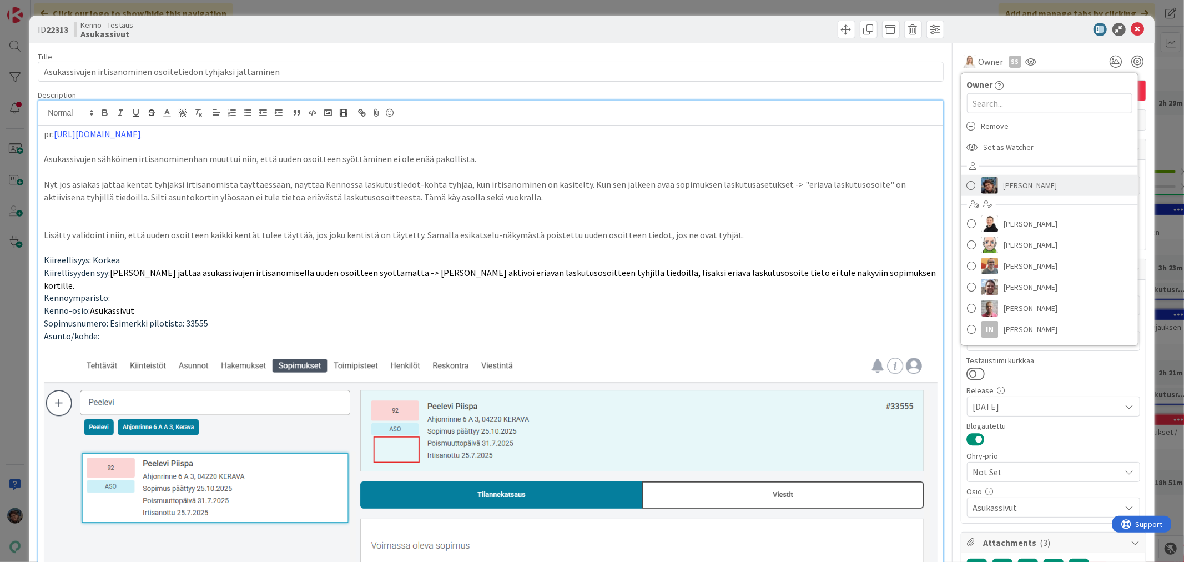
click at [1003, 183] on span "[PERSON_NAME]" at bounding box center [1030, 185] width 54 height 17
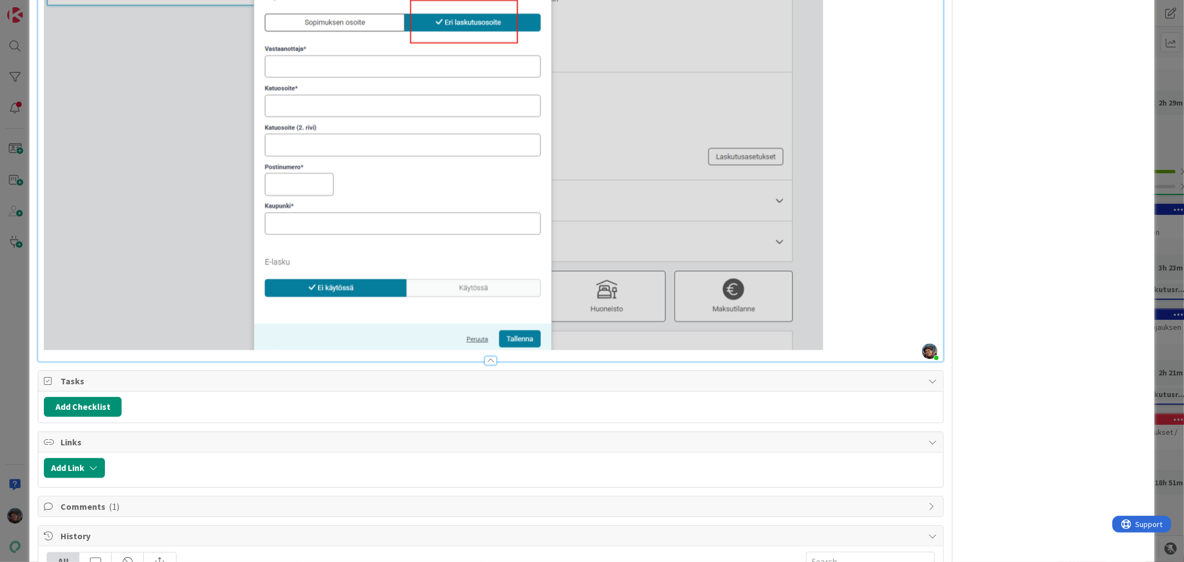
scroll to position [1418, 0]
click at [839, 312] on p at bounding box center [490, 102] width 893 height 495
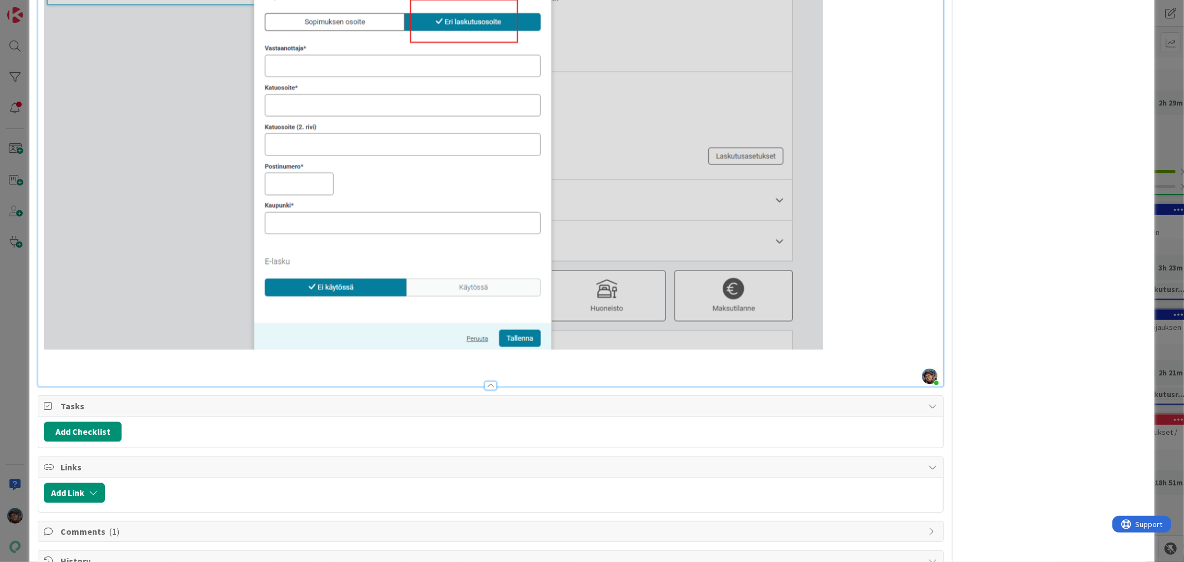
type textarea "x"
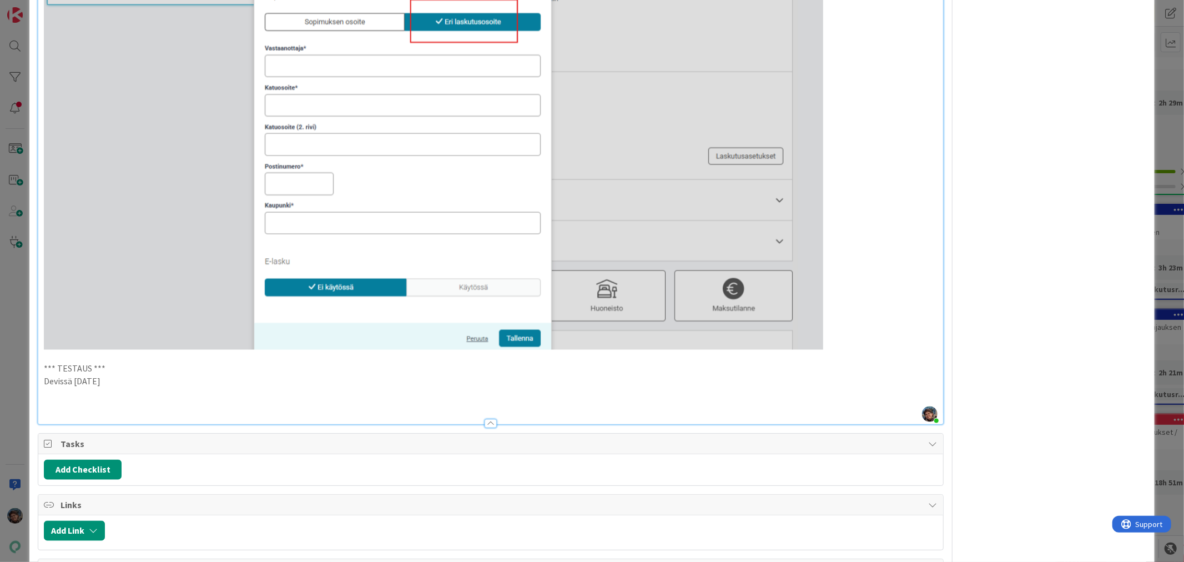
drag, startPoint x: 114, startPoint y: 359, endPoint x: 16, endPoint y: 342, distance: 100.1
click at [16, 344] on div "ID 22313 Kenno - Testaus Asukassivut Title 60 / 128 Asukassivujen irtisanominen…" at bounding box center [592, 281] width 1184 height 562
click at [48, 400] on p at bounding box center [490, 406] width 893 height 13
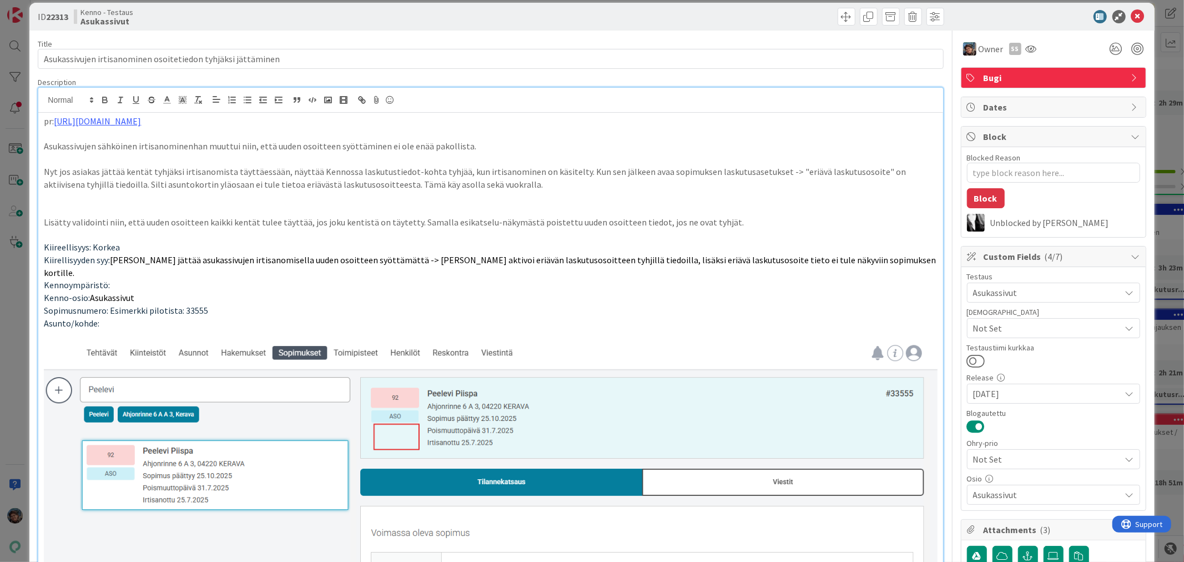
scroll to position [0, 0]
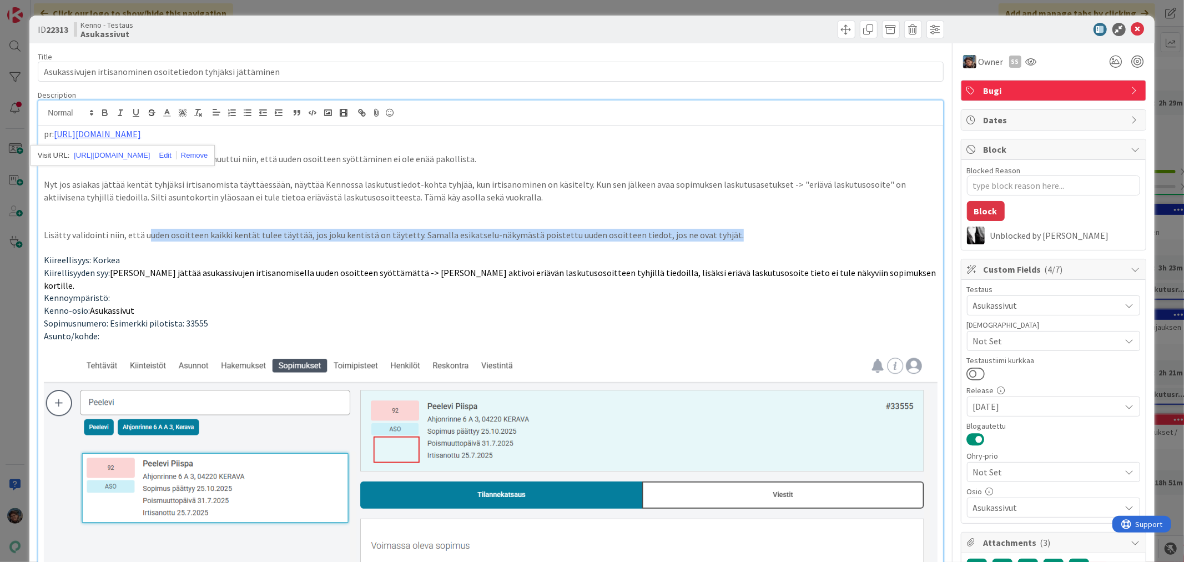
drag, startPoint x: 147, startPoint y: 235, endPoint x: 733, endPoint y: 240, distance: 586.1
click at [733, 240] on p "Lisätty validointi niin, että uuden osoitteen kaikki kentät tulee täyttää, jos …" at bounding box center [490, 235] width 893 height 13
copy p "uden osoitteen kaikki kentät tulee täyttää, jos joku kentistä on täytetty. Sama…"
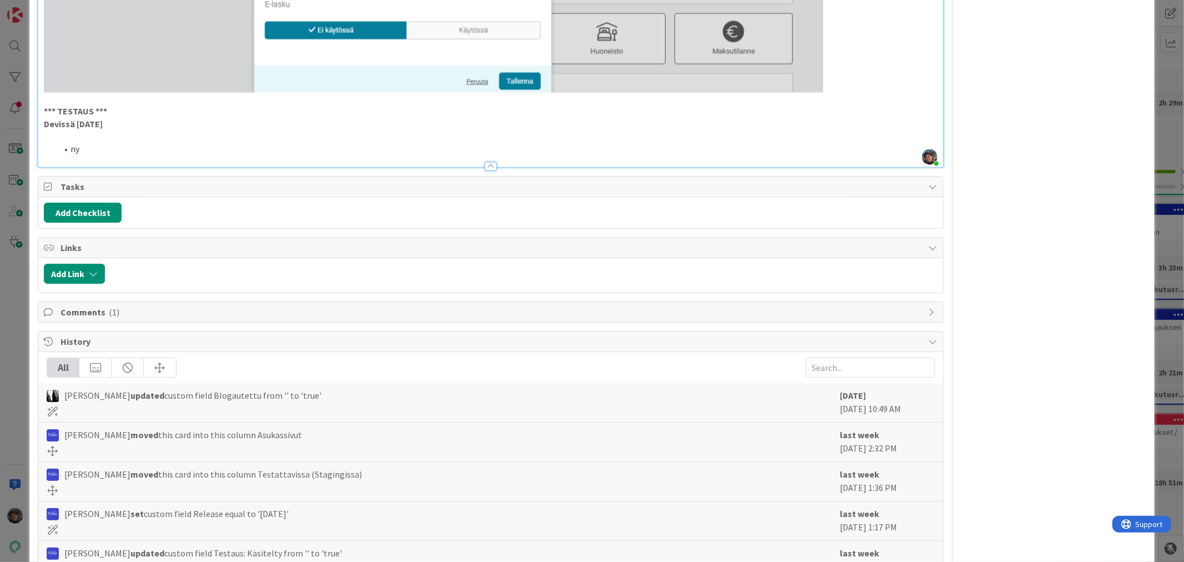
scroll to position [1722, 0]
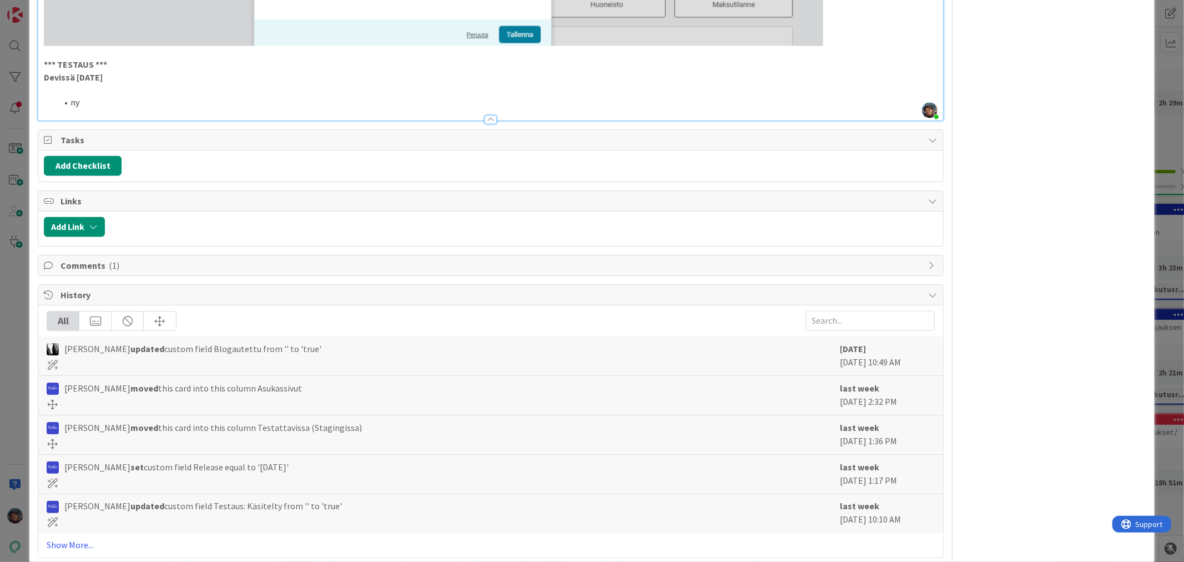
click at [87, 97] on li "ny" at bounding box center [497, 103] width 880 height 13
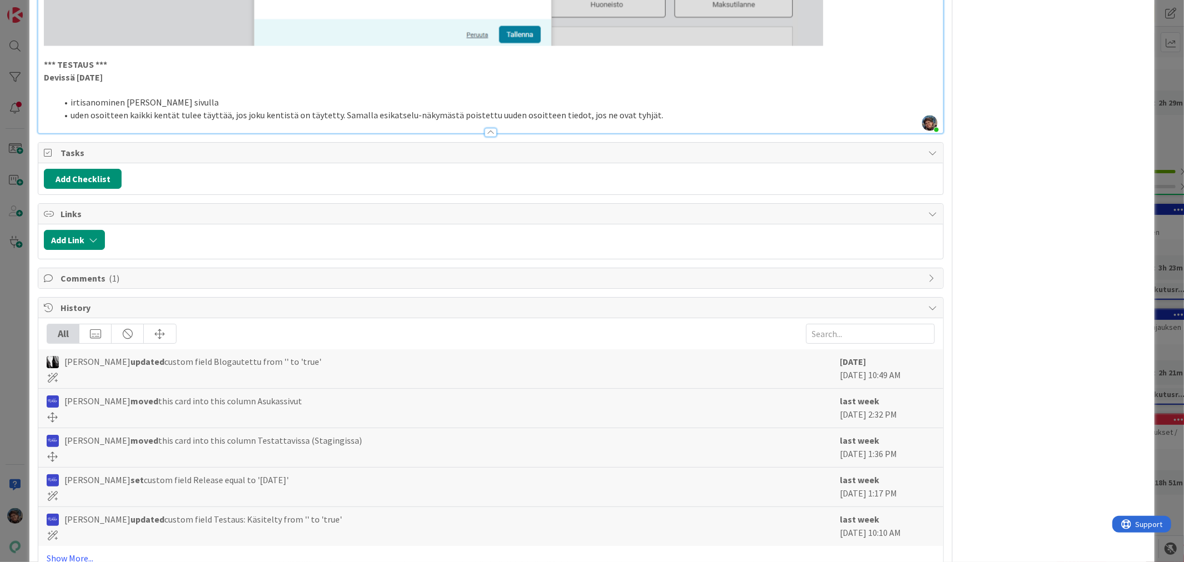
click at [70, 109] on li "uden osoitteen kaikki kentät tulee täyttää, jos joku kentistä on täytetty. Sama…" at bounding box center [497, 115] width 880 height 13
click at [335, 109] on li "uuden osoitteen kaikki kentät tulee täyttää, jos joku kentistä on täytetty. Sam…" at bounding box center [497, 115] width 880 height 13
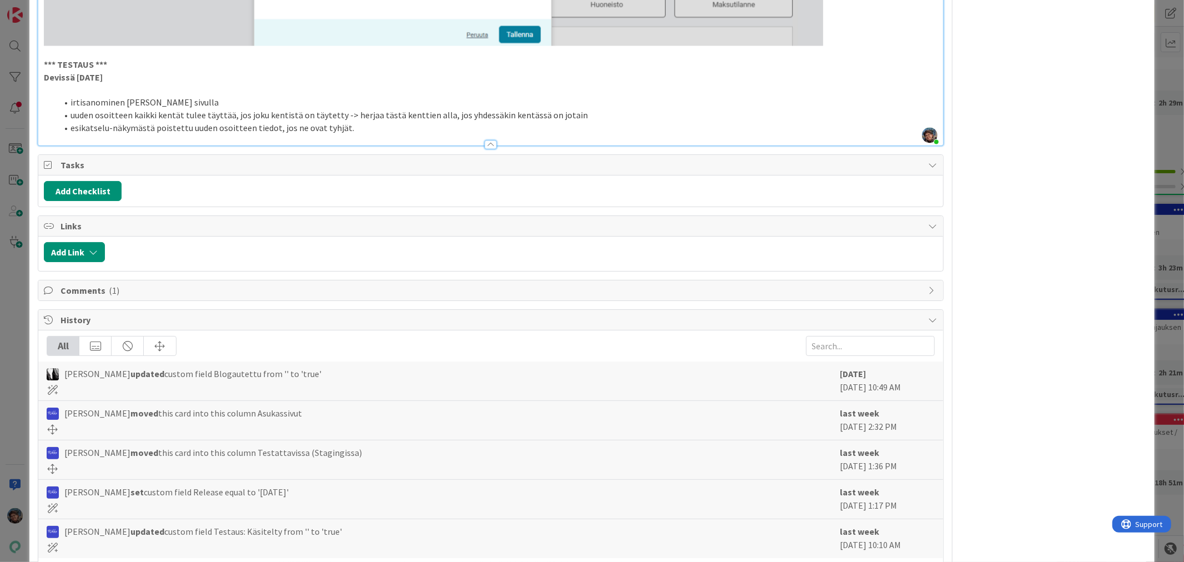
click at [350, 122] on li "esikatselu-näkymästä poistettu uuden osoitteen tiedot, jos ne ovat tyhjät." at bounding box center [497, 128] width 880 height 13
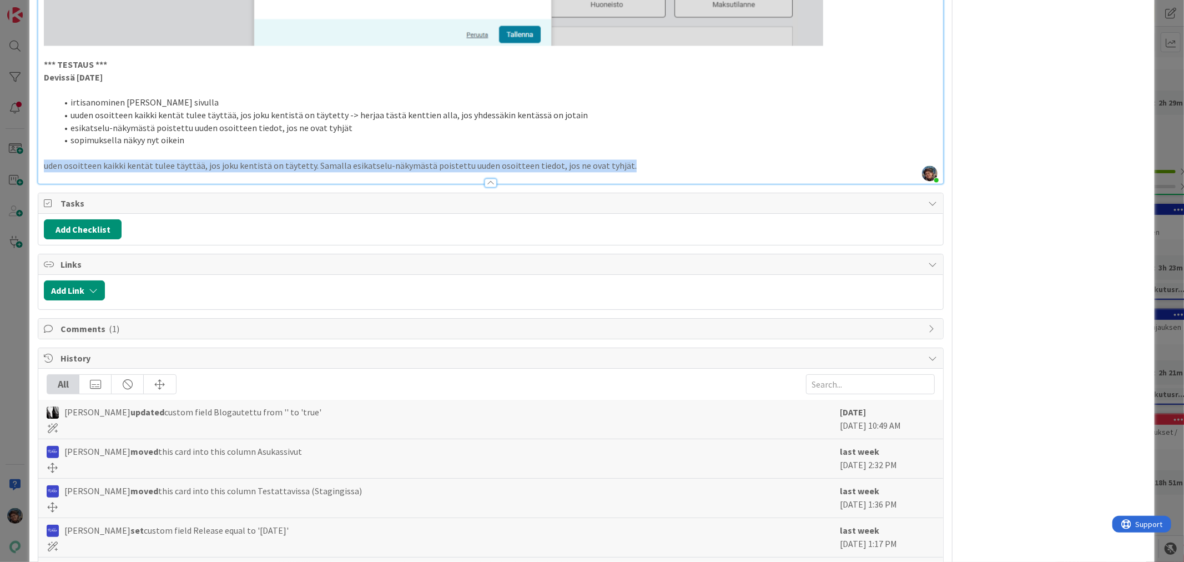
drag, startPoint x: 608, startPoint y: 149, endPoint x: 34, endPoint y: 163, distance: 573.5
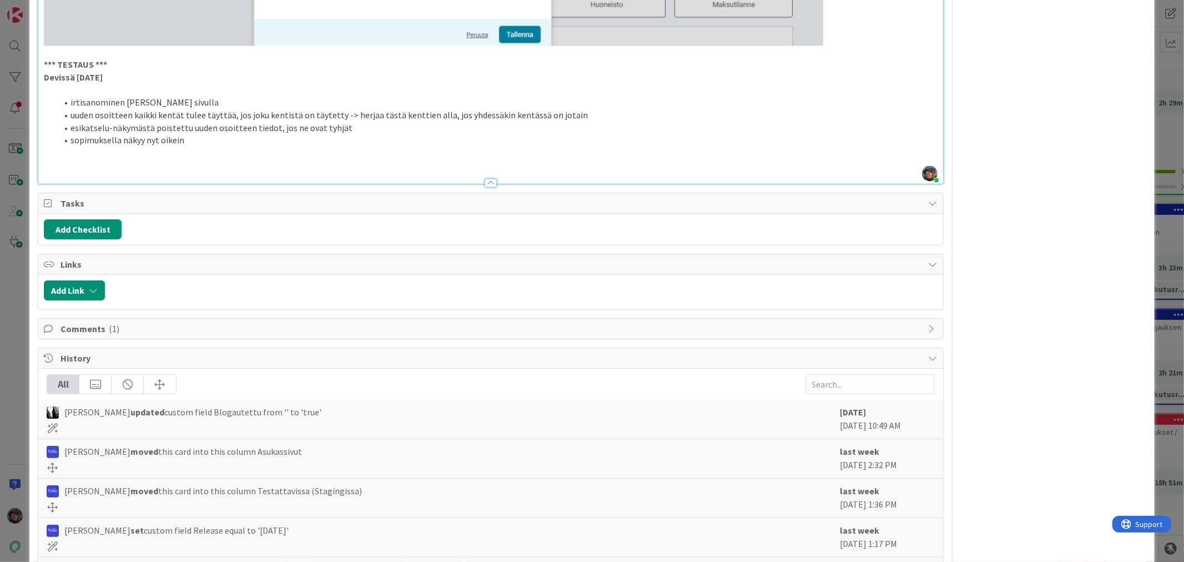
click at [67, 160] on p at bounding box center [490, 166] width 893 height 13
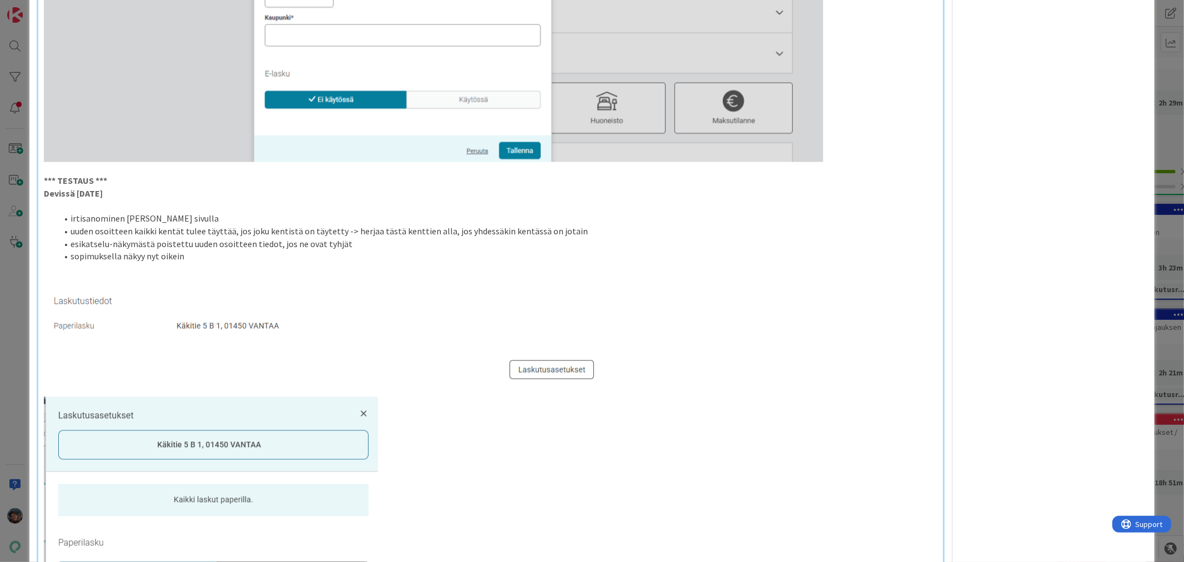
scroll to position [1594, 0]
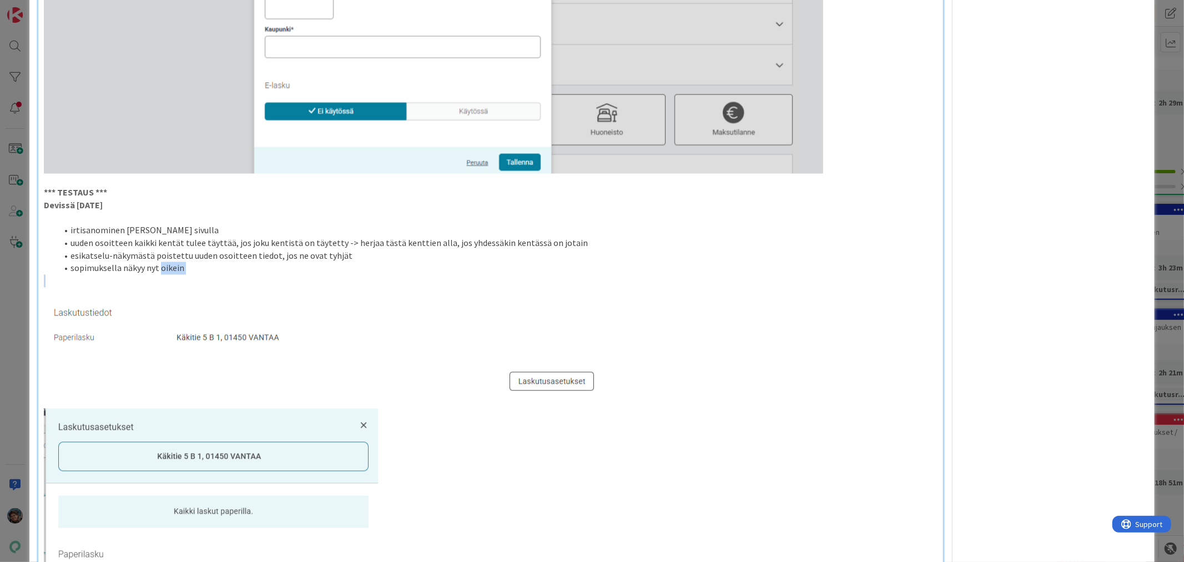
drag, startPoint x: 160, startPoint y: 246, endPoint x: 215, endPoint y: 255, distance: 56.2
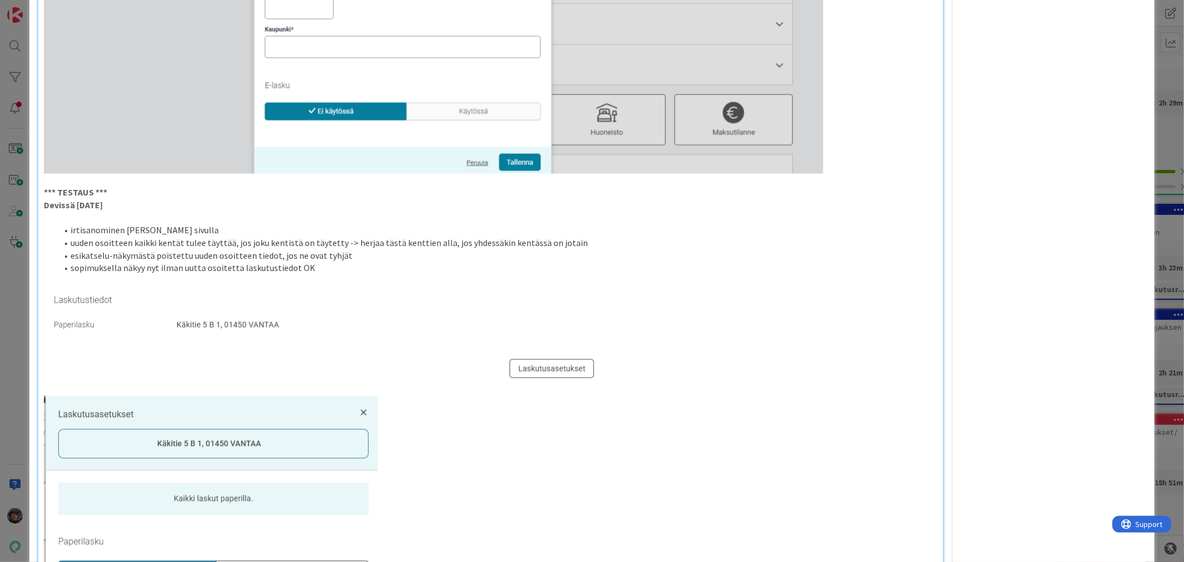
click at [345, 250] on li "esikatselu-näkymästä poistettu uuden osoitteen tiedot, jos ne ovat tyhjät" at bounding box center [497, 256] width 880 height 13
click at [572, 237] on li "uuden osoitteen kaikki kentät tulee täyttää, jos joku kentistä on täytetty -> h…" at bounding box center [497, 243] width 880 height 13
click at [205, 224] on li "irtisanominen Kari Korpin sivulla" at bounding box center [497, 230] width 880 height 13
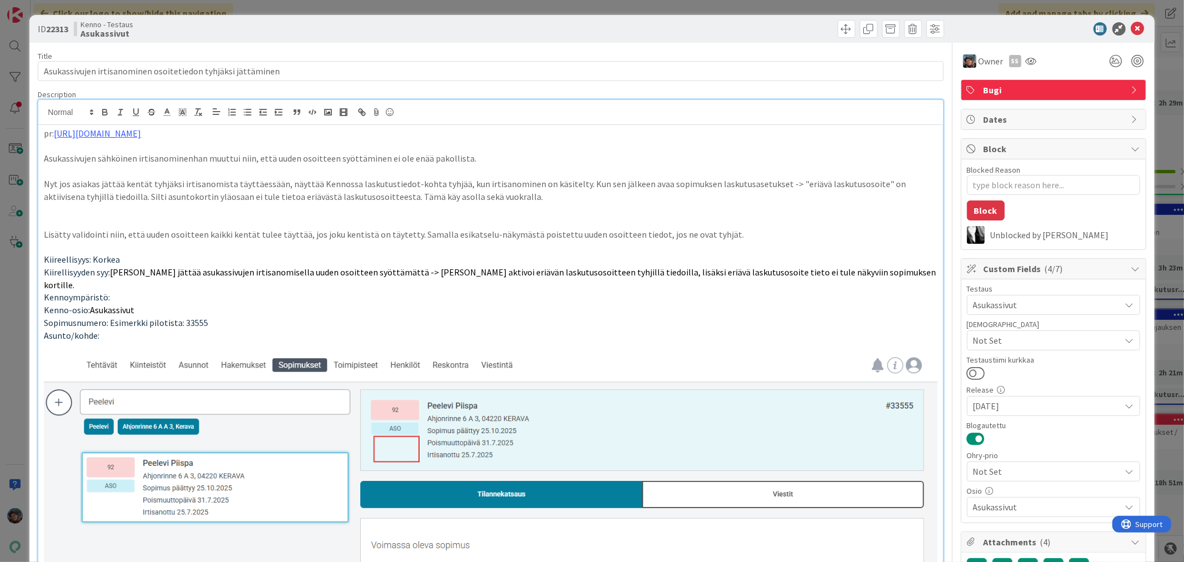
scroll to position [0, 0]
drag, startPoint x: 833, startPoint y: 30, endPoint x: 852, endPoint y: 45, distance: 24.5
click at [838, 30] on span at bounding box center [847, 30] width 18 height 18
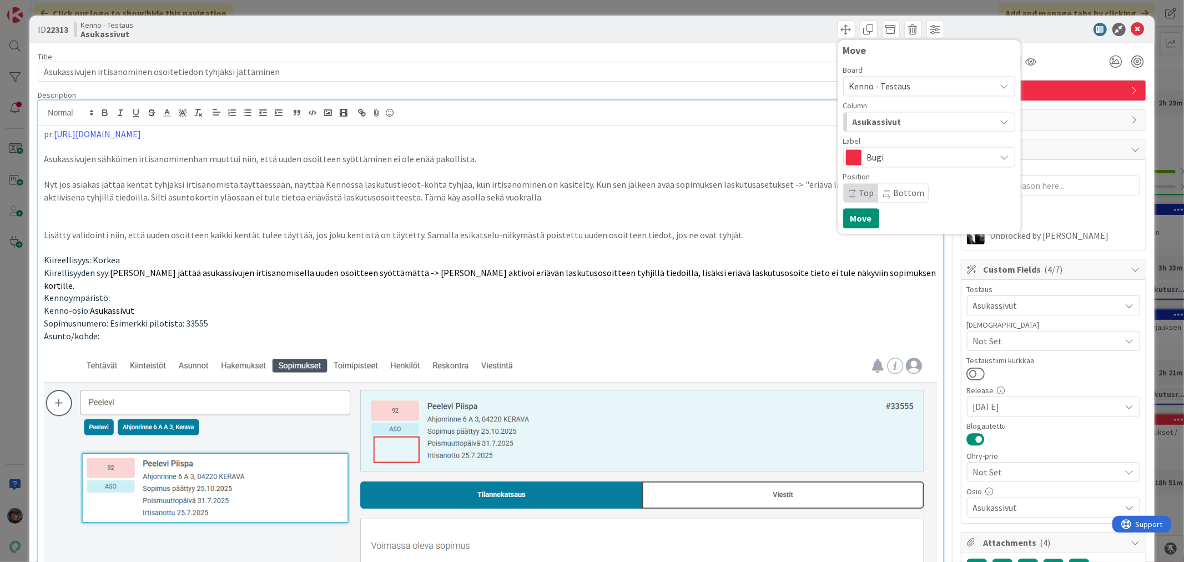
click at [898, 121] on div "Asukassivut" at bounding box center [923, 122] width 146 height 18
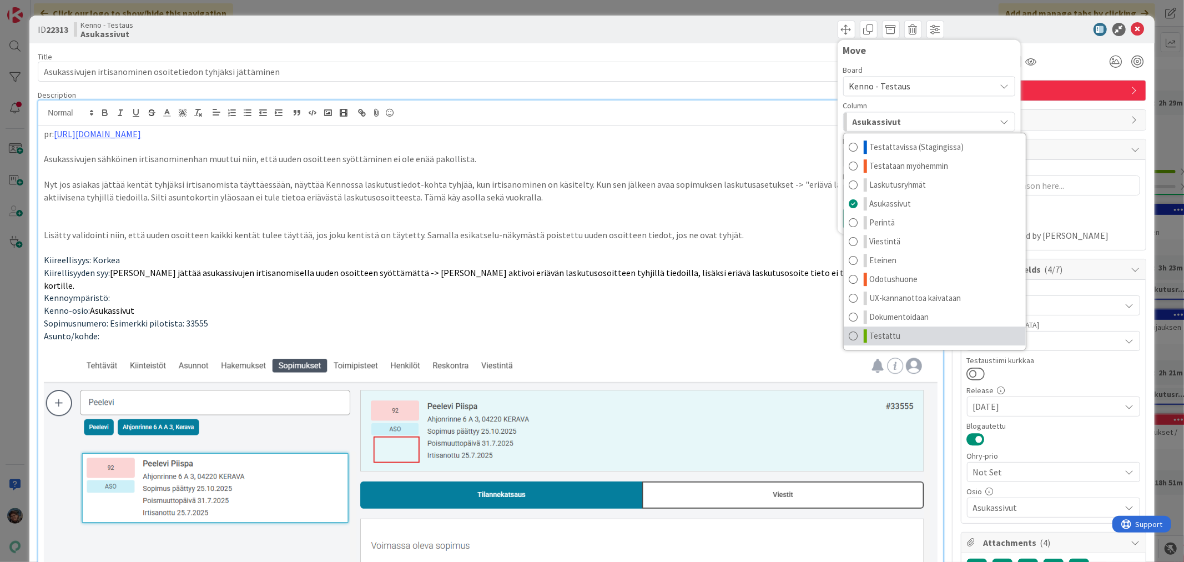
click at [873, 337] on span "Testattu" at bounding box center [885, 335] width 31 height 13
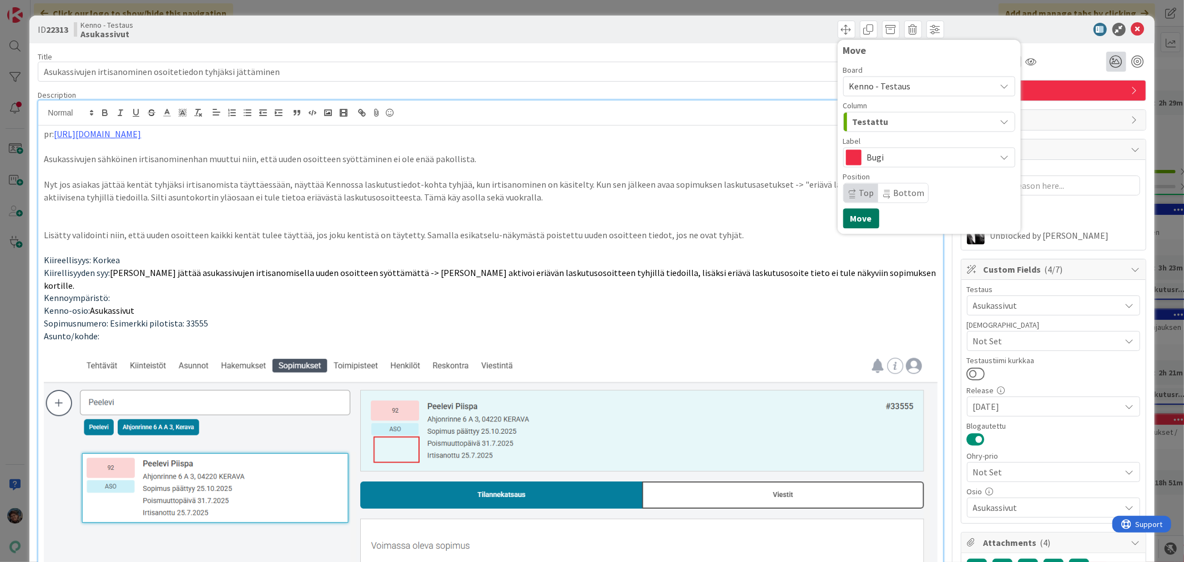
drag, startPoint x: 852, startPoint y: 218, endPoint x: 1098, endPoint y: 69, distance: 287.7
click at [856, 218] on button "Move" at bounding box center [861, 218] width 36 height 20
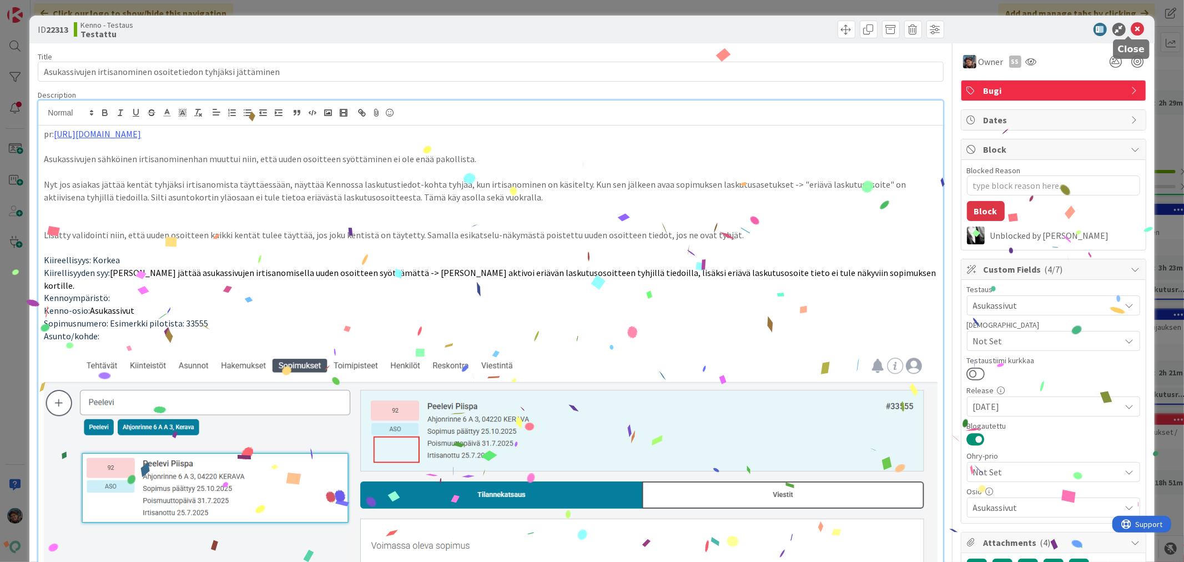
click at [1131, 27] on icon at bounding box center [1137, 29] width 13 height 13
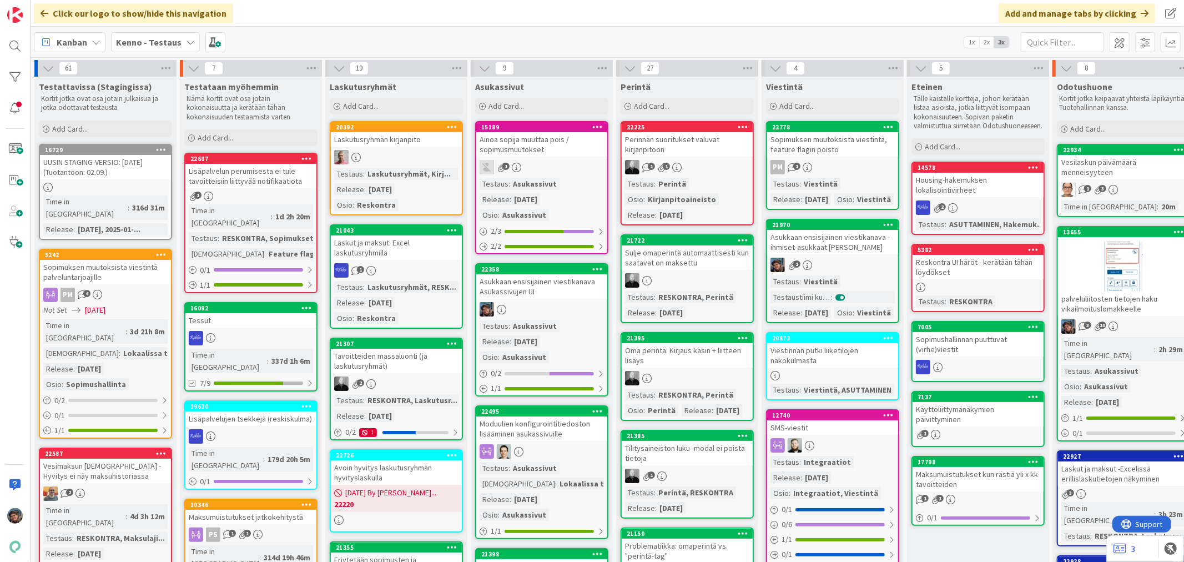
click at [562, 446] on div at bounding box center [541, 451] width 131 height 14
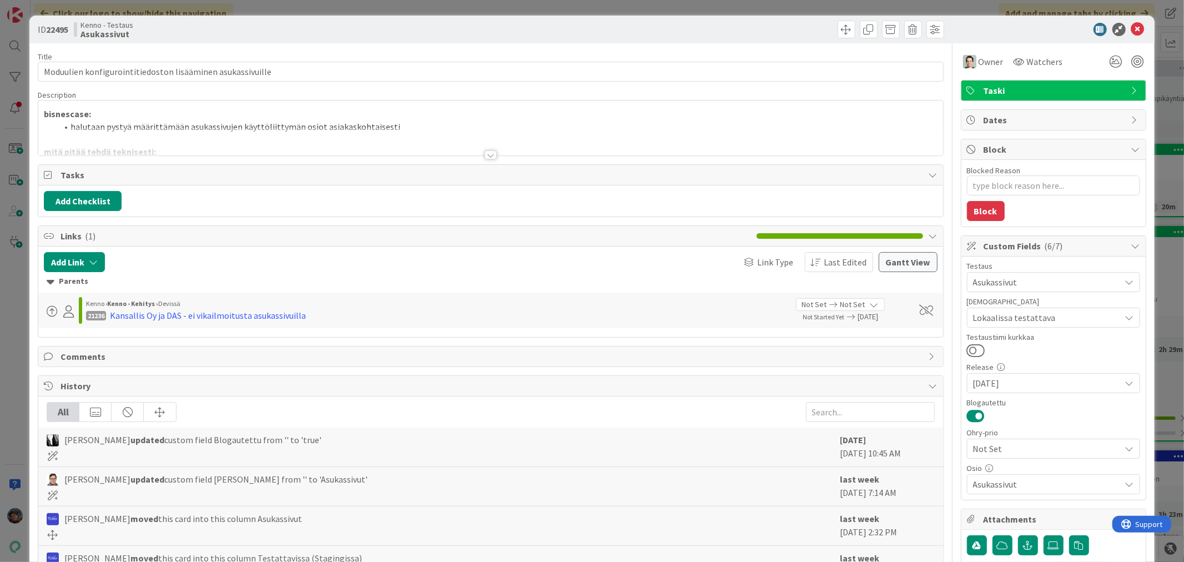
click at [485, 157] on div at bounding box center [491, 154] width 12 height 9
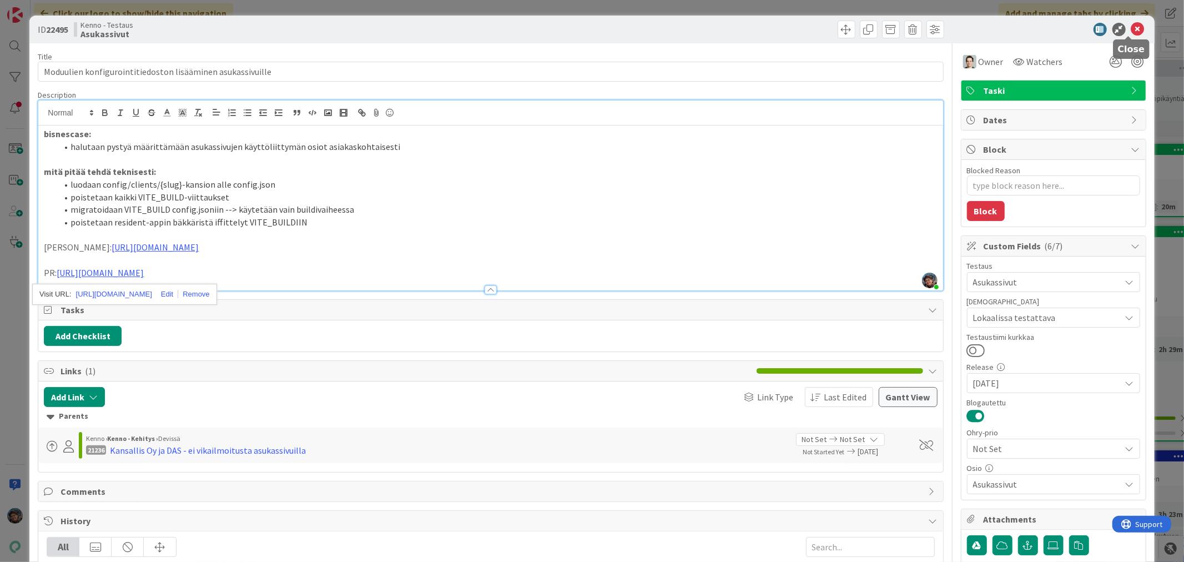
click at [1131, 25] on icon at bounding box center [1137, 29] width 13 height 13
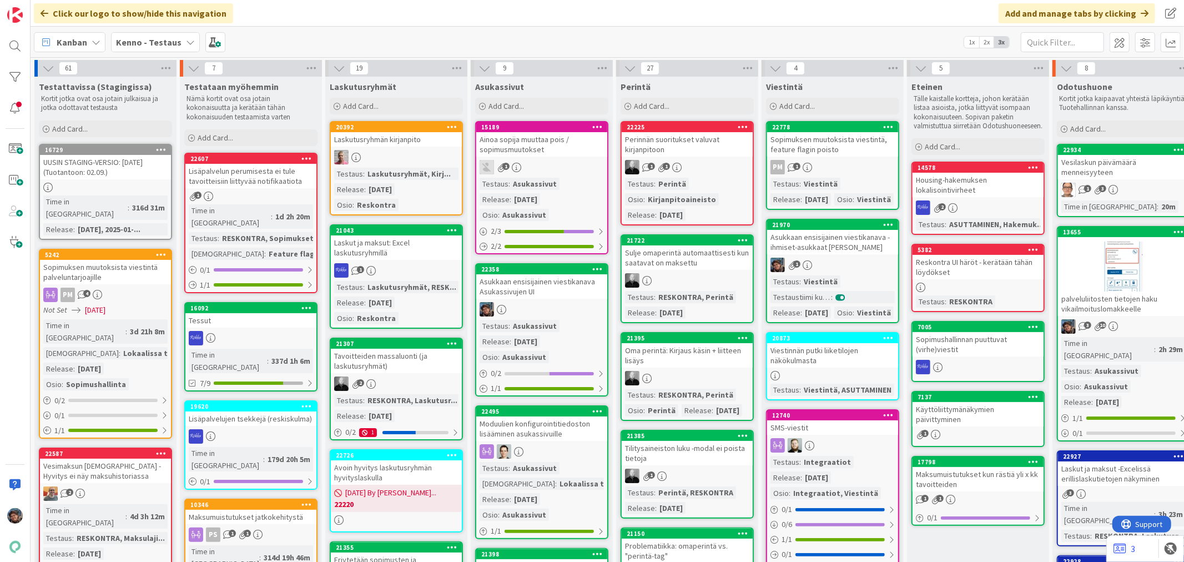
click at [564, 302] on div at bounding box center [541, 309] width 131 height 14
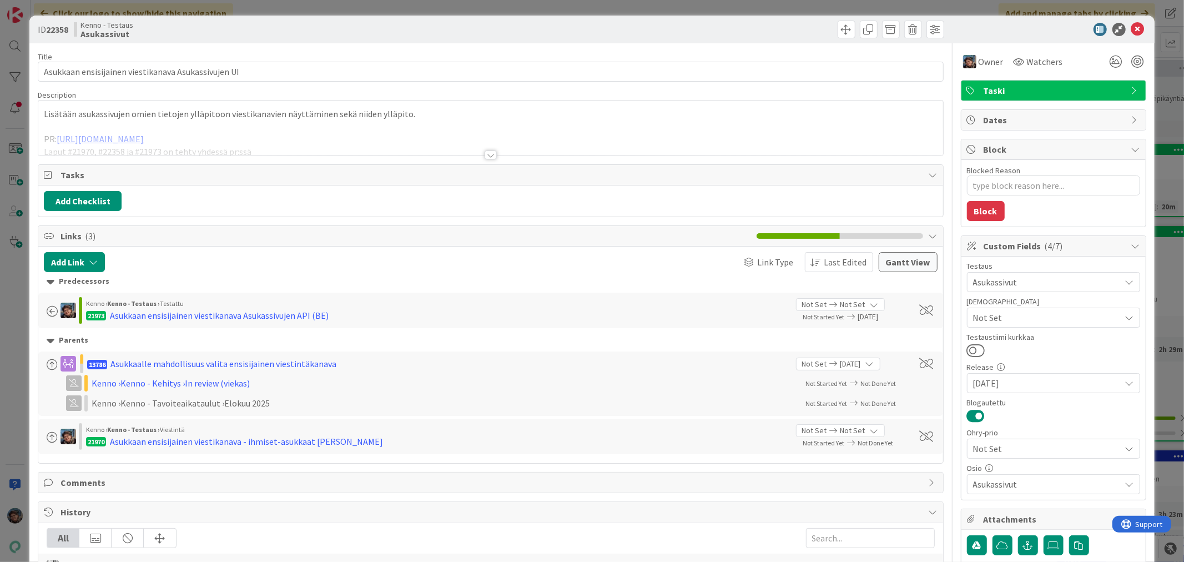
click at [485, 153] on div at bounding box center [491, 154] width 12 height 9
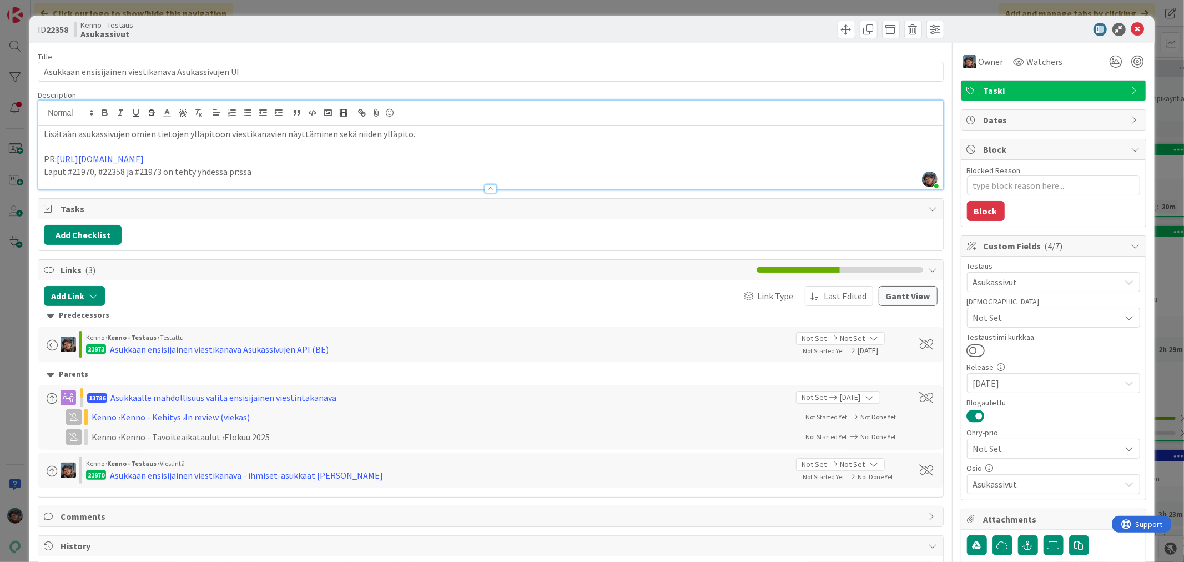
click at [287, 170] on p "Laput #21970, #22358 ja #21973 on tehty yhdessä pr:ssä" at bounding box center [490, 171] width 893 height 13
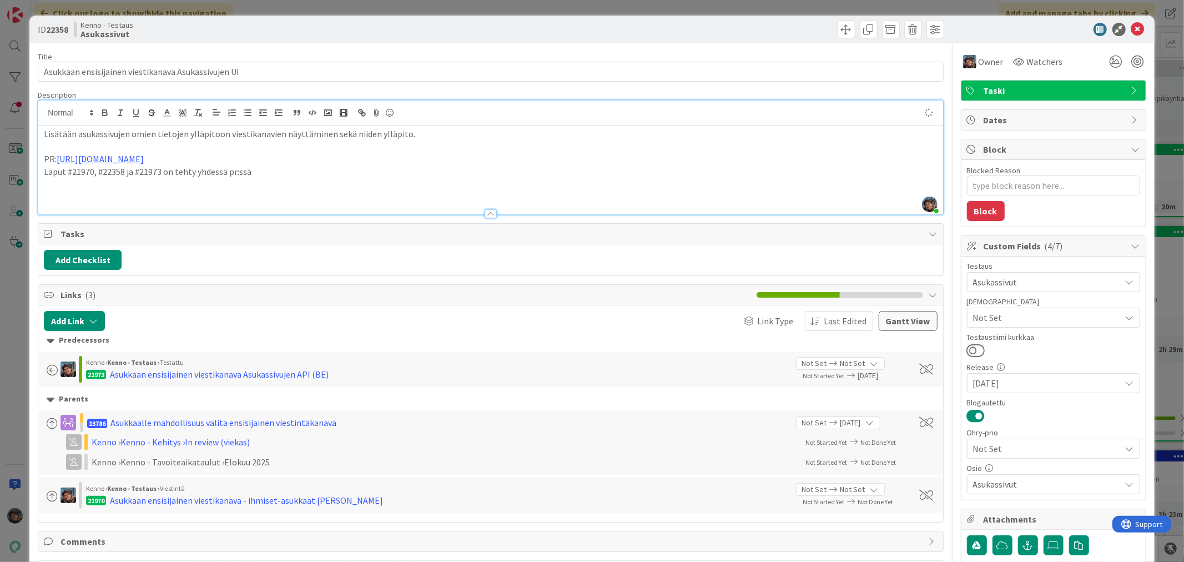
type textarea "x"
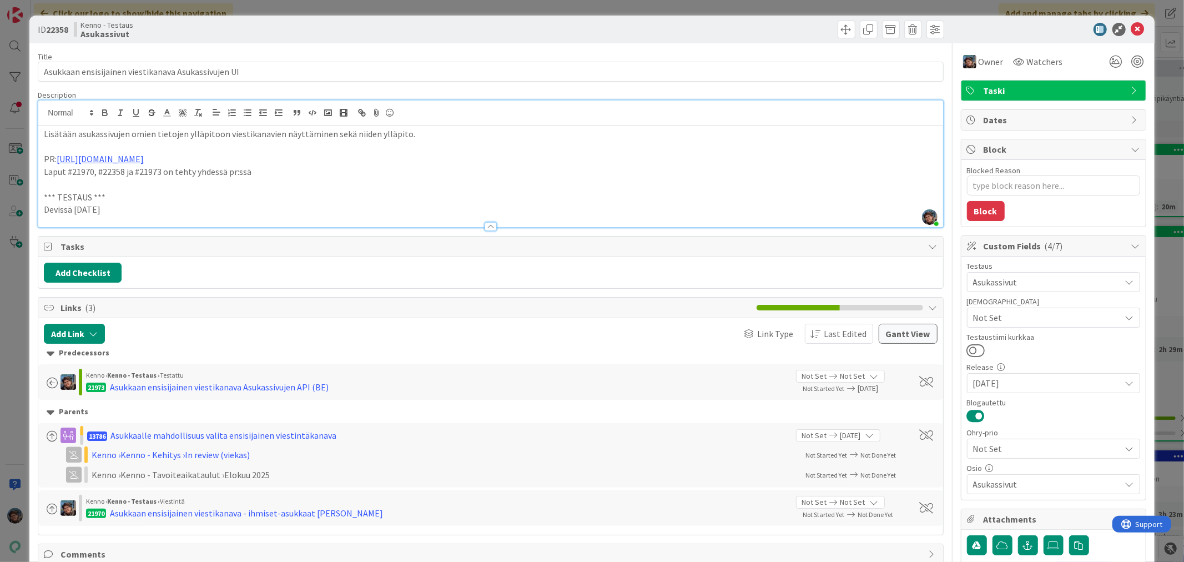
drag, startPoint x: 115, startPoint y: 208, endPoint x: 23, endPoint y: 193, distance: 92.9
click at [23, 193] on div "ID 22358 Kenno - Testaus Asukassivut Title 51 / 128 Asukkaan ensisijainen viest…" at bounding box center [592, 281] width 1184 height 562
click at [143, 212] on p "Devissä 2025-08-26" at bounding box center [490, 209] width 893 height 13
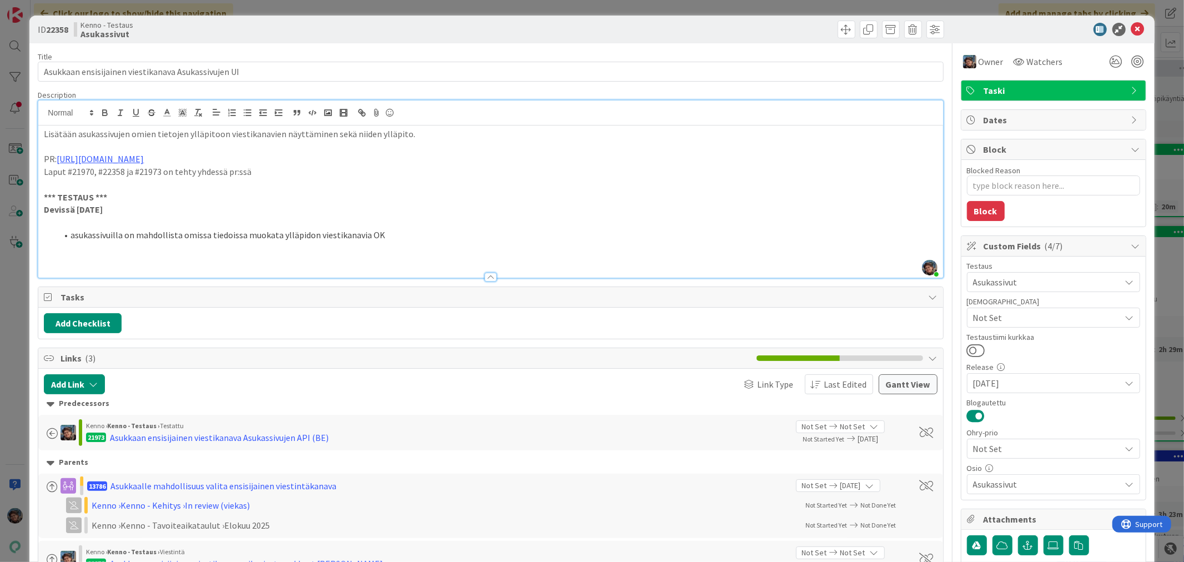
click at [58, 261] on p at bounding box center [490, 260] width 893 height 13
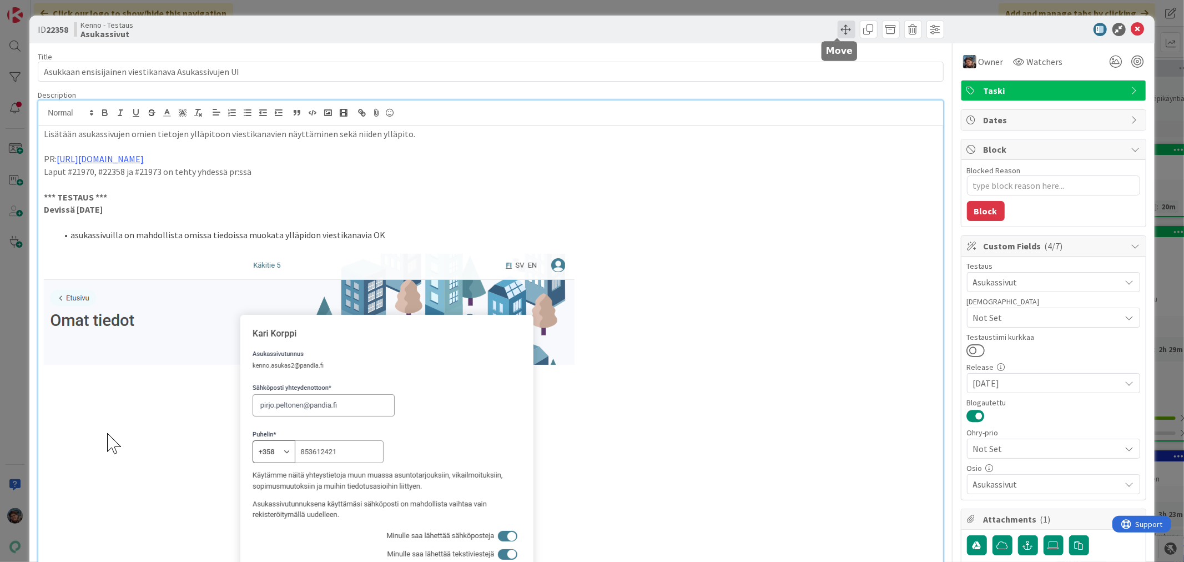
click at [840, 28] on span at bounding box center [847, 30] width 18 height 18
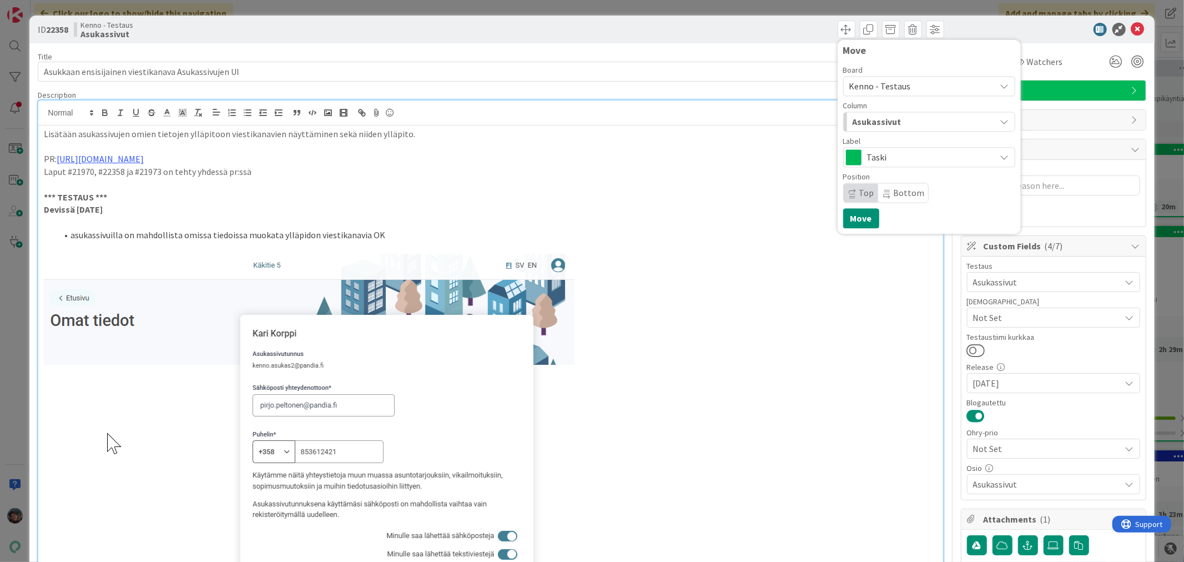
click at [918, 121] on div "Asukassivut" at bounding box center [923, 122] width 146 height 18
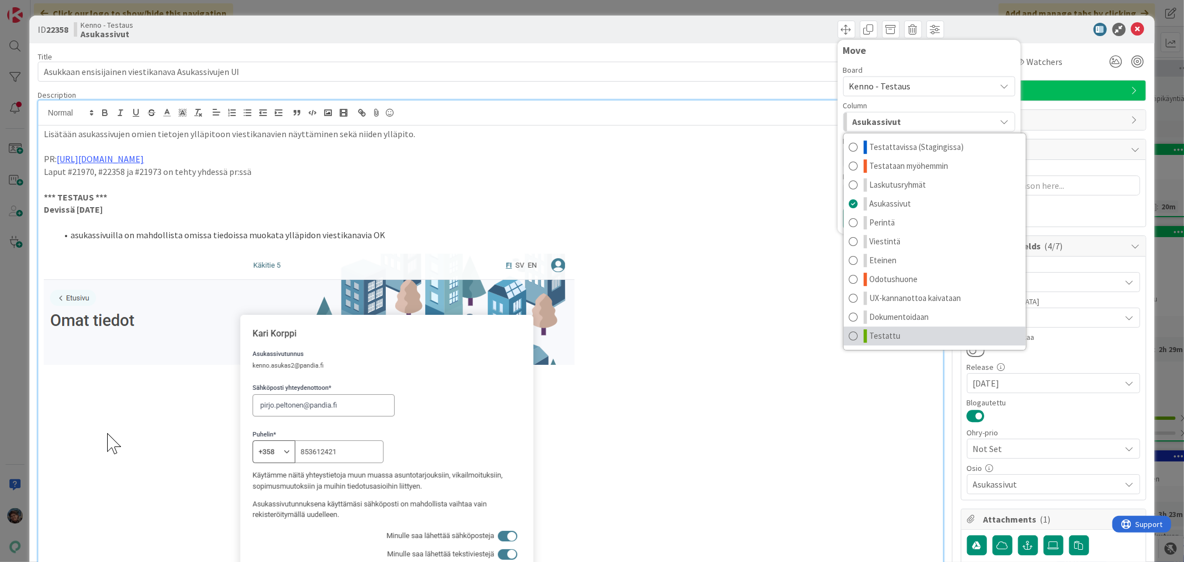
click at [902, 340] on link "Testattu" at bounding box center [935, 335] width 182 height 19
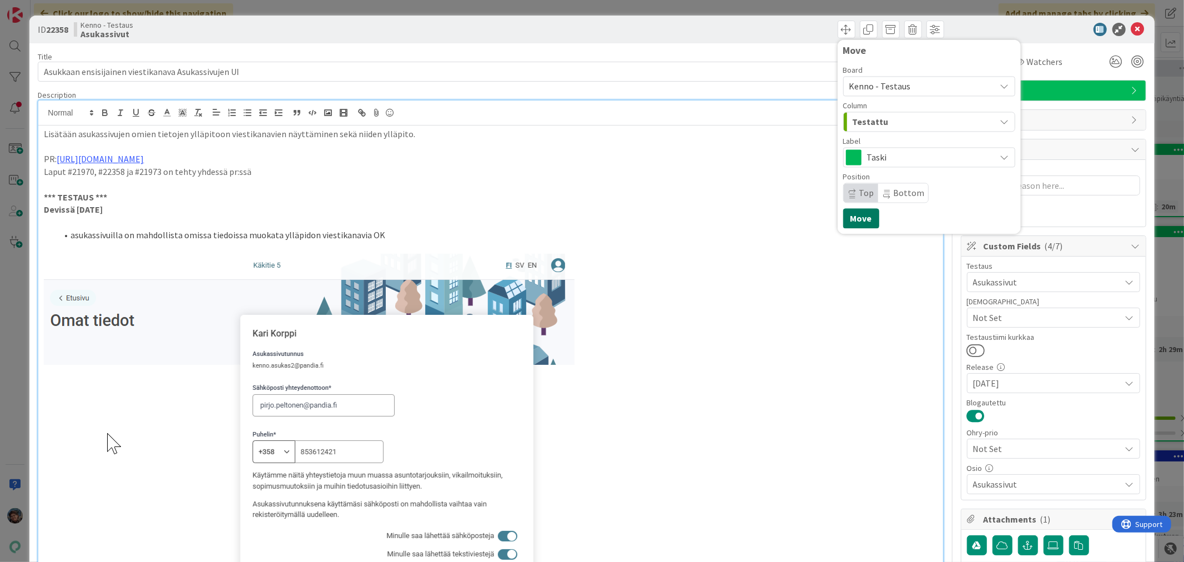
click at [848, 215] on button "Move" at bounding box center [861, 218] width 36 height 20
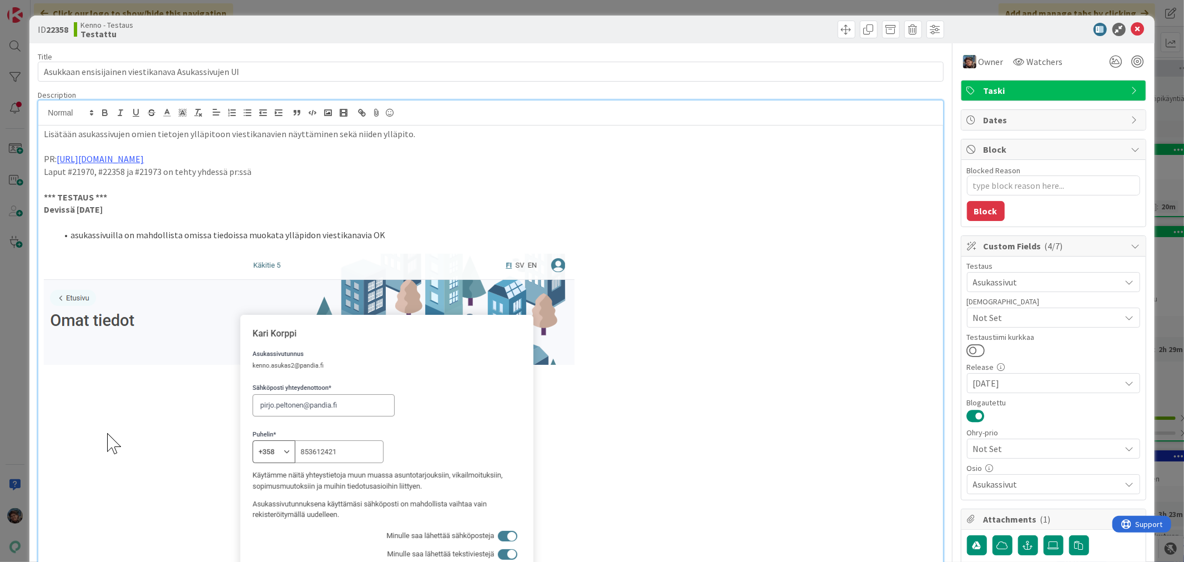
type textarea "x"
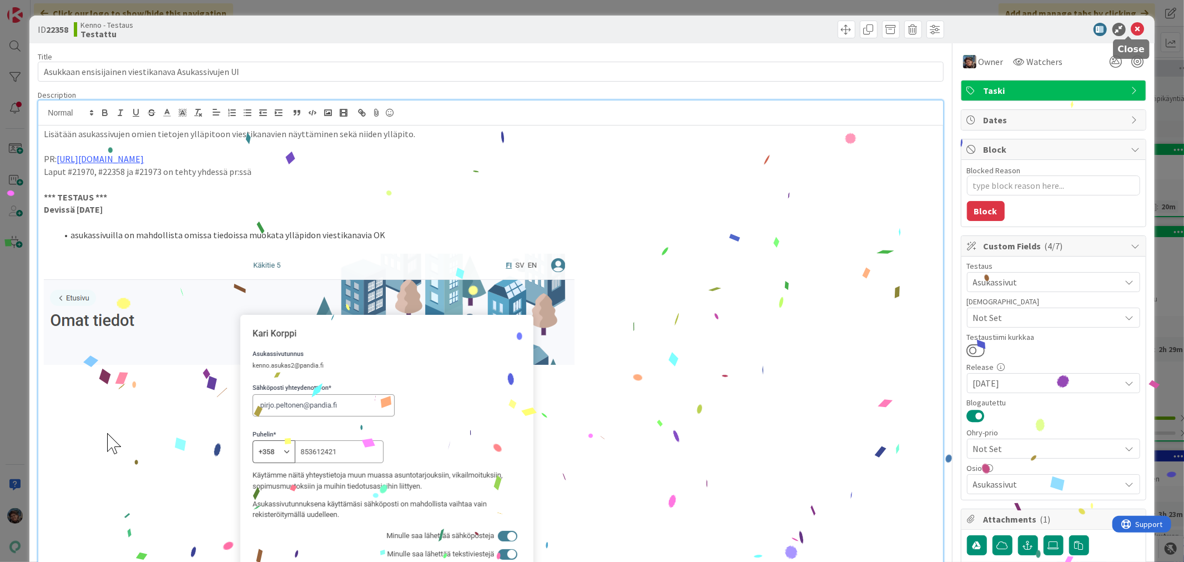
click at [1131, 29] on icon at bounding box center [1137, 29] width 13 height 13
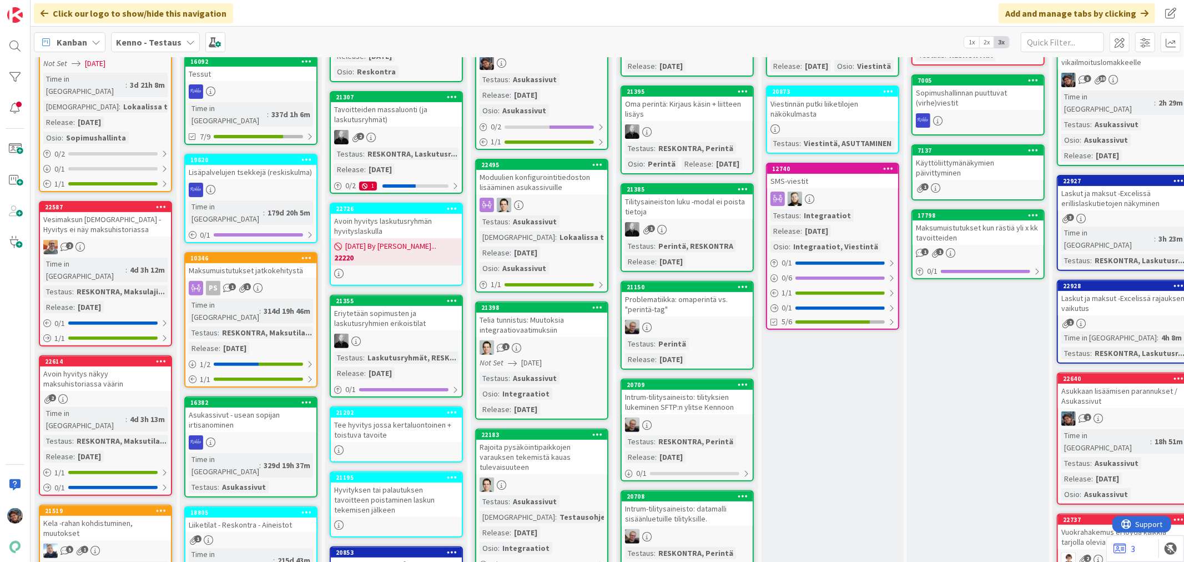
scroll to position [62, 0]
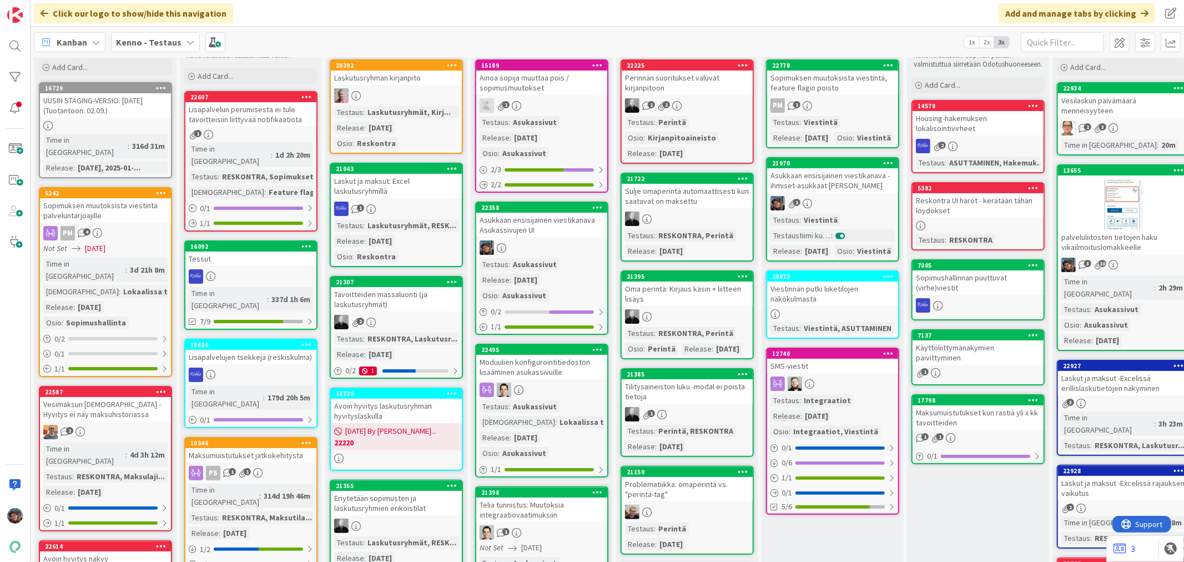
click at [855, 241] on div "Testaus : Viestintä Testaustiimi kurkkaa : Release : 2025-08-20 Osio : Viestintä" at bounding box center [832, 235] width 124 height 43
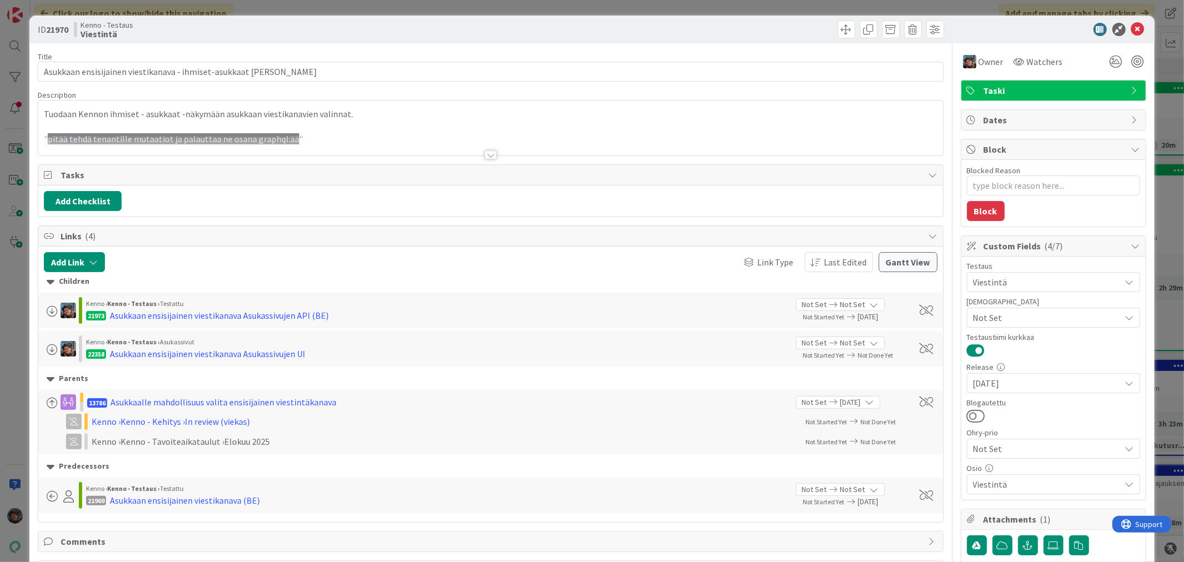
click at [486, 152] on div at bounding box center [491, 154] width 12 height 9
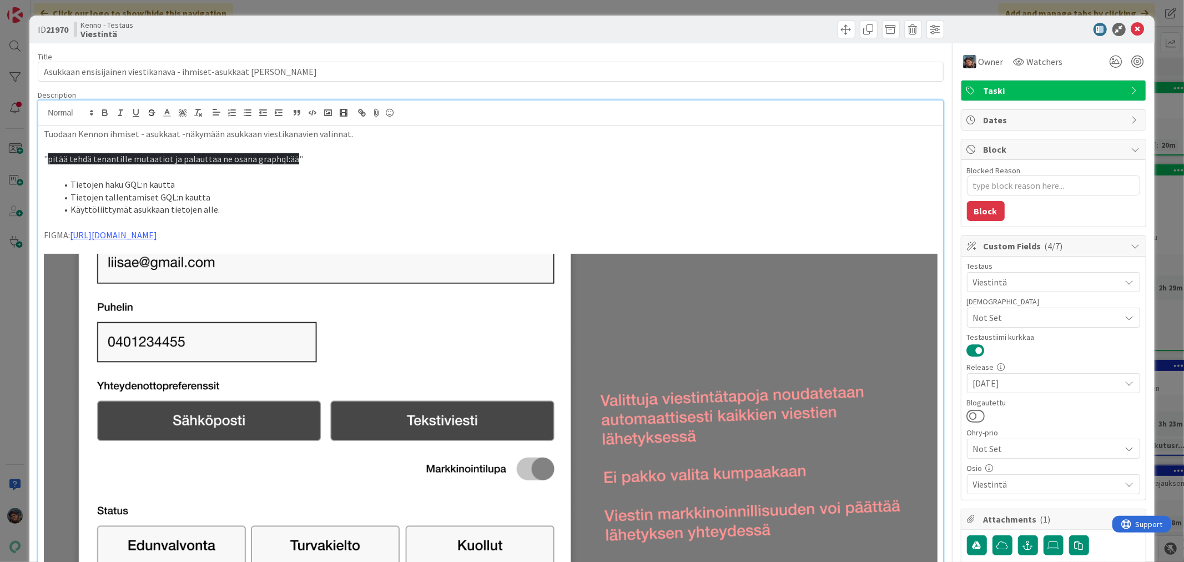
click at [347, 191] on li "Tietojen tallentamiset GQL:n kautta" at bounding box center [497, 197] width 880 height 13
type textarea "x"
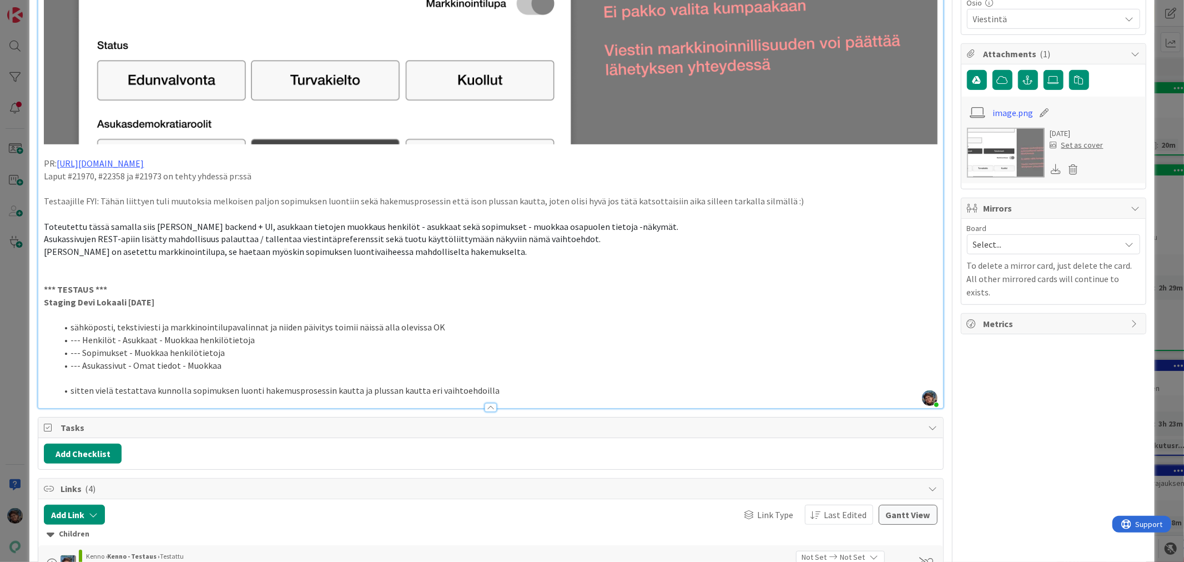
scroll to position [493, 0]
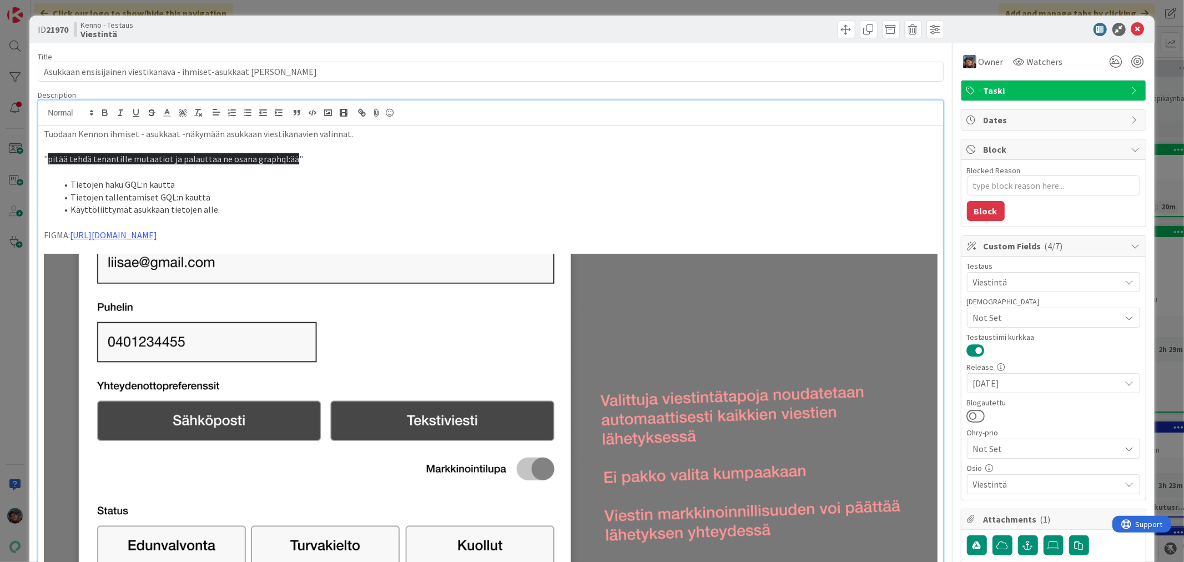
scroll to position [493, 0]
